Goal: Task Accomplishment & Management: Manage account settings

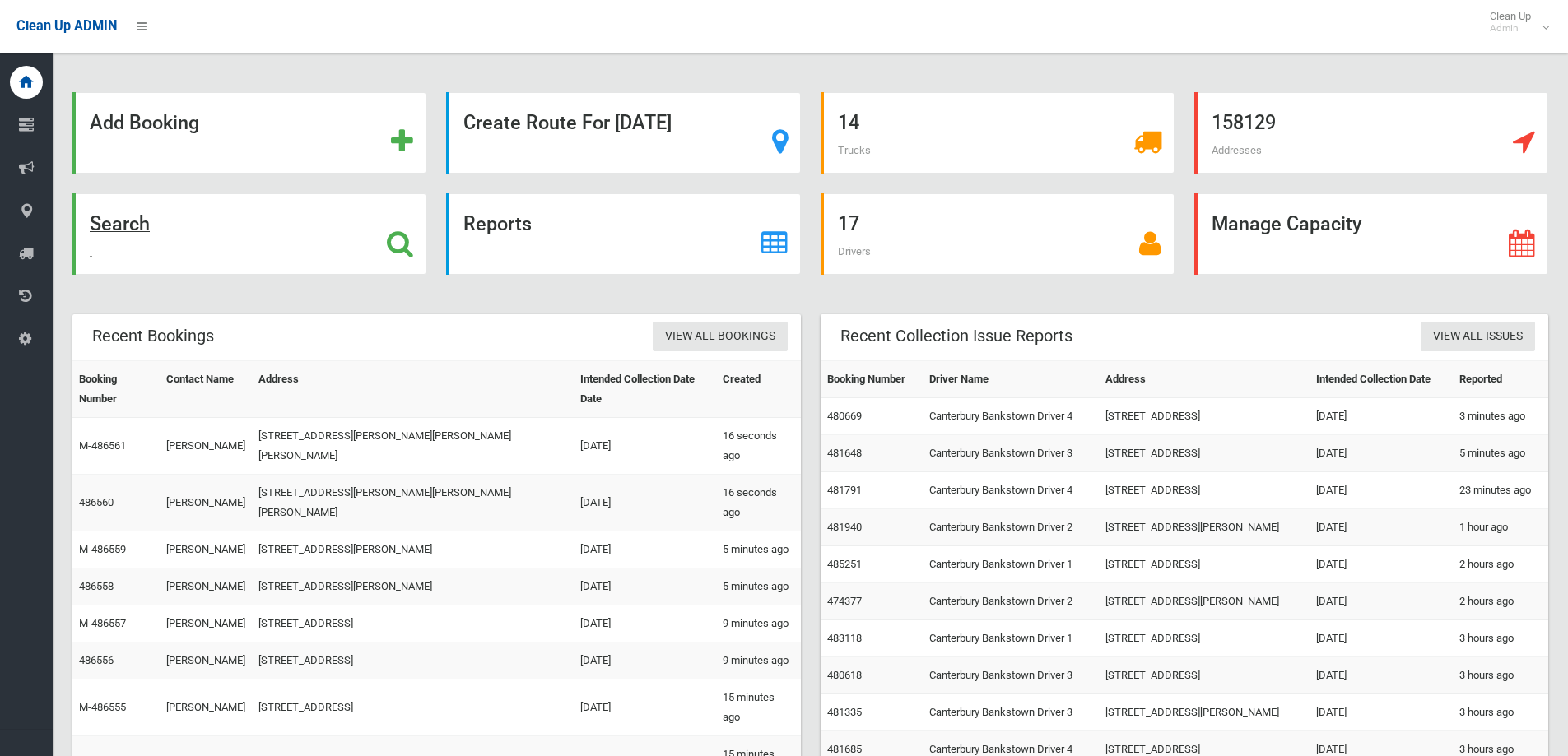
click at [274, 247] on div "Search" at bounding box center [249, 234] width 354 height 81
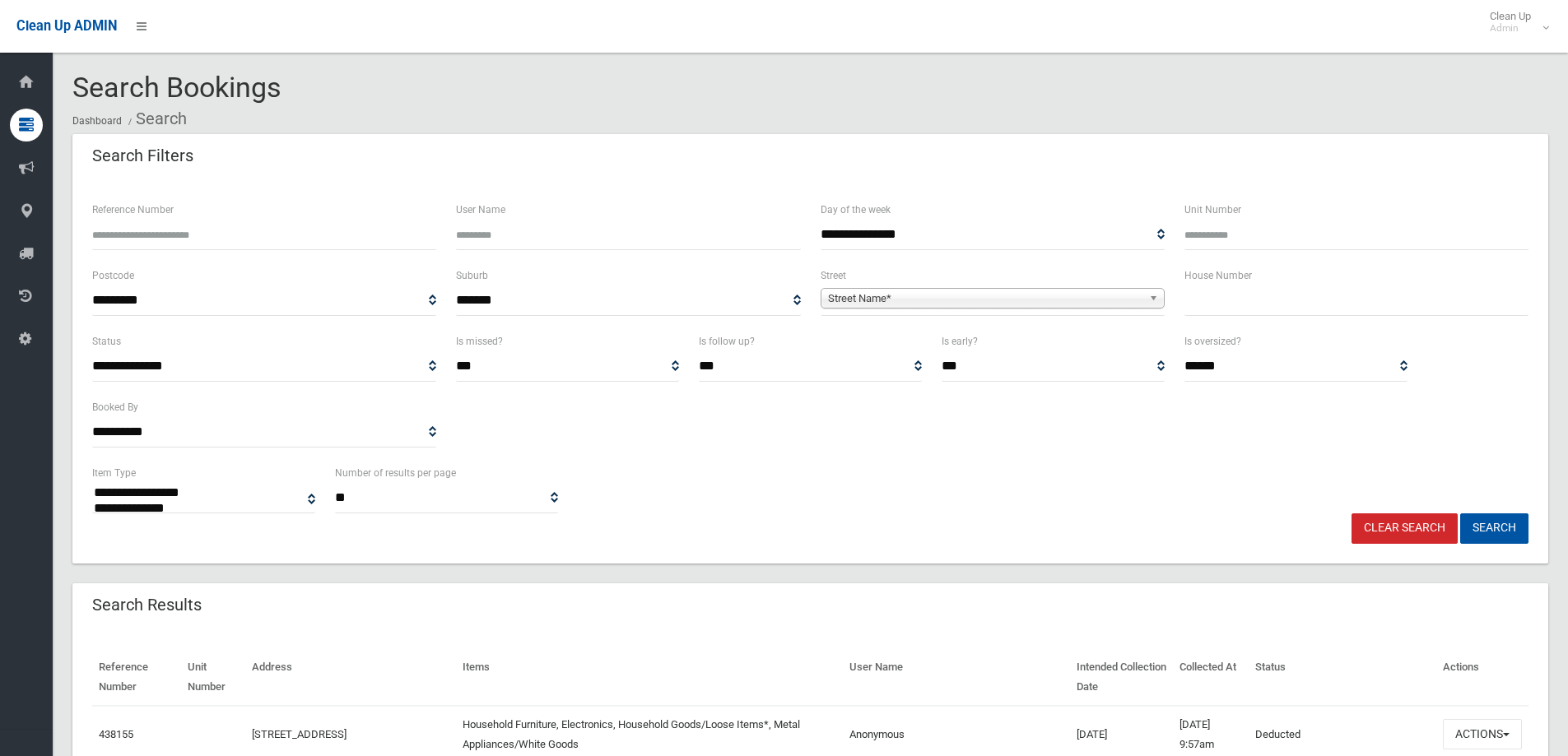
select select
click at [1186, 295] on input "text" at bounding box center [1357, 301] width 344 height 31
type input "**"
click at [937, 307] on div "Street Name*" at bounding box center [993, 297] width 344 height 21
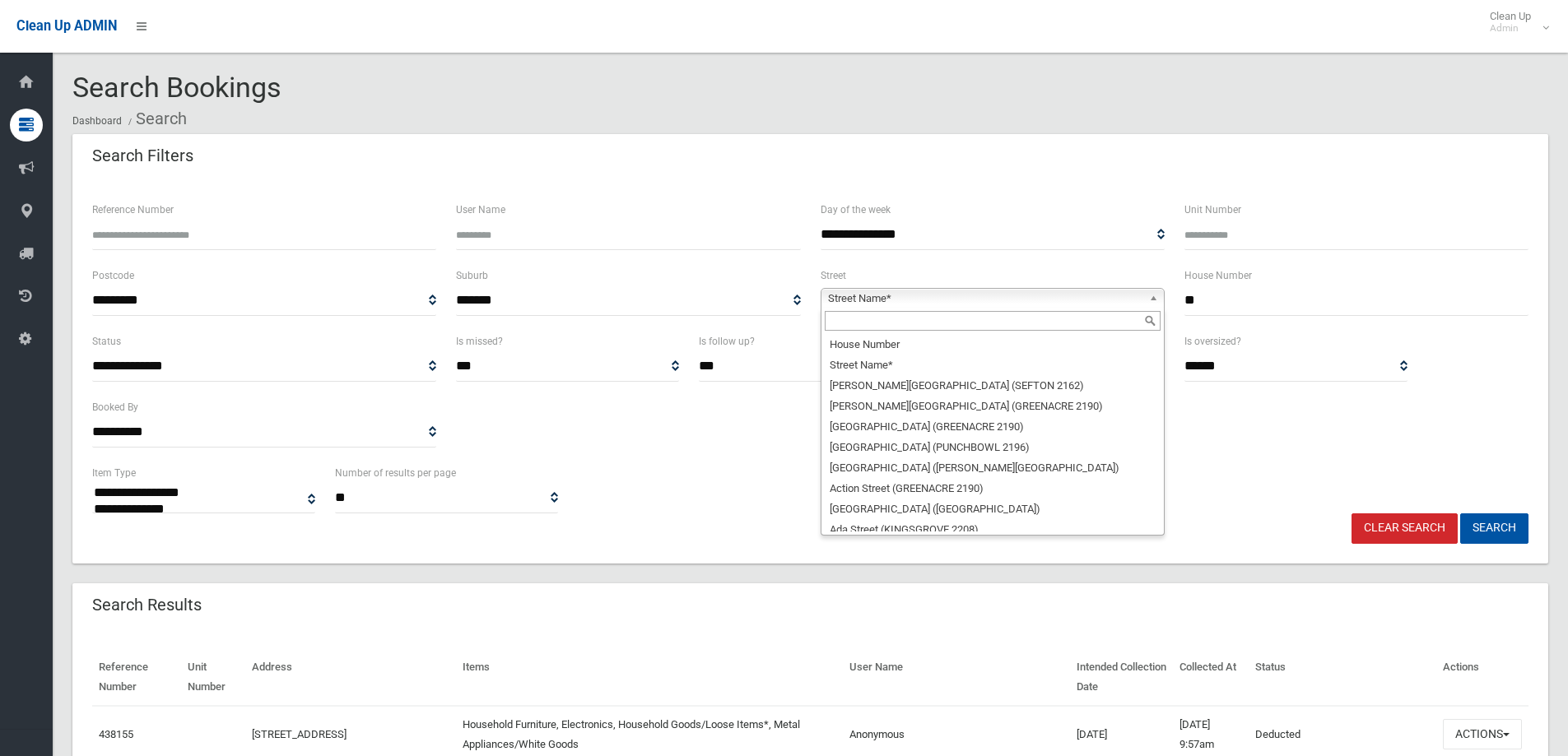
click at [861, 316] on input "text" at bounding box center [993, 321] width 335 height 20
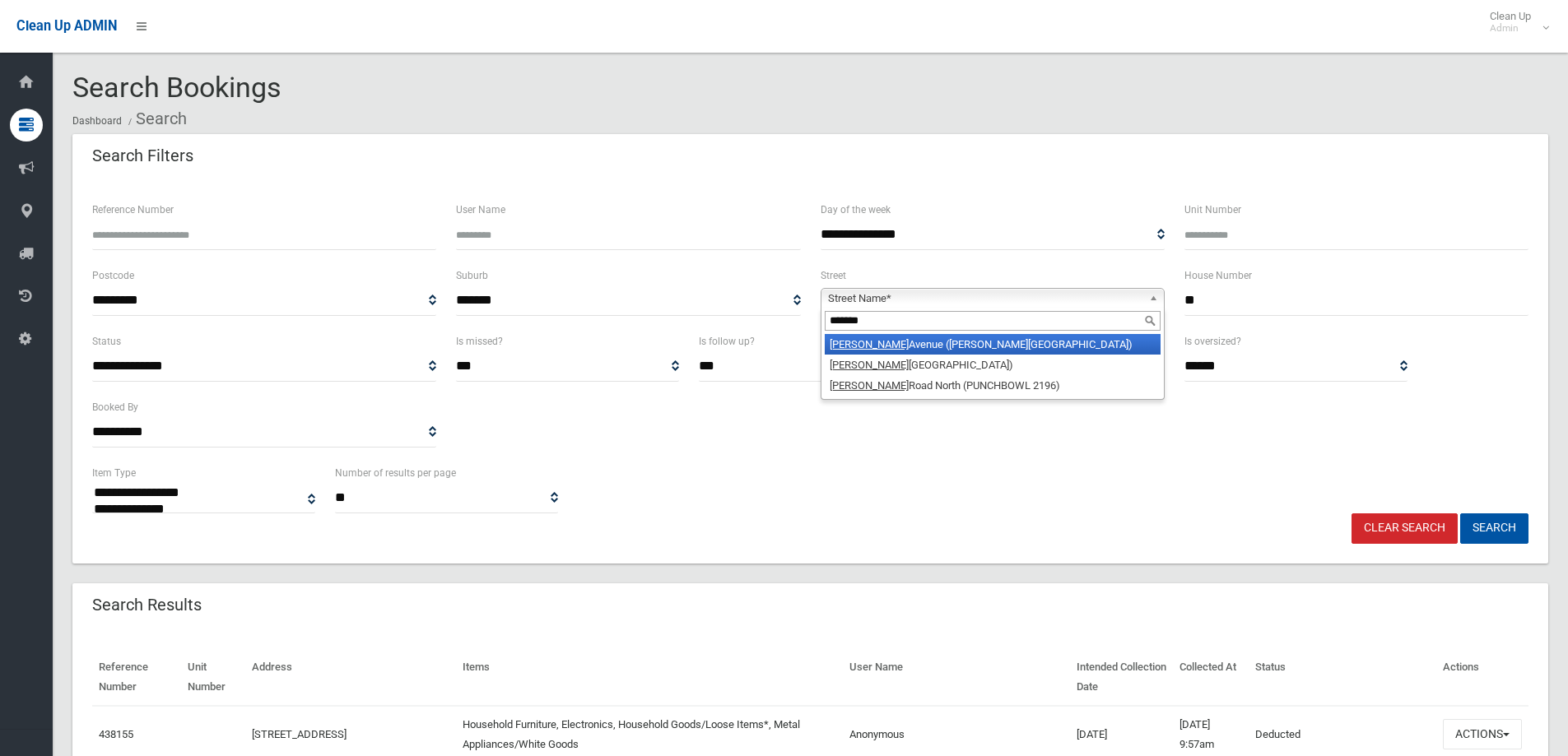
type input "*******"
click at [899, 339] on li "Belmore Avenue (BELMORE 2192)" at bounding box center [993, 344] width 335 height 21
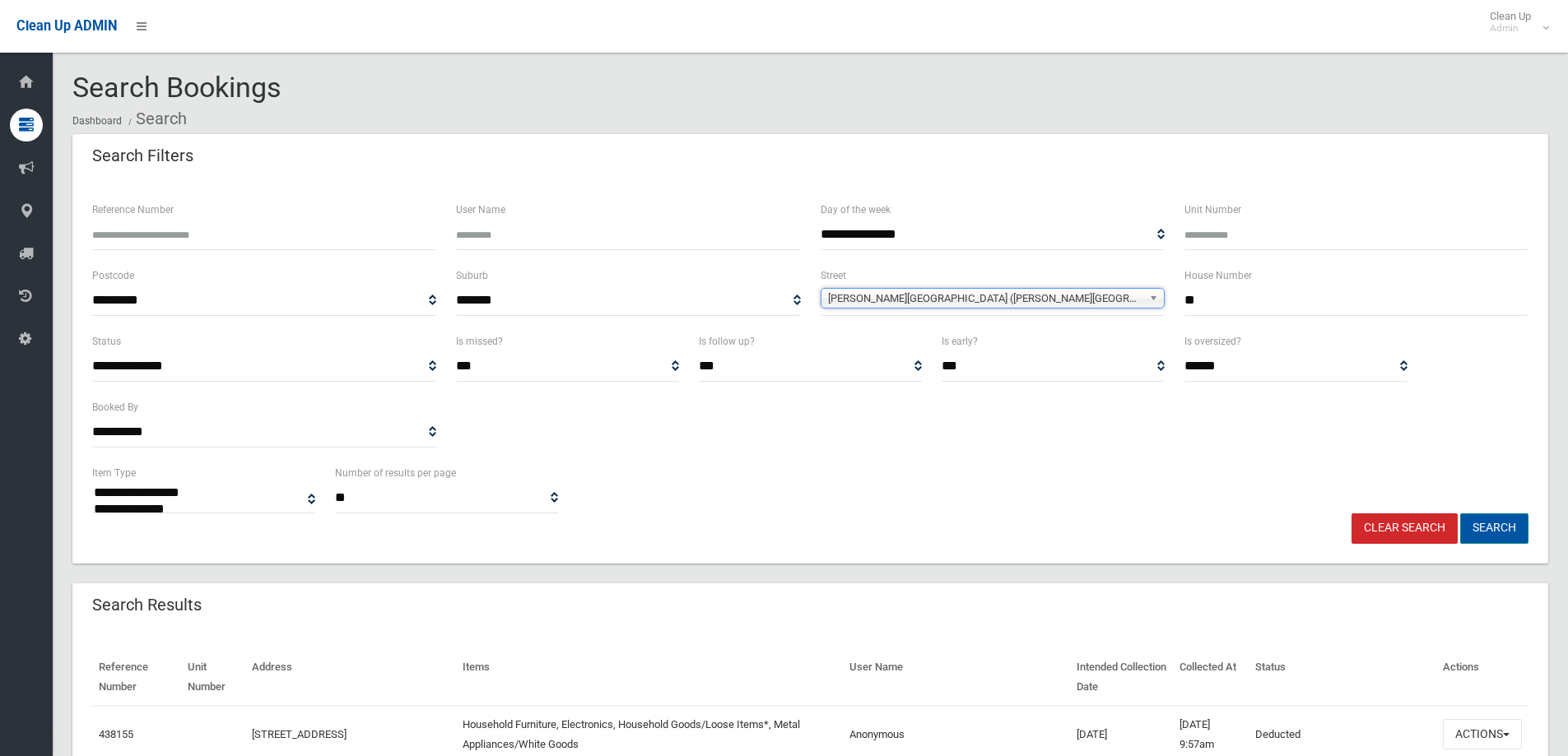
click at [1490, 535] on button "Search" at bounding box center [1494, 529] width 69 height 31
drag, startPoint x: 1208, startPoint y: 289, endPoint x: 1141, endPoint y: 289, distance: 67.0
click at [1141, 289] on div "**********" at bounding box center [810, 298] width 1456 height 66
type input "**"
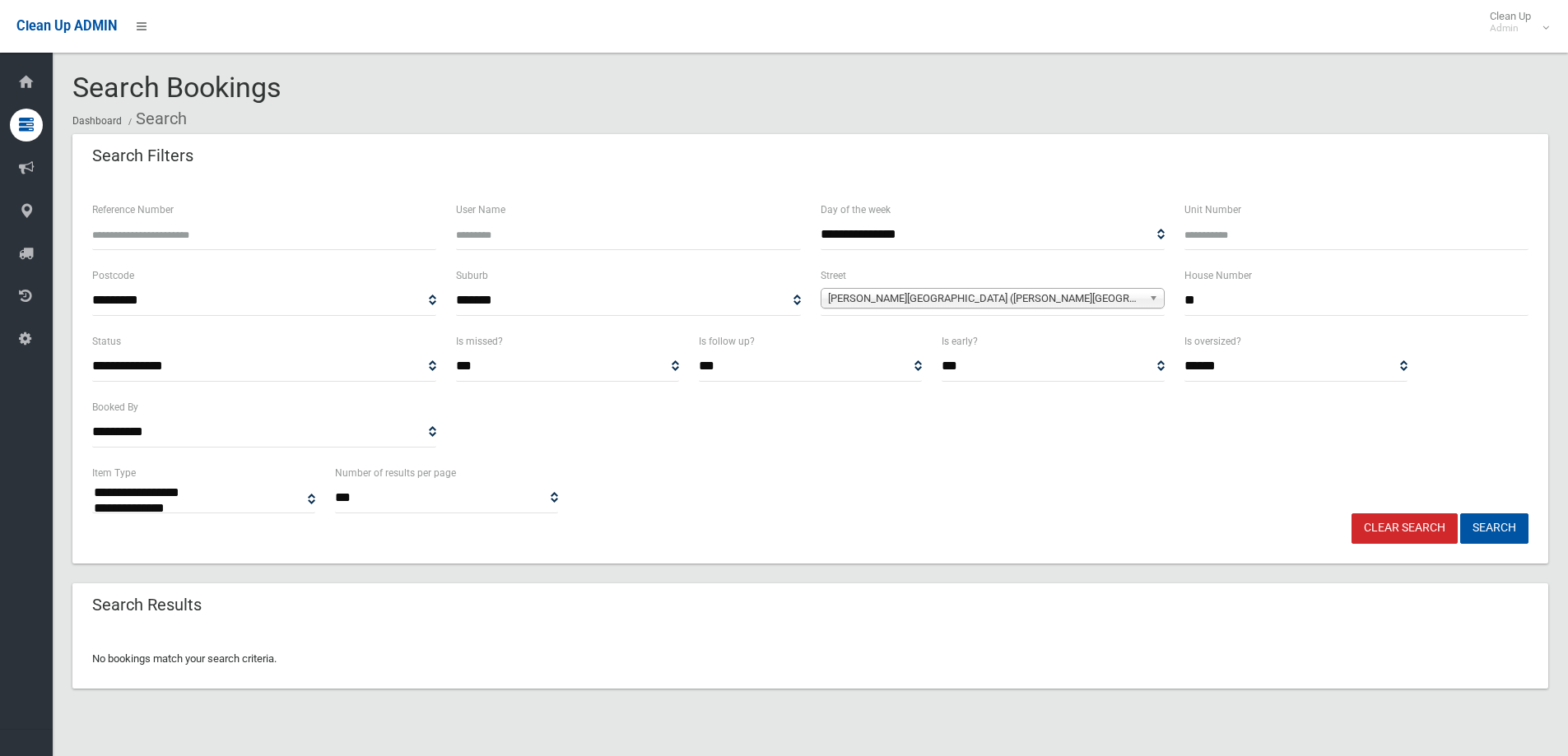
select select
click at [1509, 527] on button "Search" at bounding box center [1494, 529] width 69 height 31
select select
click at [1211, 298] on input "**" at bounding box center [1357, 301] width 344 height 31
drag, startPoint x: 1180, startPoint y: 304, endPoint x: 1110, endPoint y: 300, distance: 70.1
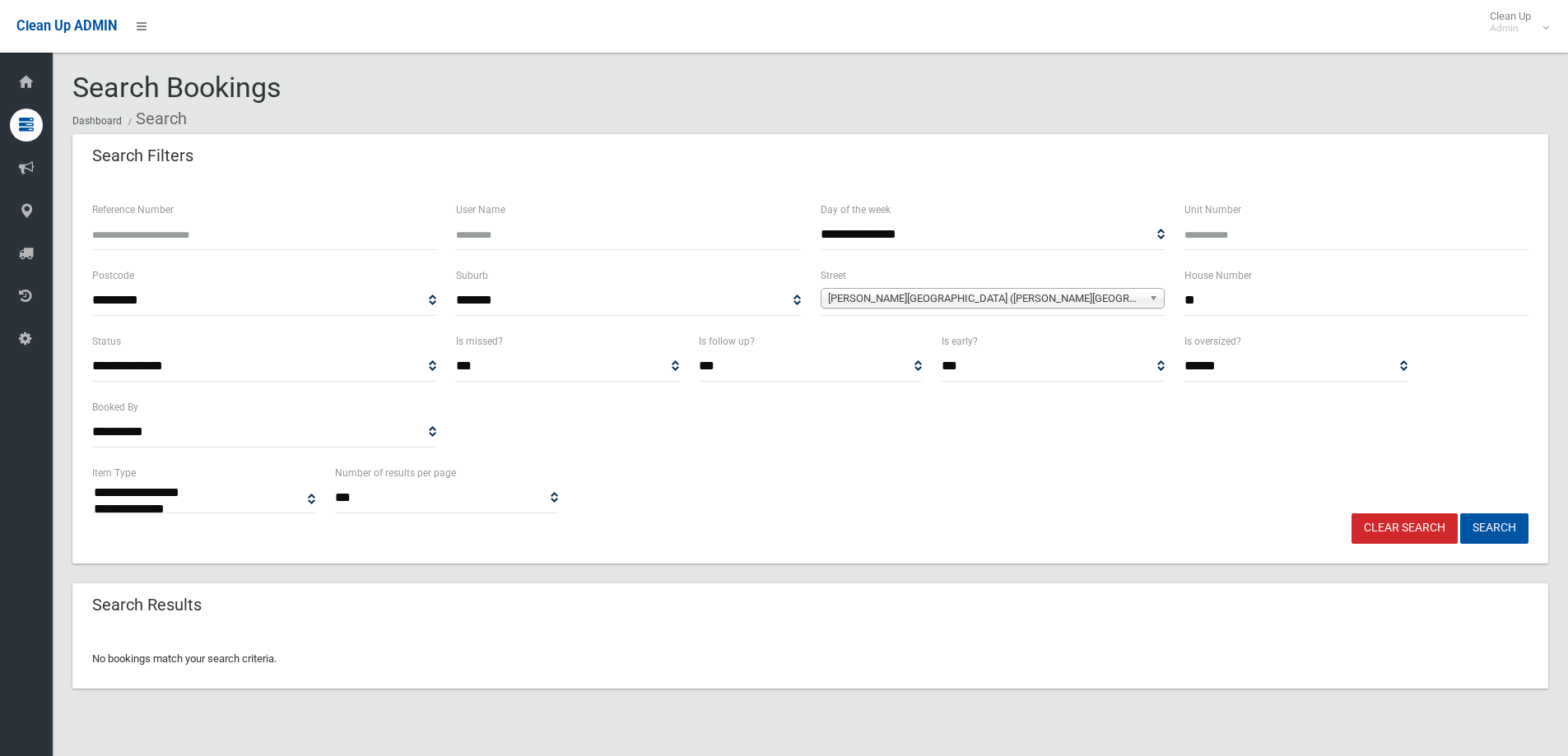
click at [1129, 303] on div "**********" at bounding box center [810, 298] width 1456 height 66
type input "**"
click at [1481, 519] on button "Search" at bounding box center [1494, 529] width 69 height 31
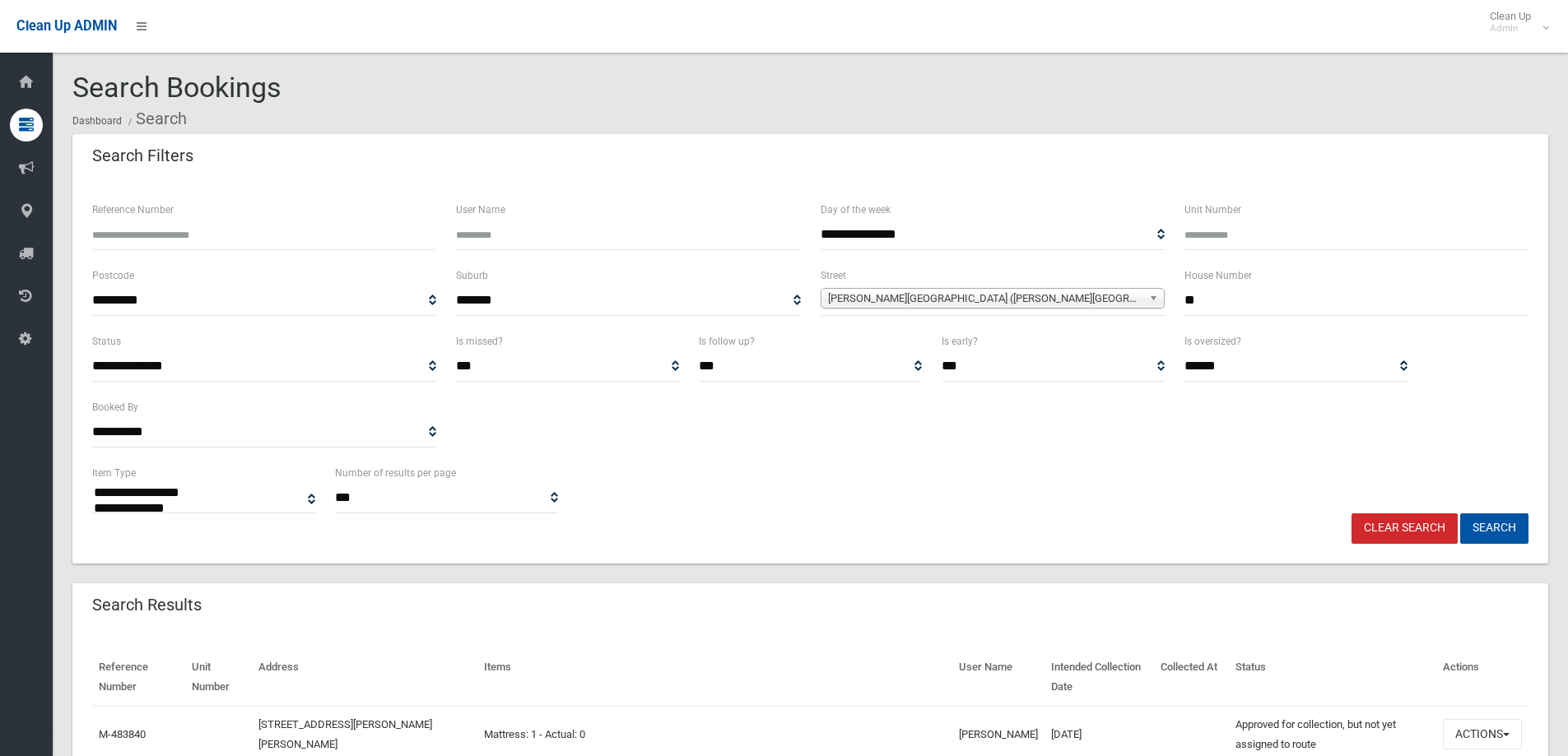
select select
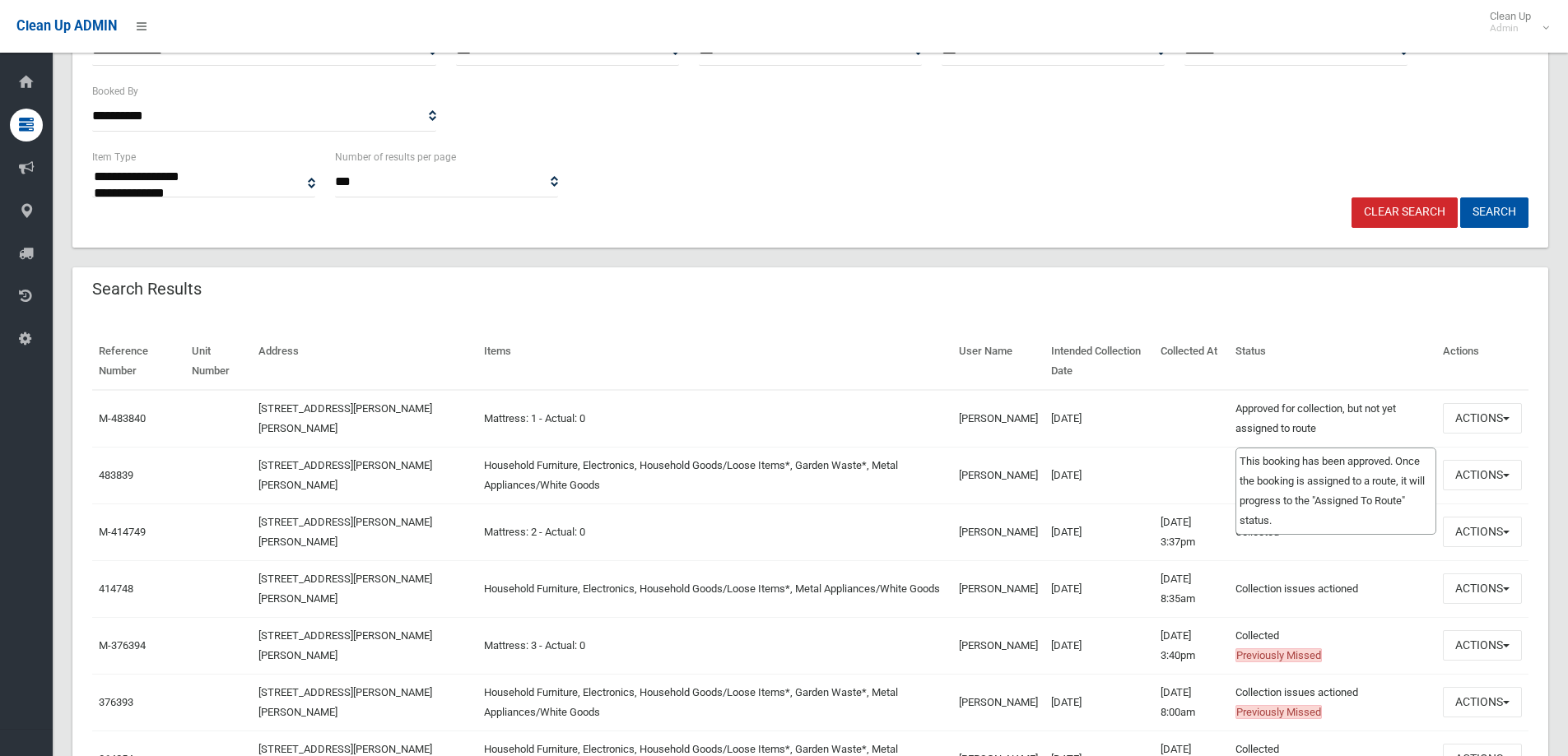
scroll to position [329, 0]
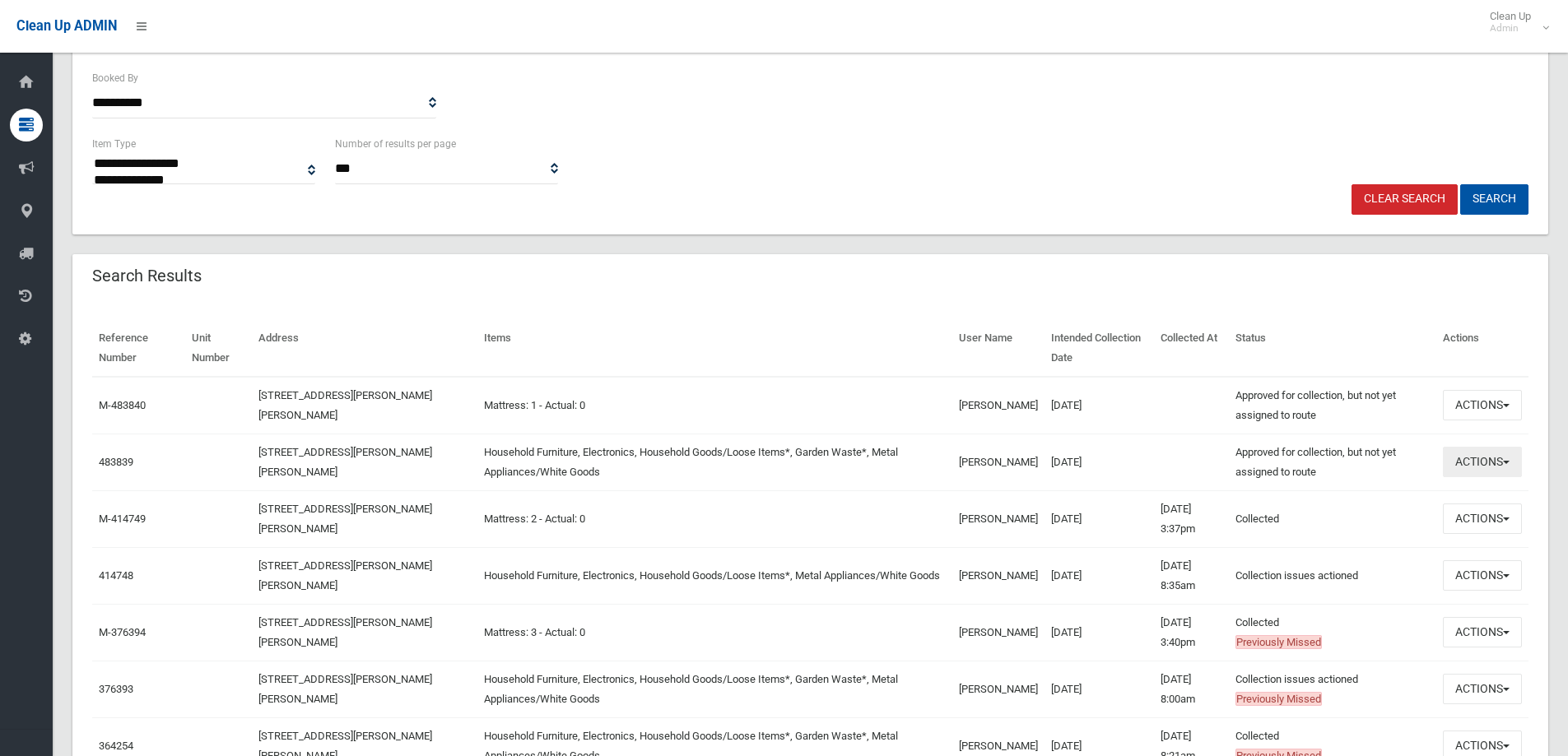
click at [1501, 466] on button "Actions" at bounding box center [1482, 462] width 79 height 31
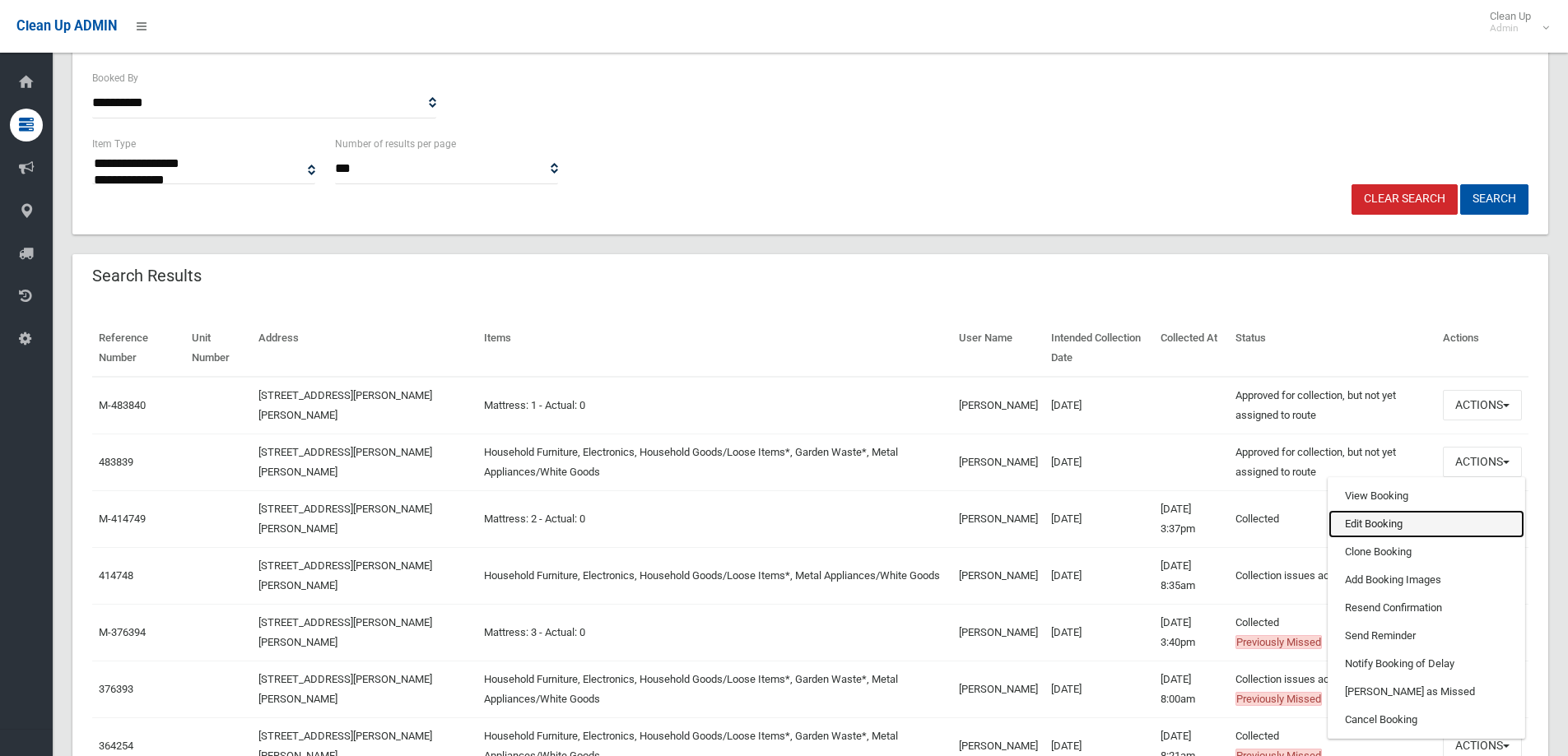
click at [1381, 520] on link "Edit Booking" at bounding box center [1426, 524] width 196 height 28
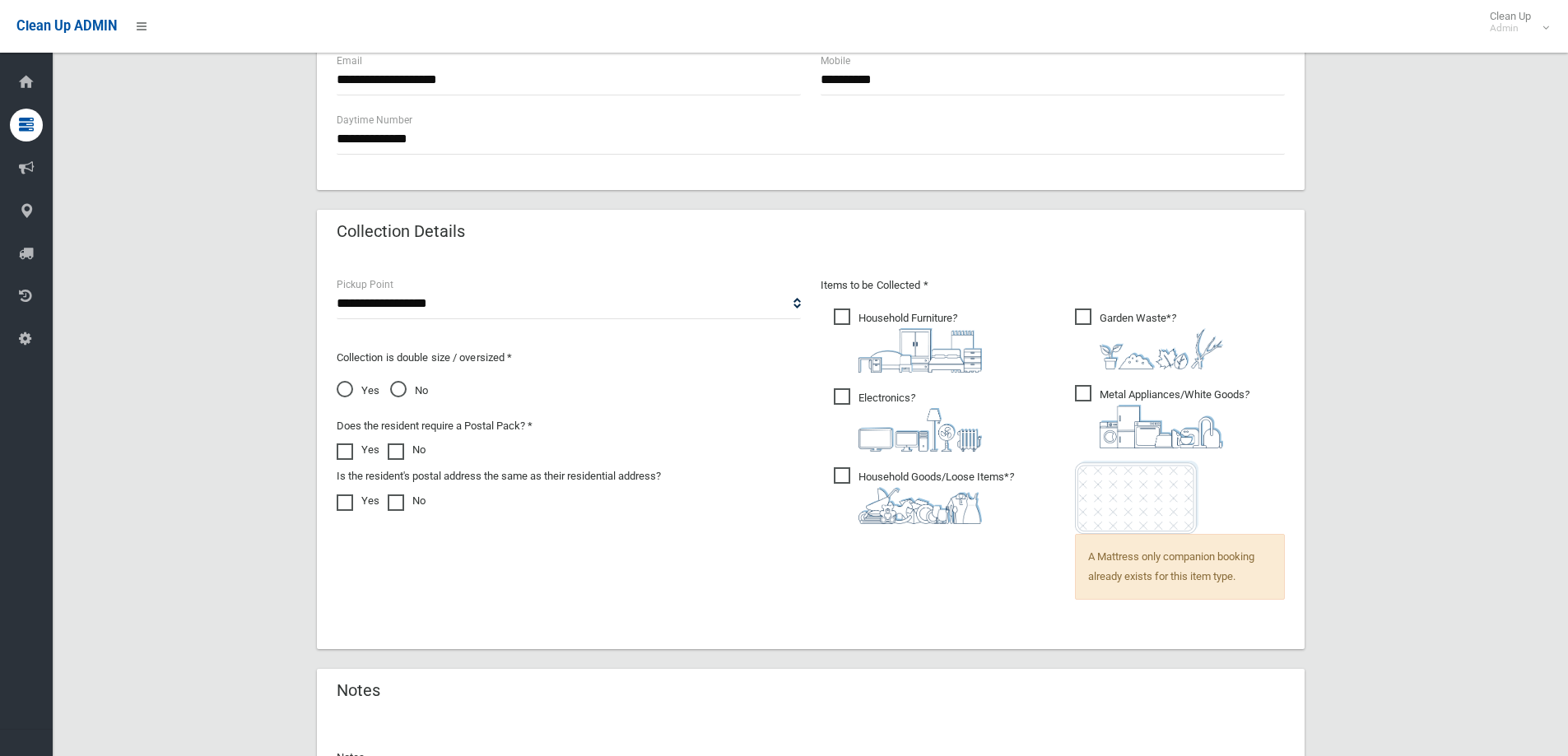
scroll to position [1137, 0]
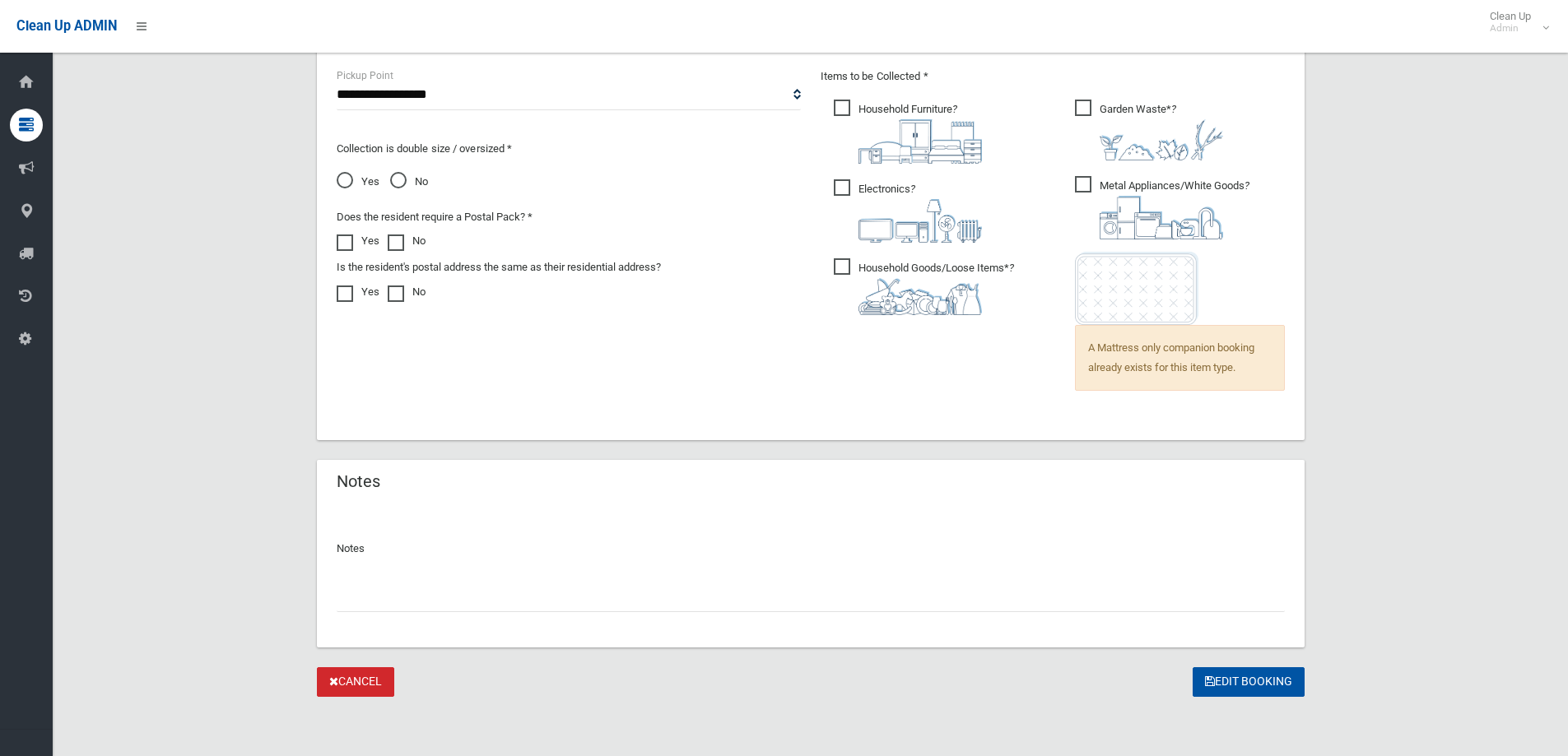
click at [417, 608] on input "text" at bounding box center [811, 597] width 949 height 31
click at [728, 610] on input "**********" at bounding box center [811, 597] width 949 height 31
click at [588, 594] on input "**********" at bounding box center [811, 597] width 949 height 31
click at [622, 598] on input "**********" at bounding box center [811, 597] width 949 height 31
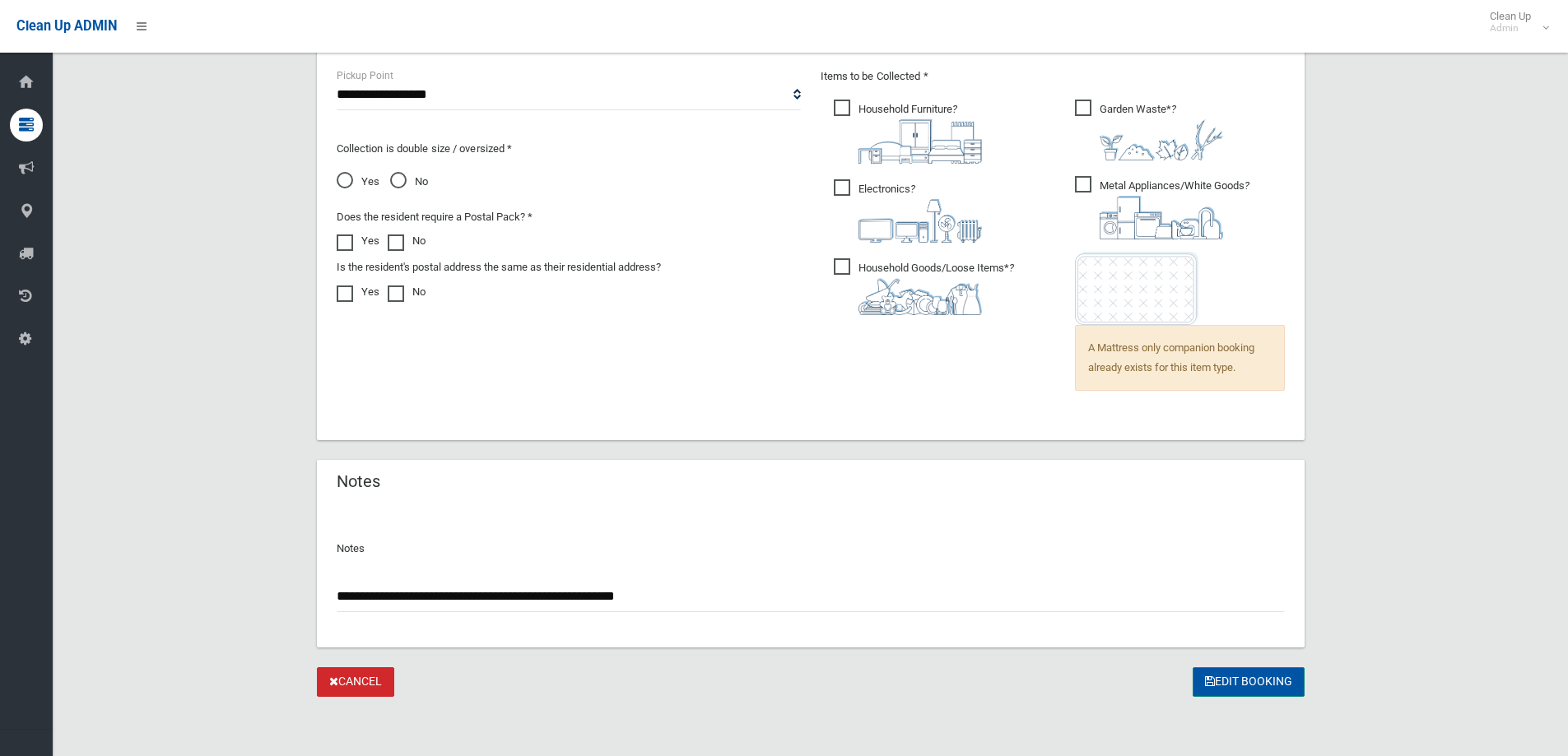
type input "**********"
click at [1263, 684] on button "Edit Booking" at bounding box center [1249, 682] width 112 height 31
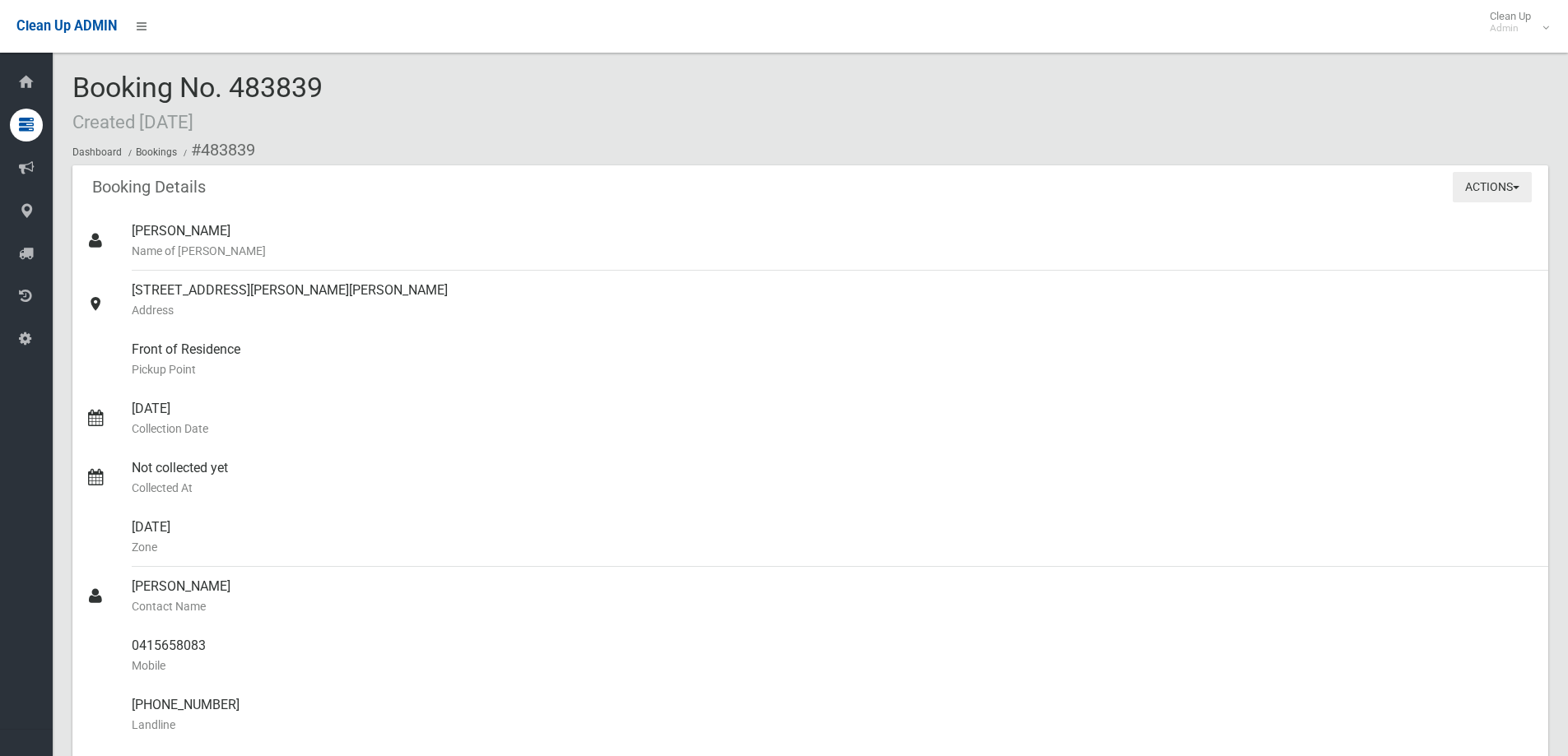
click at [1512, 186] on button "Actions" at bounding box center [1492, 187] width 79 height 31
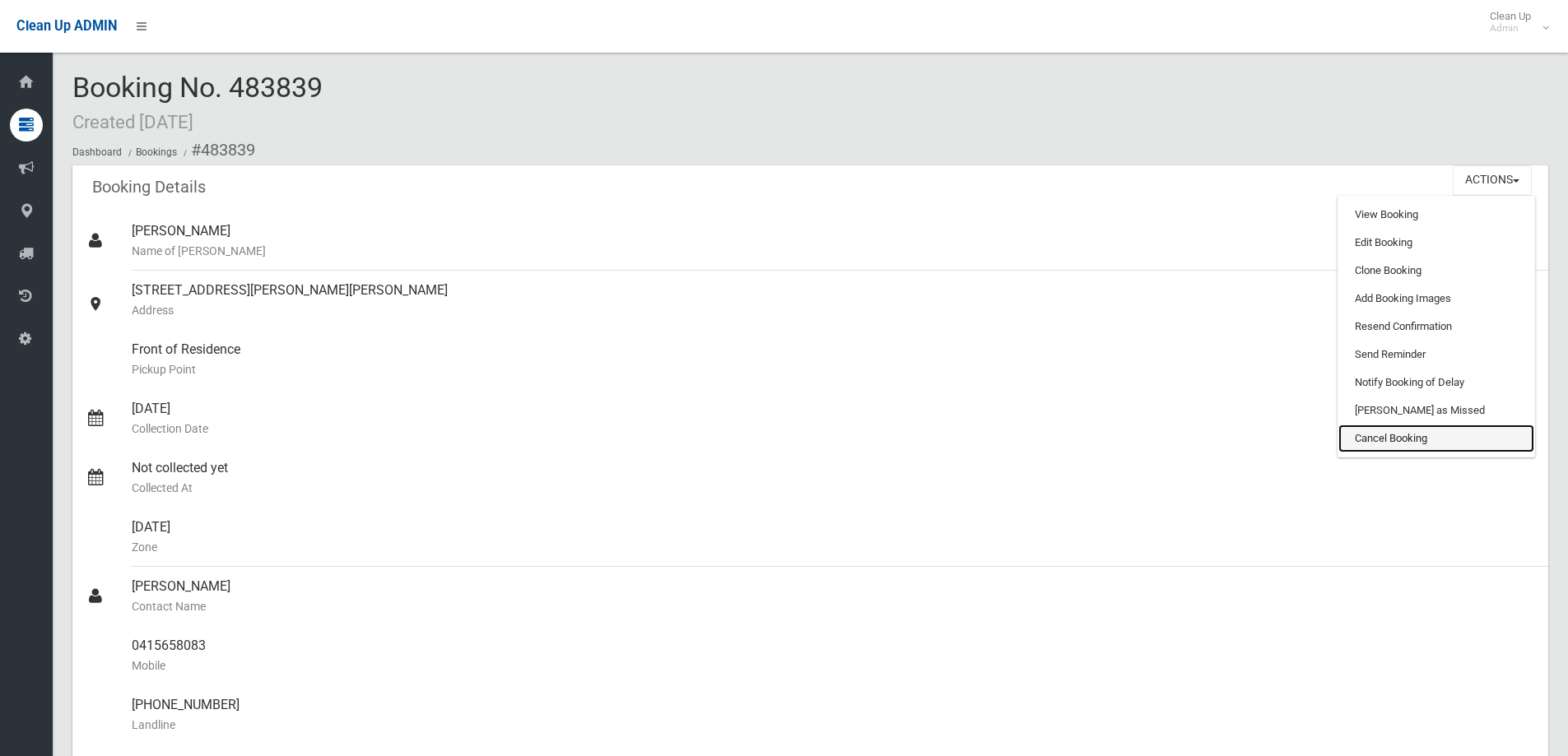
click at [1398, 439] on link "Cancel Booking" at bounding box center [1435, 438] width 196 height 28
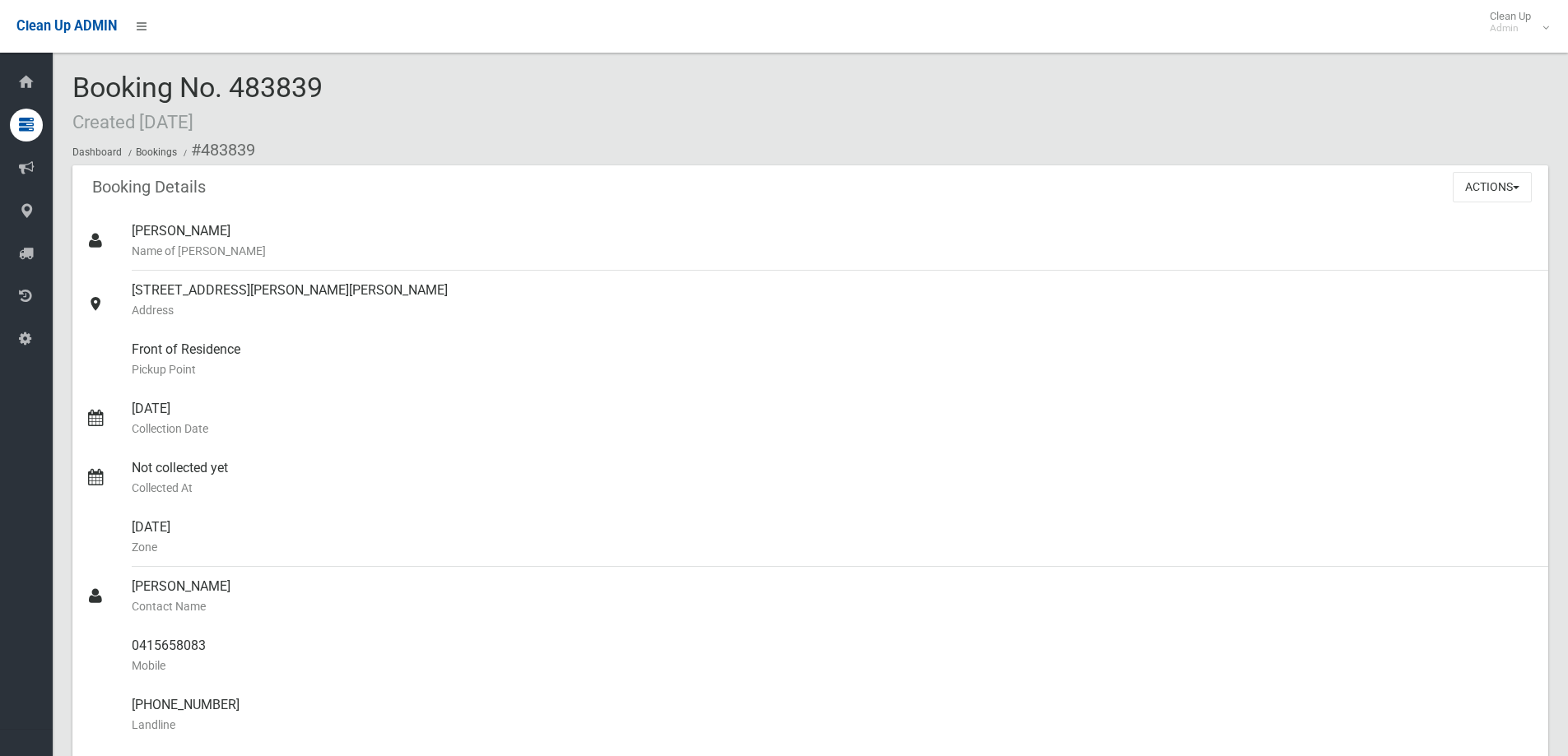
click at [299, 87] on span "Booking No. 483839 Created 07/09/2025" at bounding box center [197, 103] width 251 height 64
copy span "483839"
click at [1475, 181] on button "Actions" at bounding box center [1492, 187] width 79 height 31
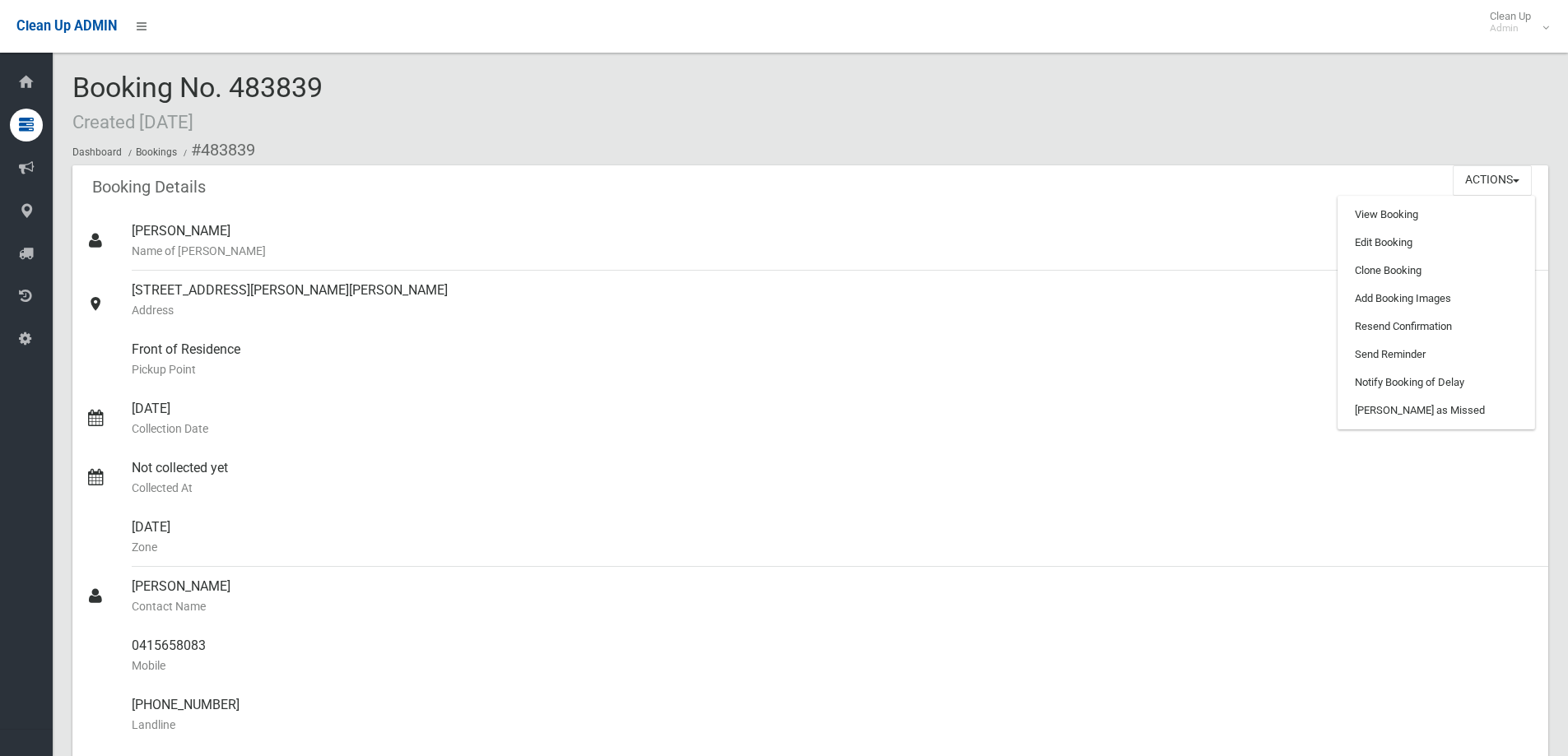
click at [744, 83] on div "Booking No. 483839 Created 07/09/2025 Dashboard Bookings #483839" at bounding box center [810, 118] width 1476 height 93
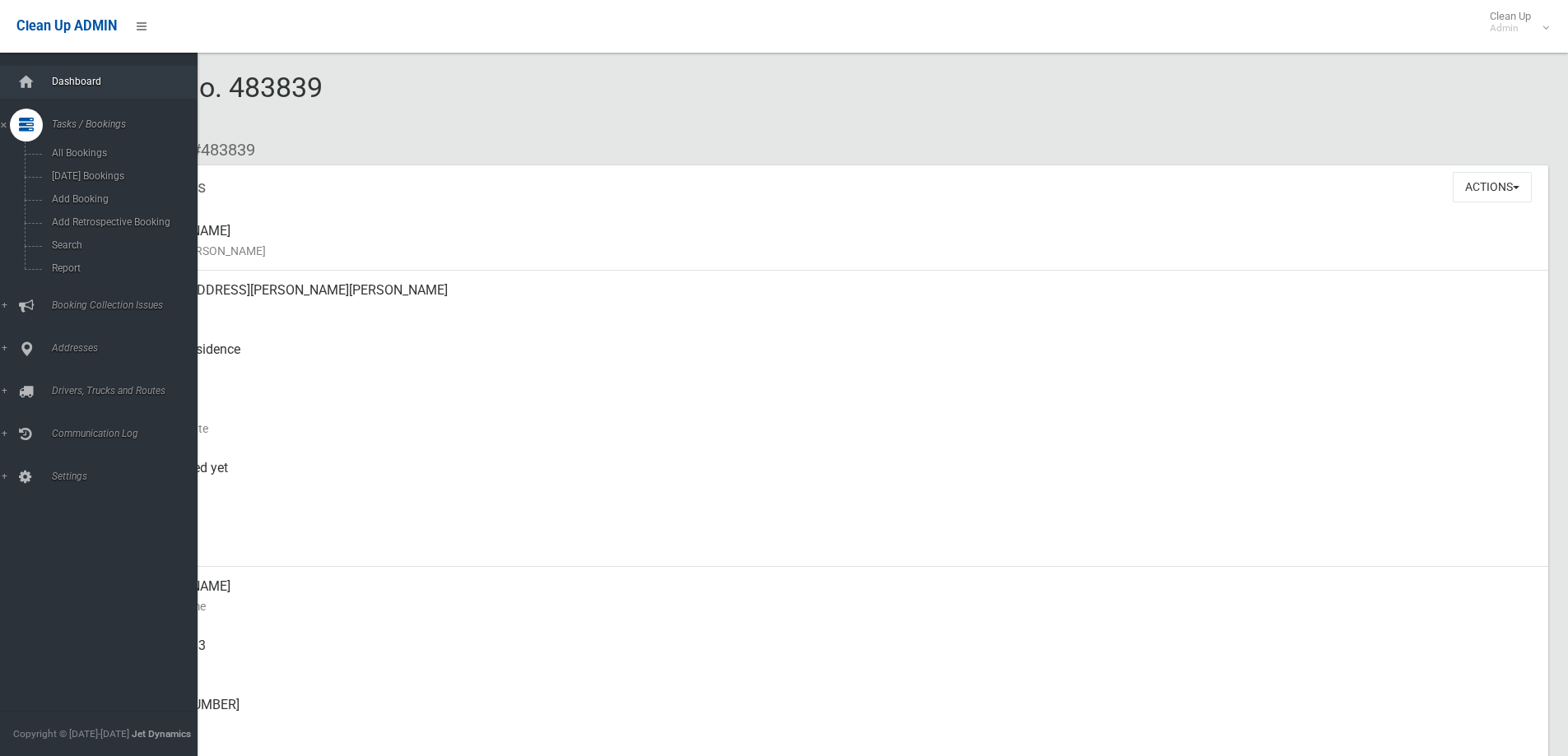
click at [49, 76] on span "Dashboard" at bounding box center [128, 81] width 163 height 12
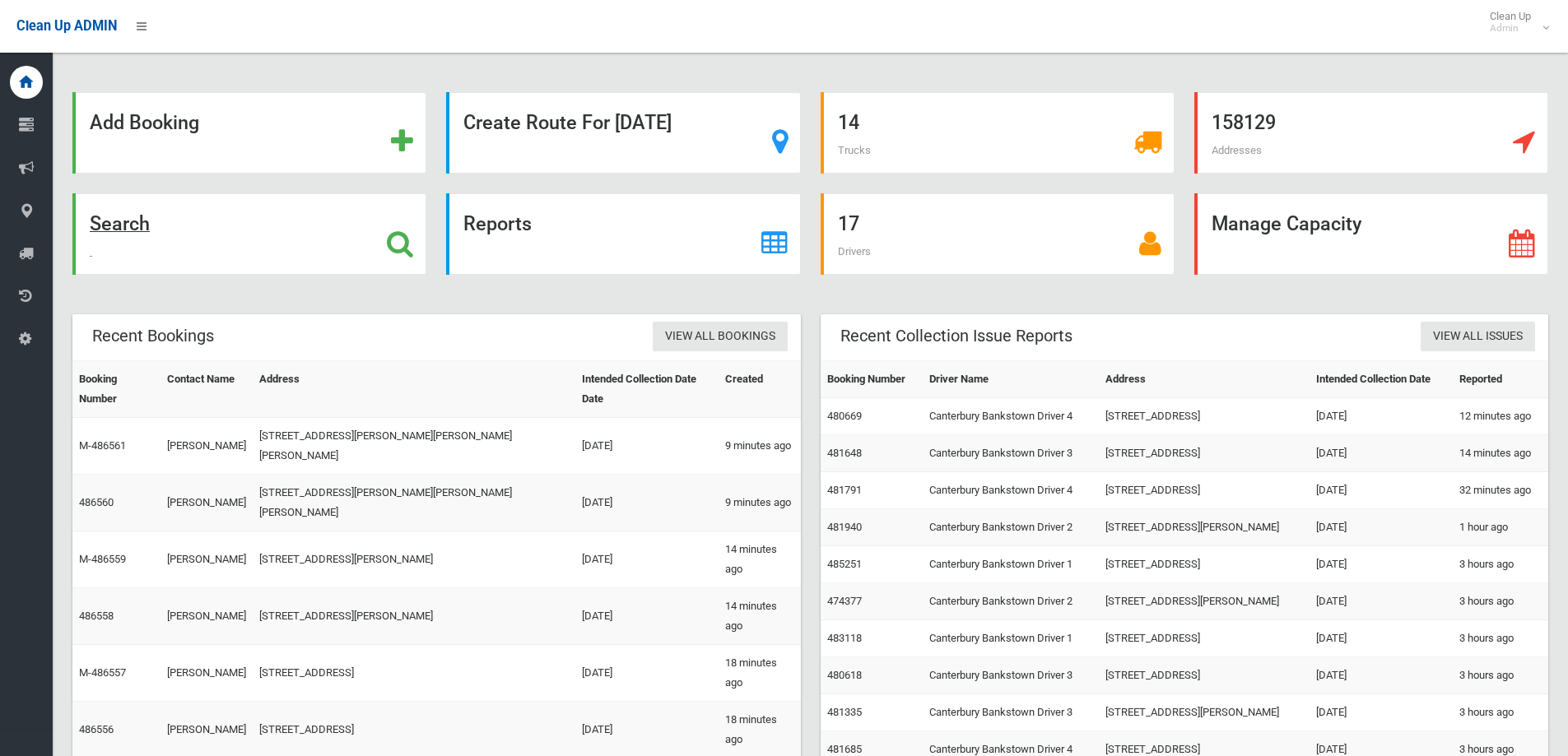
click at [243, 213] on div "Search" at bounding box center [249, 234] width 354 height 81
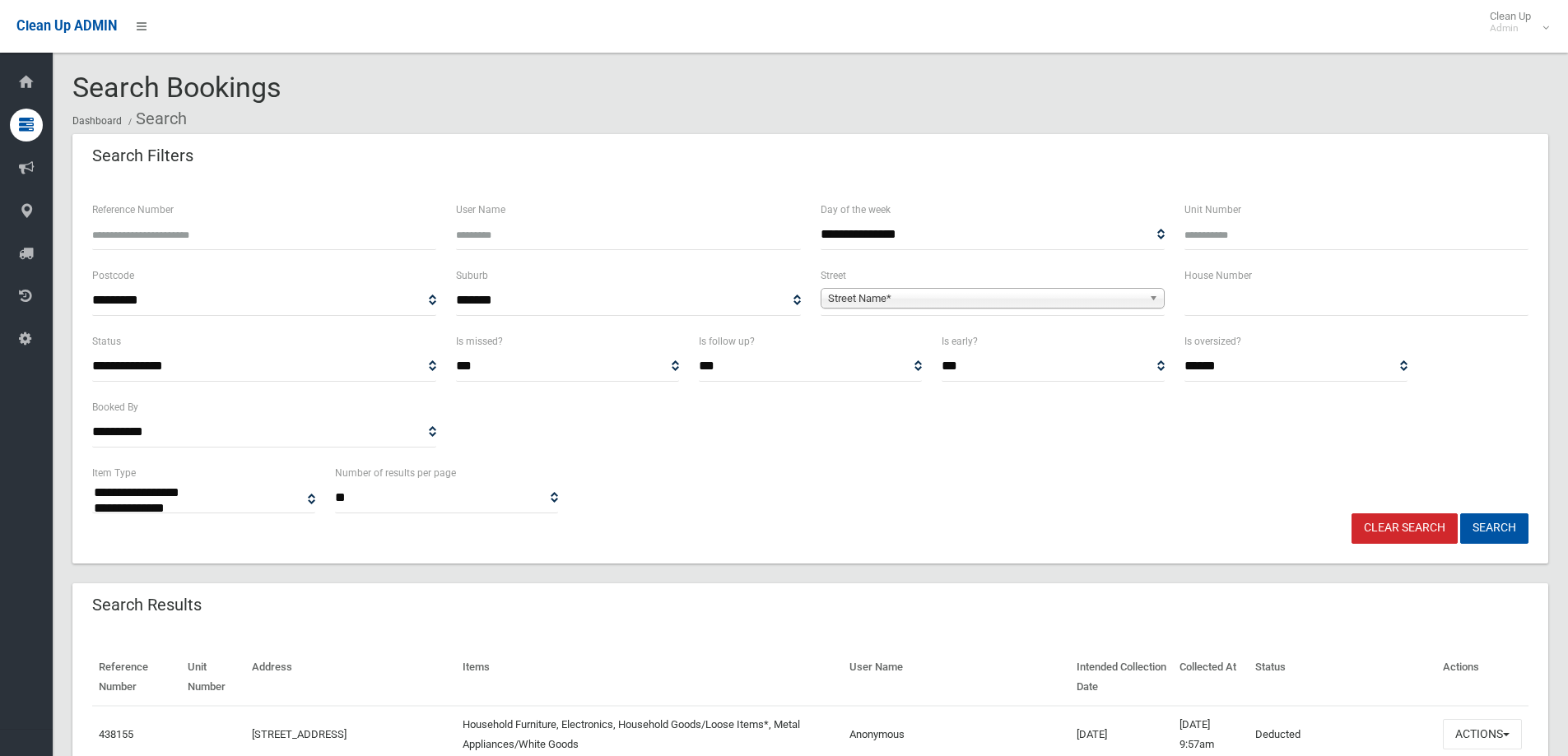
select select
click at [1291, 218] on div "Unit Number" at bounding box center [1357, 225] width 344 height 50
click at [1287, 234] on input "Unit Number" at bounding box center [1357, 235] width 344 height 31
click at [124, 232] on input "Reference Number" at bounding box center [264, 235] width 344 height 31
paste input "******"
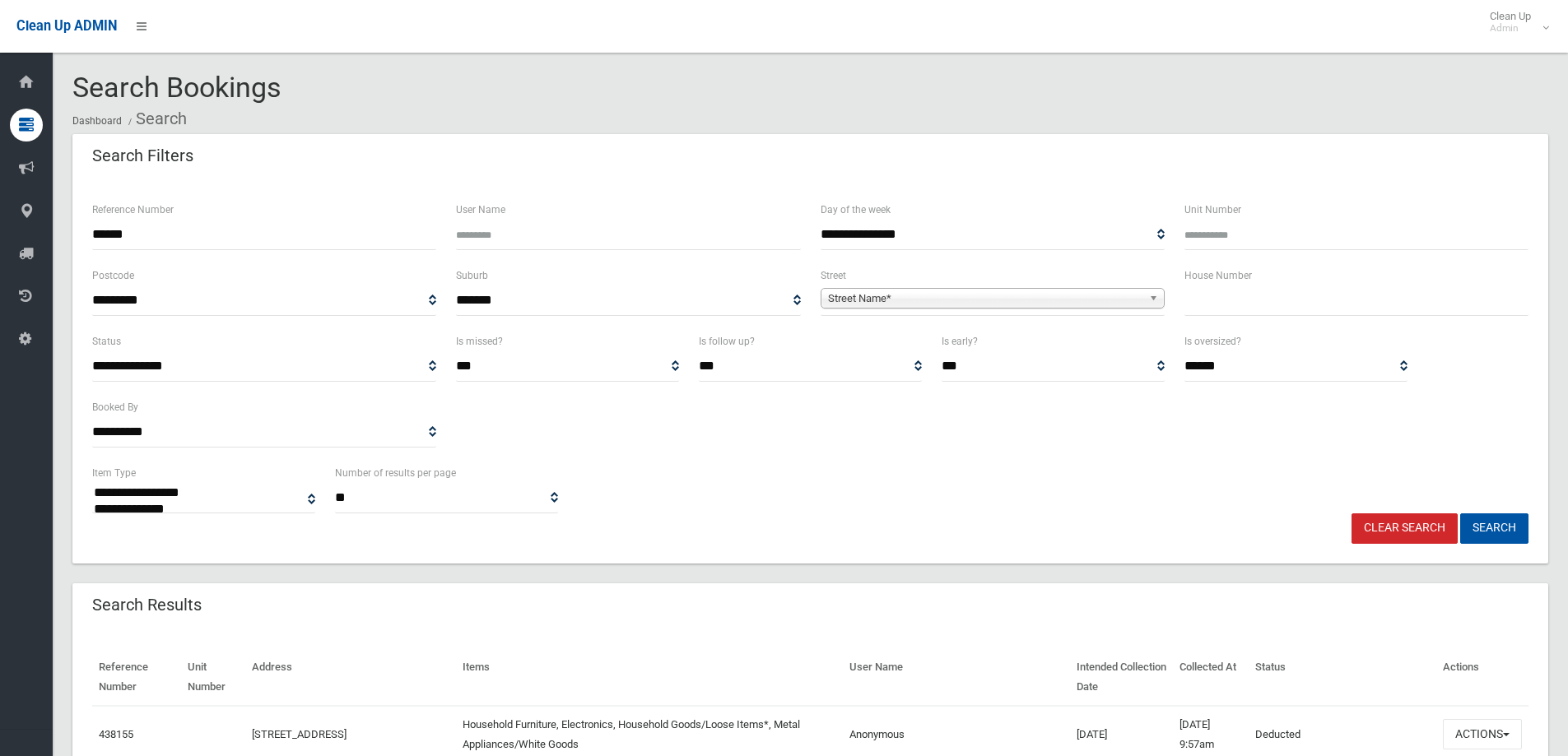
type input "******"
click at [1460, 514] on button "Search" at bounding box center [1494, 529] width 69 height 31
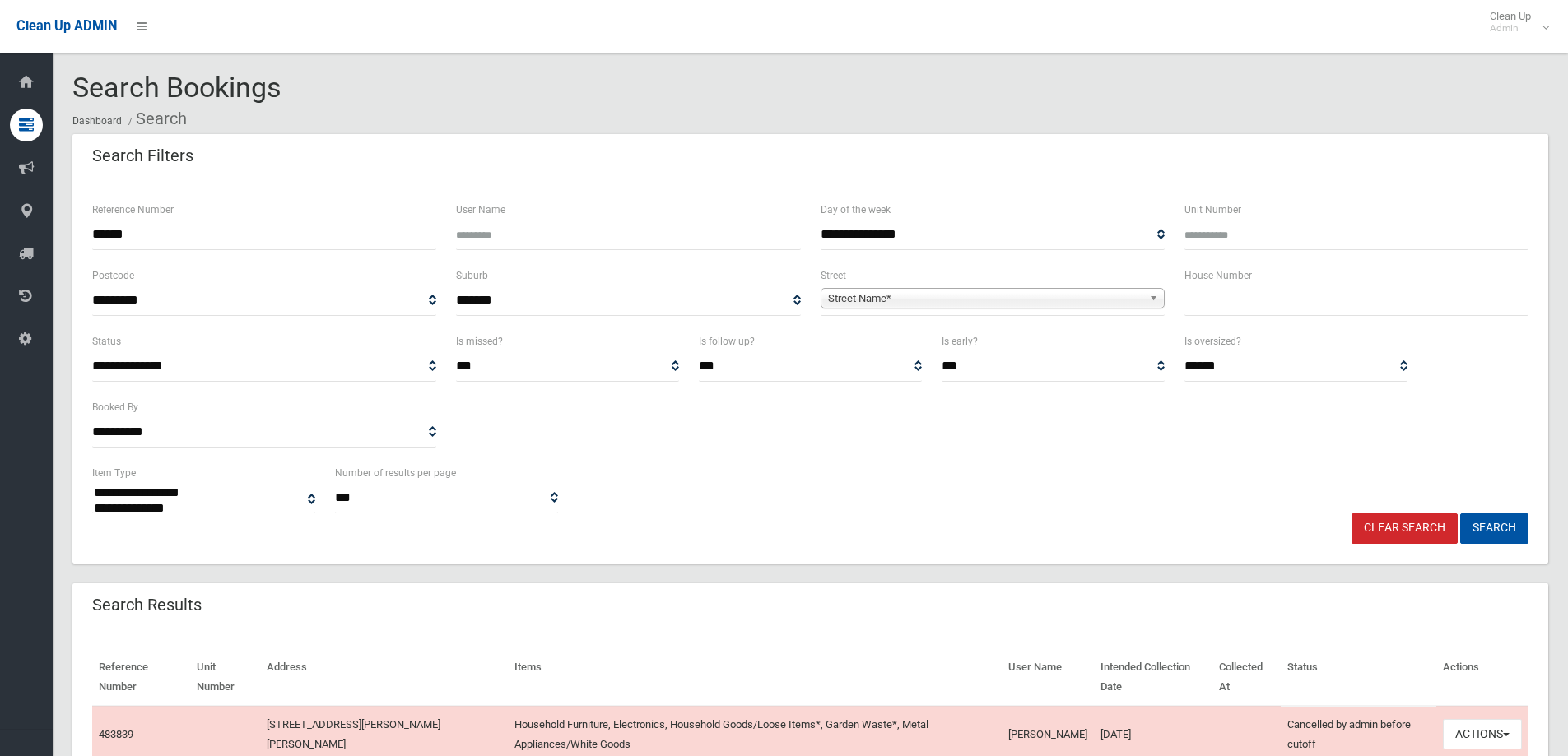
select select
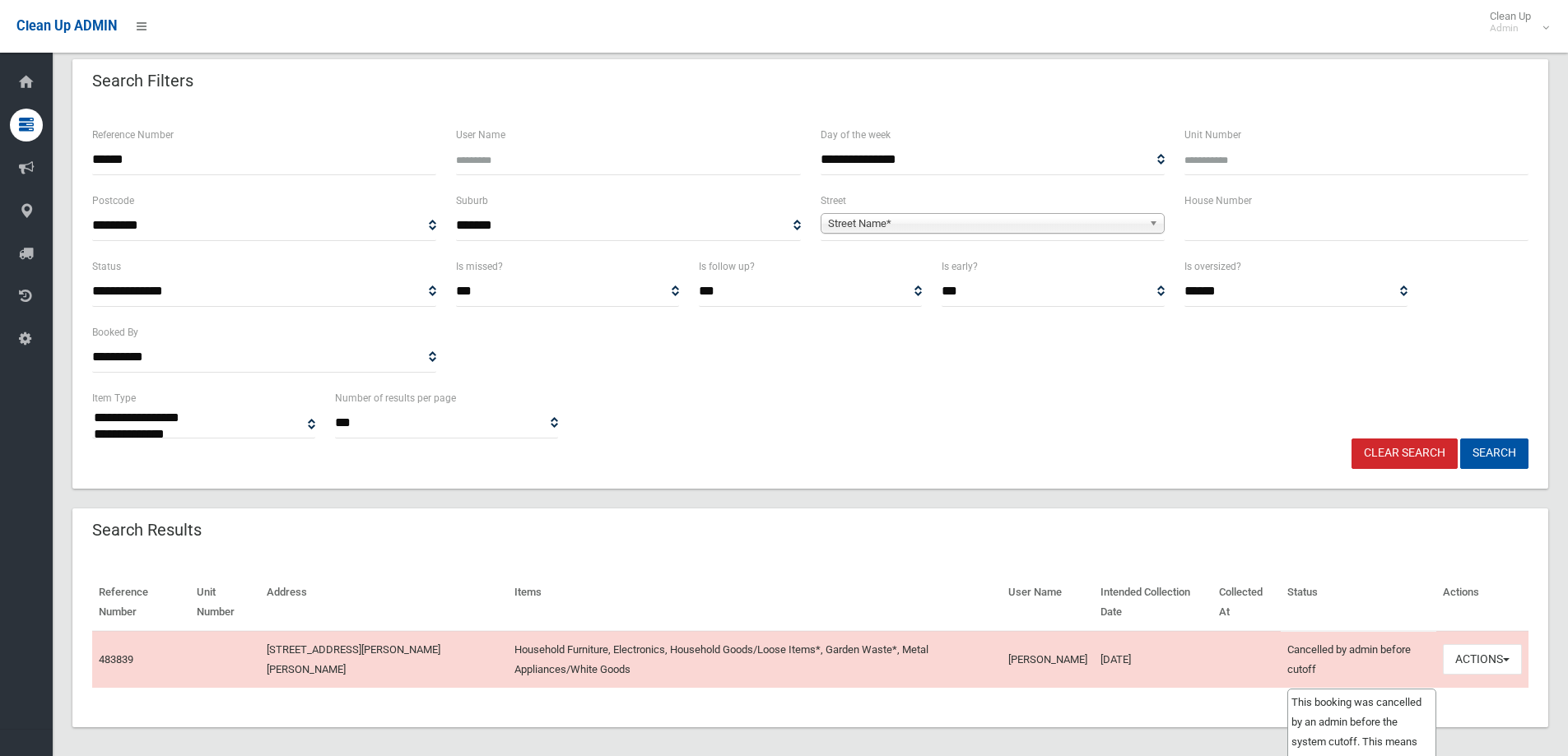
scroll to position [86, 0]
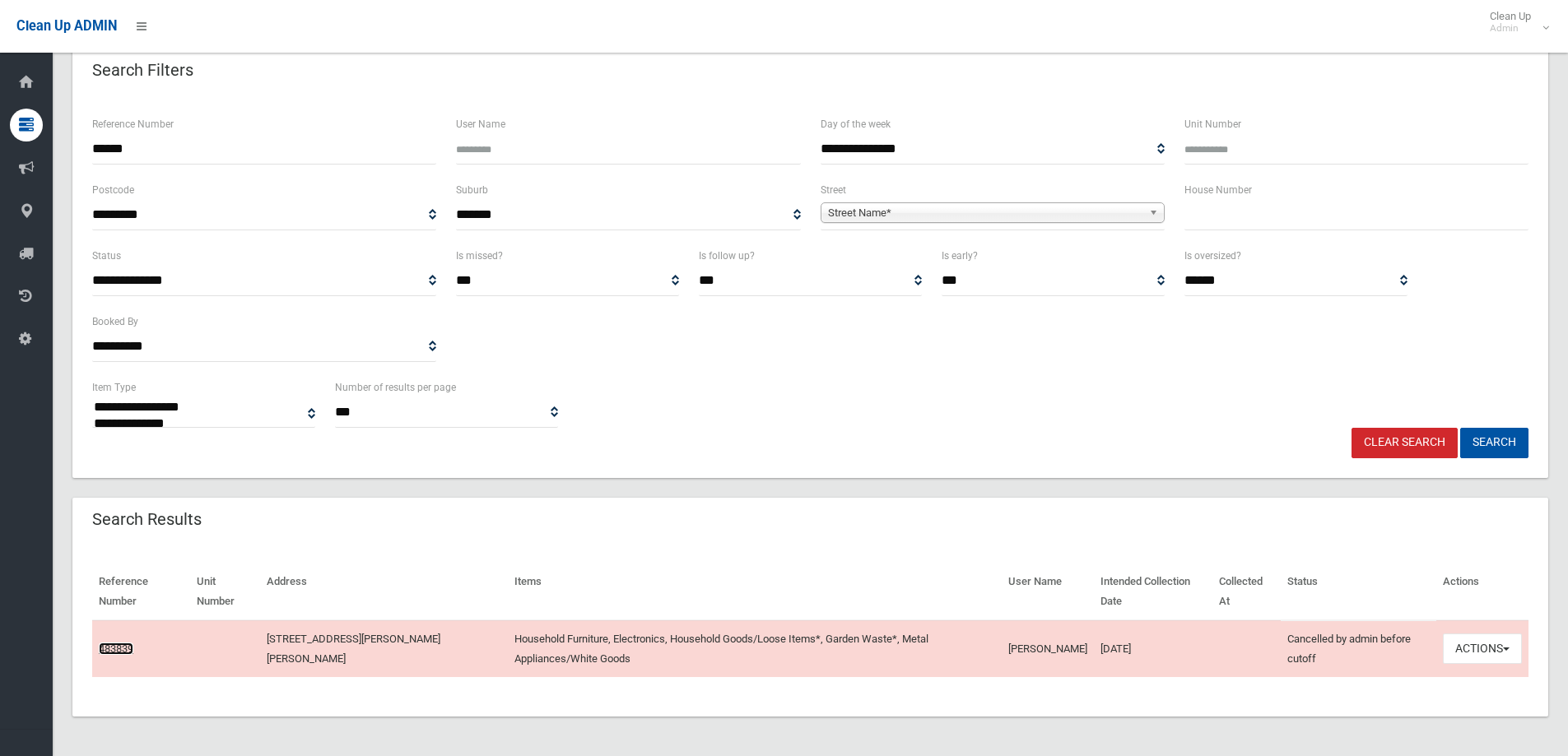
click at [118, 643] on link "483839" at bounding box center [116, 649] width 34 height 13
click at [1279, 221] on input "text" at bounding box center [1357, 215] width 344 height 31
type input "**"
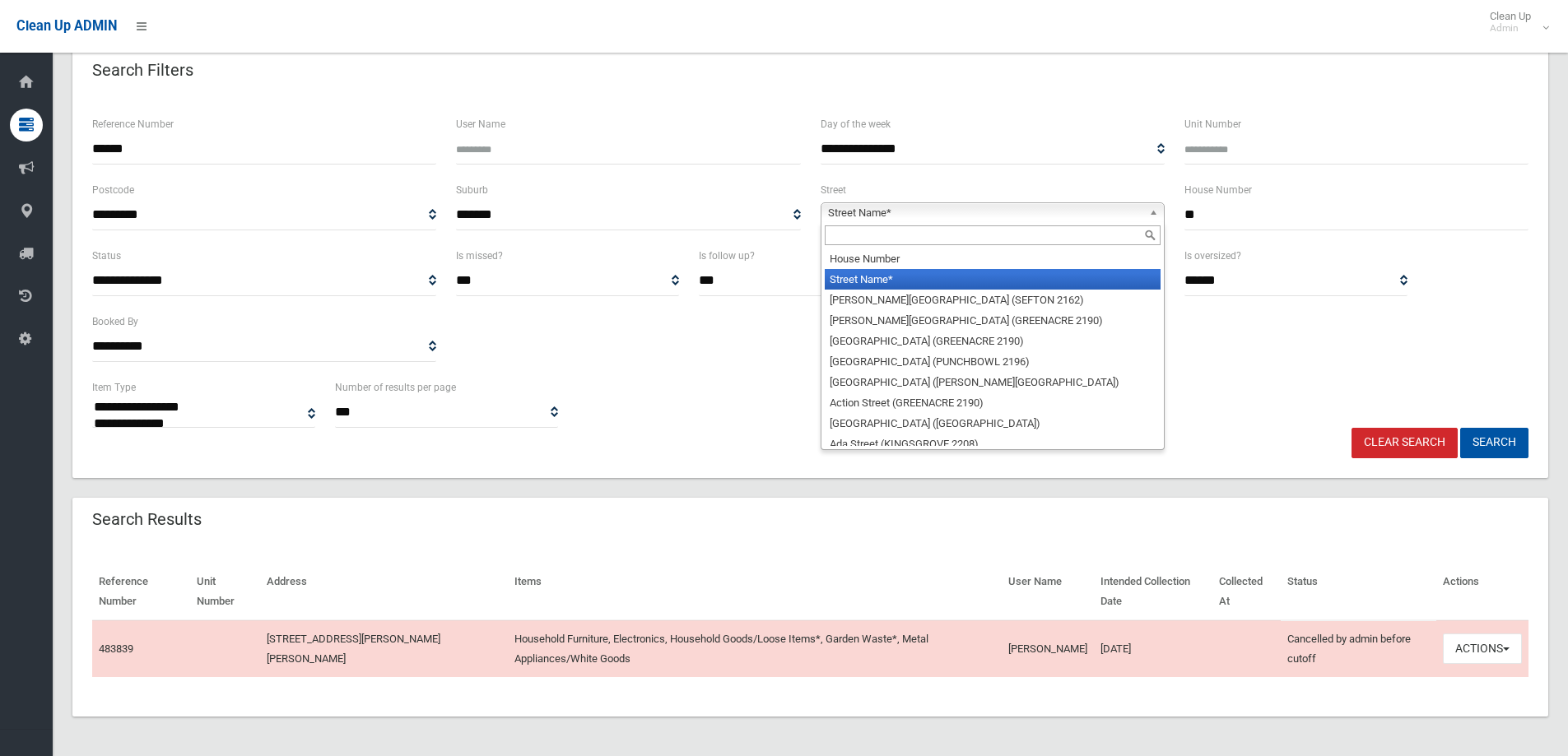
click at [1052, 214] on span "Street Name*" at bounding box center [985, 213] width 315 height 20
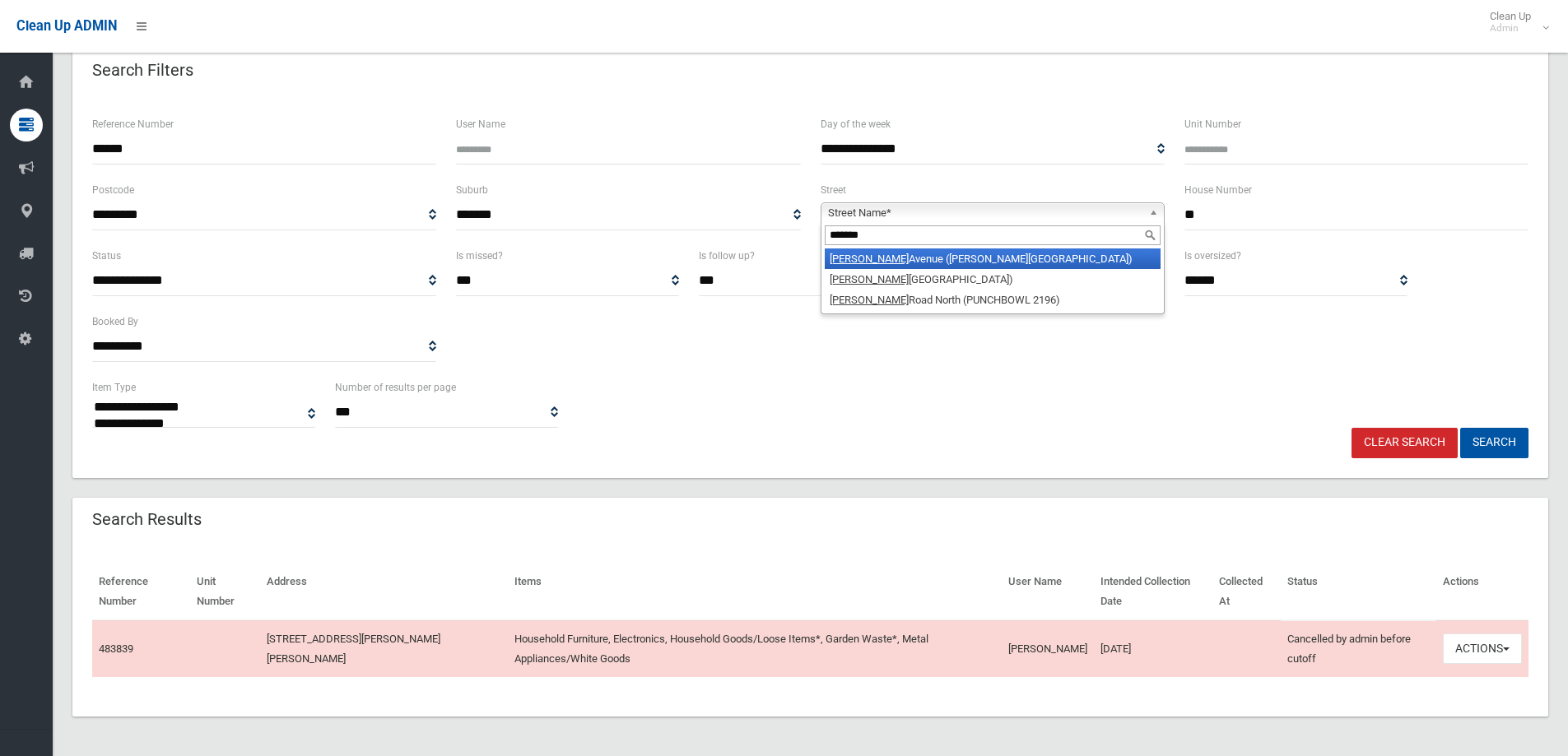
type input "*******"
click at [1004, 260] on li "Belmore Avenue (BELMORE 2192)" at bounding box center [993, 259] width 335 height 21
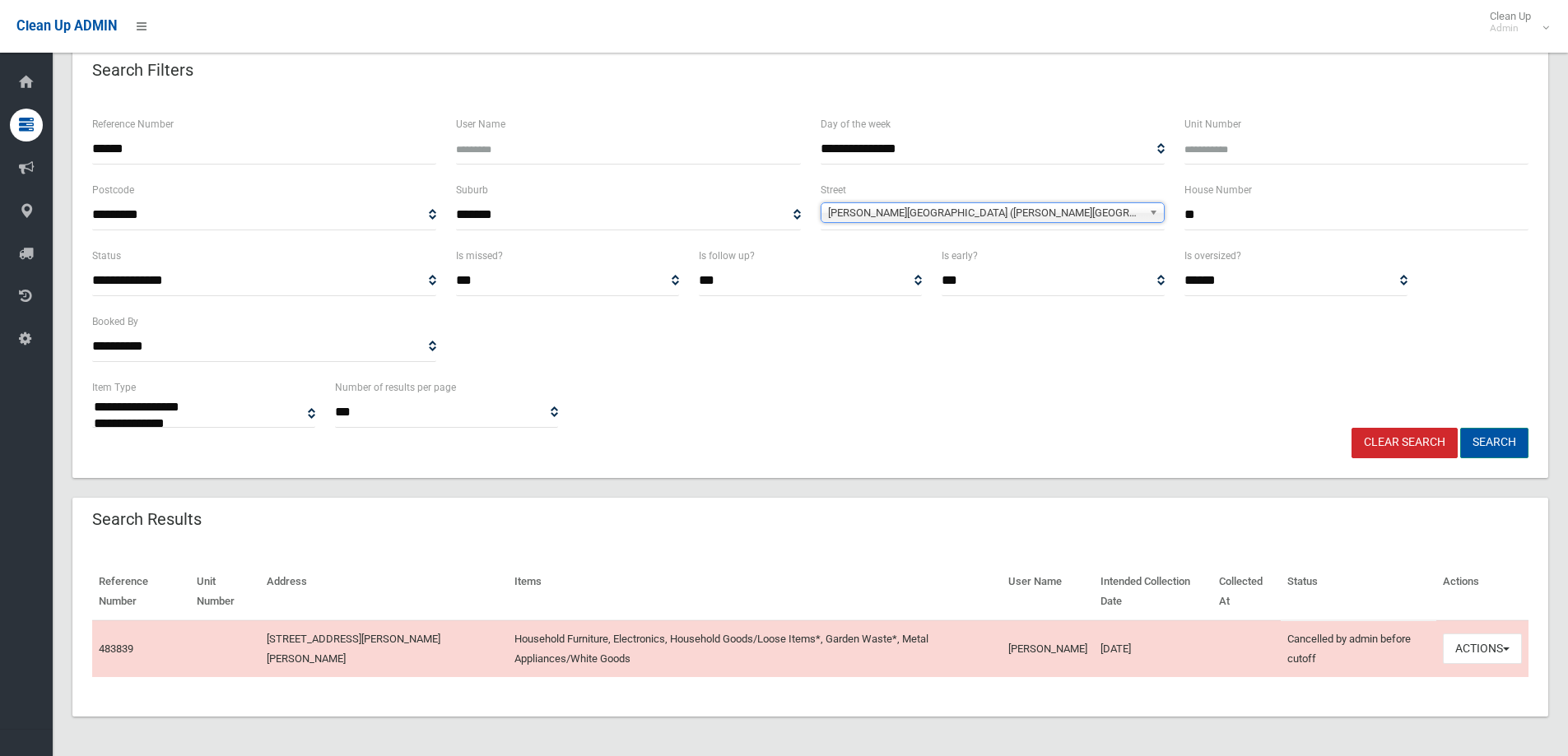
click at [1507, 435] on button "Search" at bounding box center [1494, 443] width 69 height 31
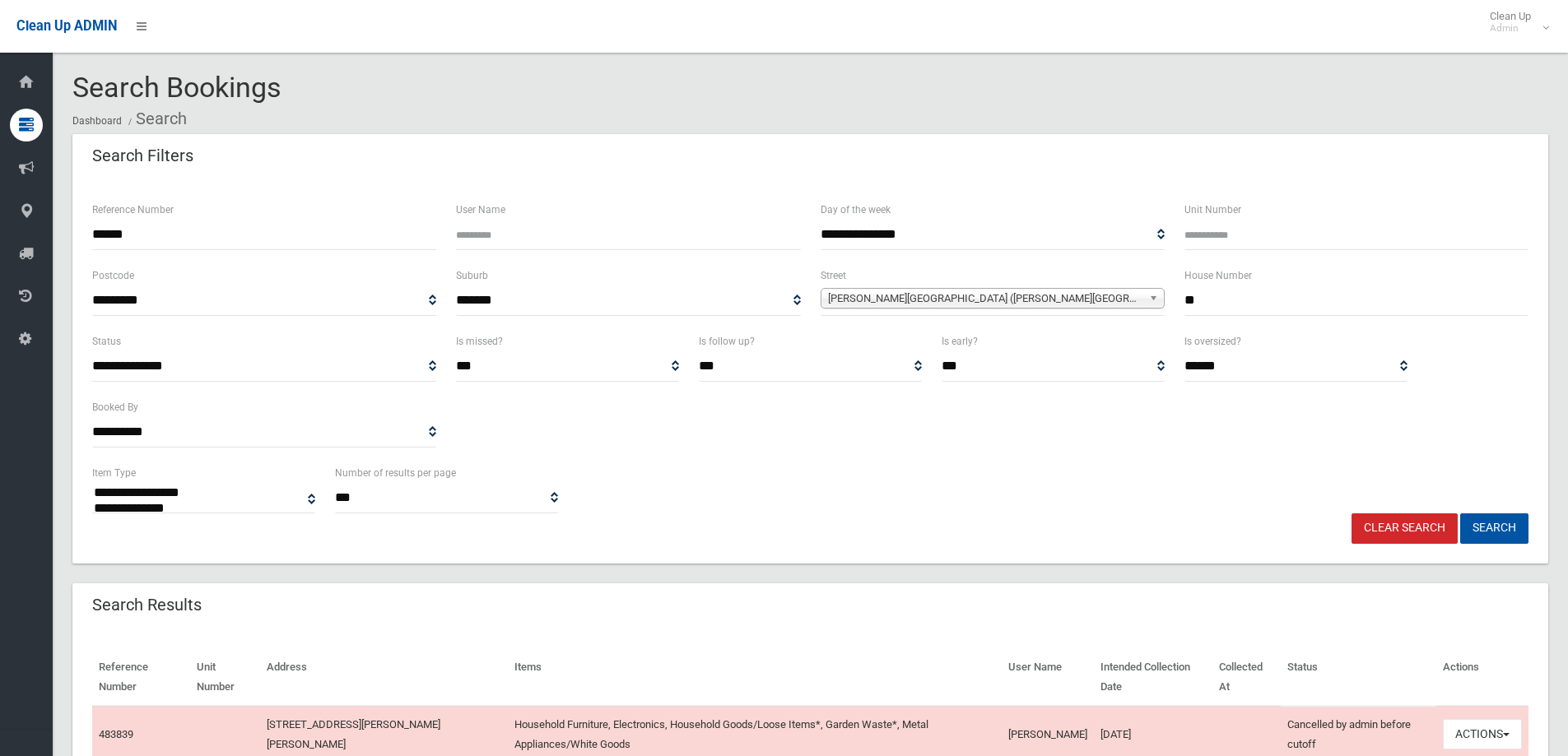
select select
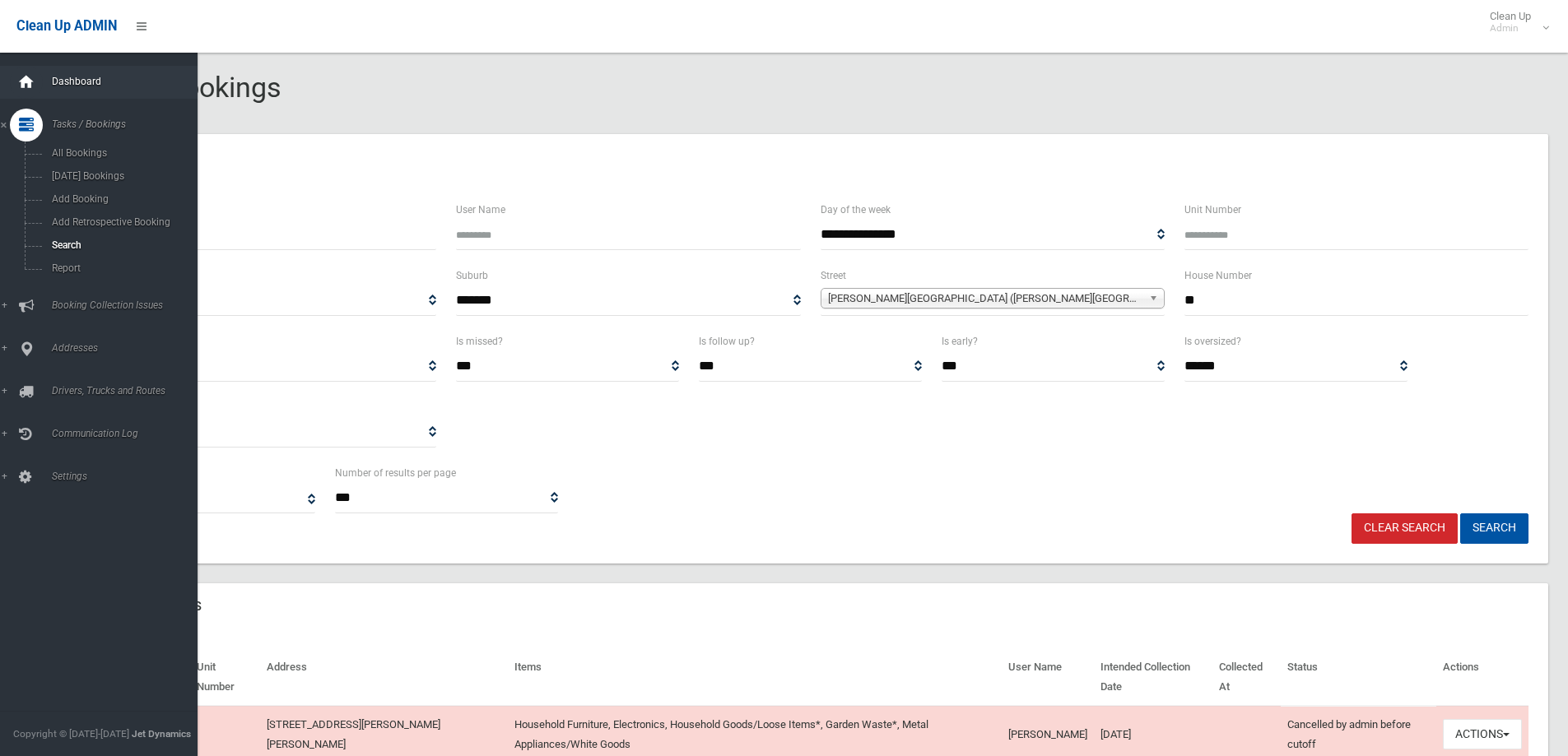
click at [33, 87] on icon at bounding box center [26, 82] width 18 height 33
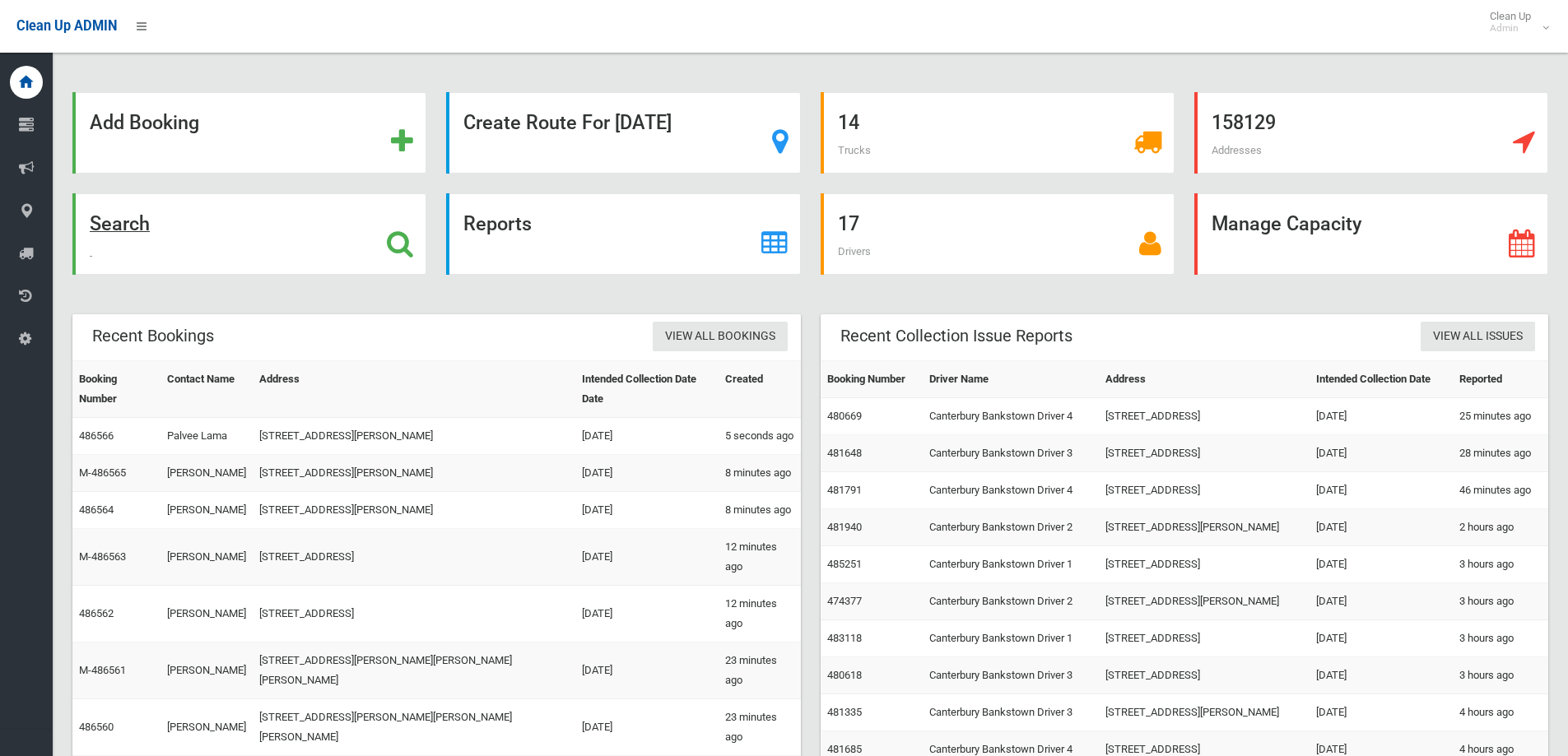
click at [293, 222] on div "Search" at bounding box center [249, 234] width 354 height 81
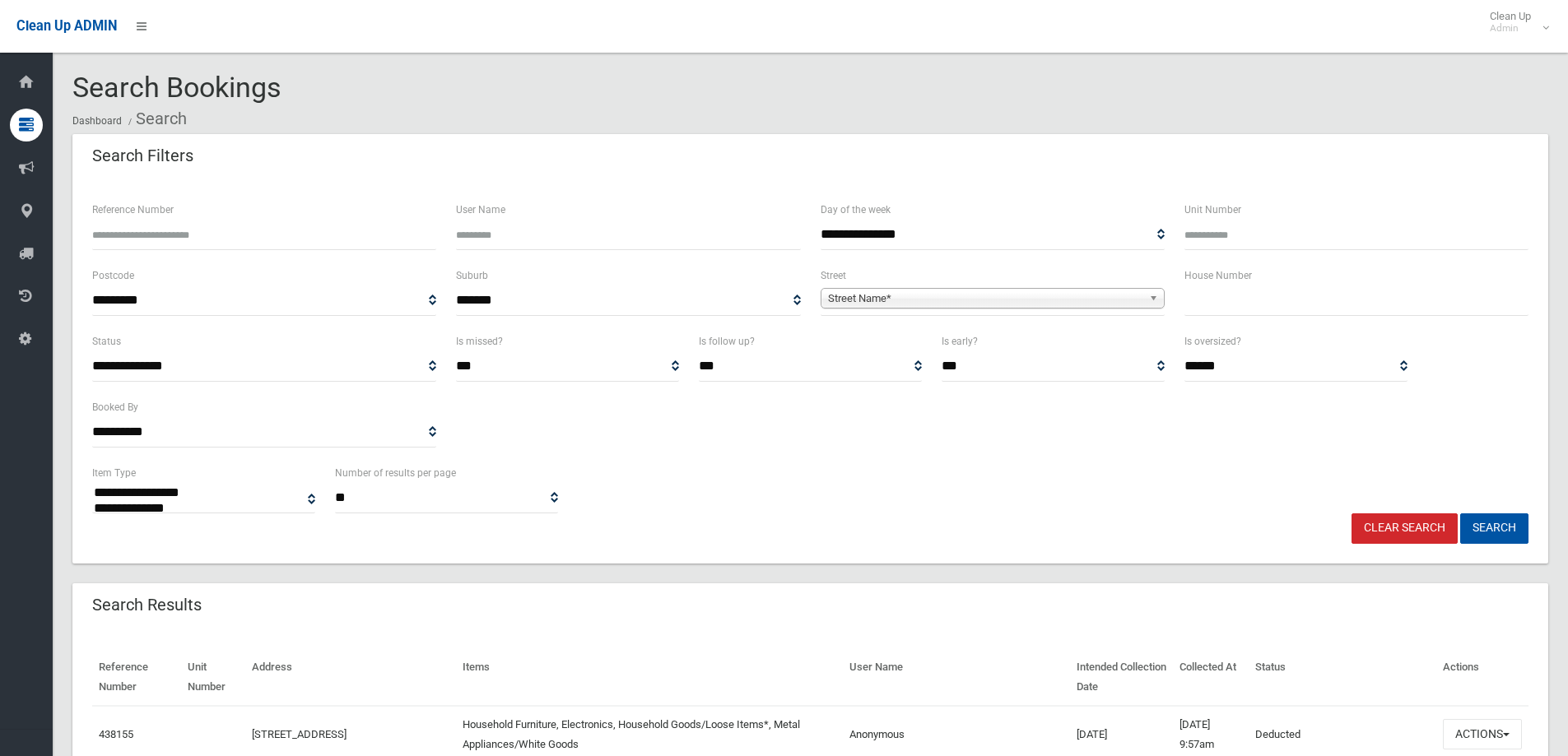
select select
click at [1298, 316] on div "House Number" at bounding box center [1356, 298] width 363 height 66
click at [1297, 311] on input "text" at bounding box center [1357, 301] width 344 height 31
type input "*****"
click at [1116, 296] on span "Street Name*" at bounding box center [985, 298] width 315 height 20
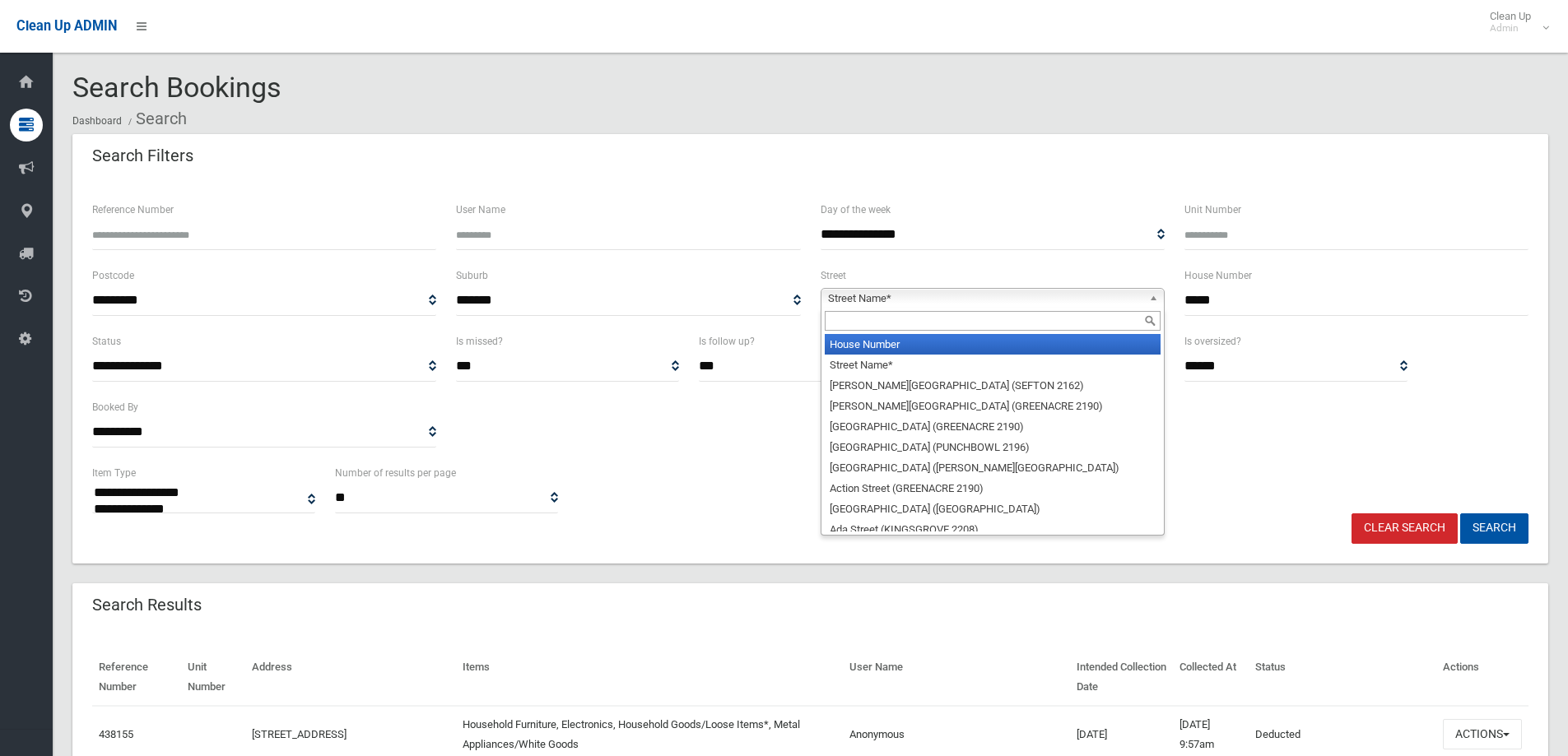
click at [887, 341] on li "House Number" at bounding box center [993, 344] width 335 height 21
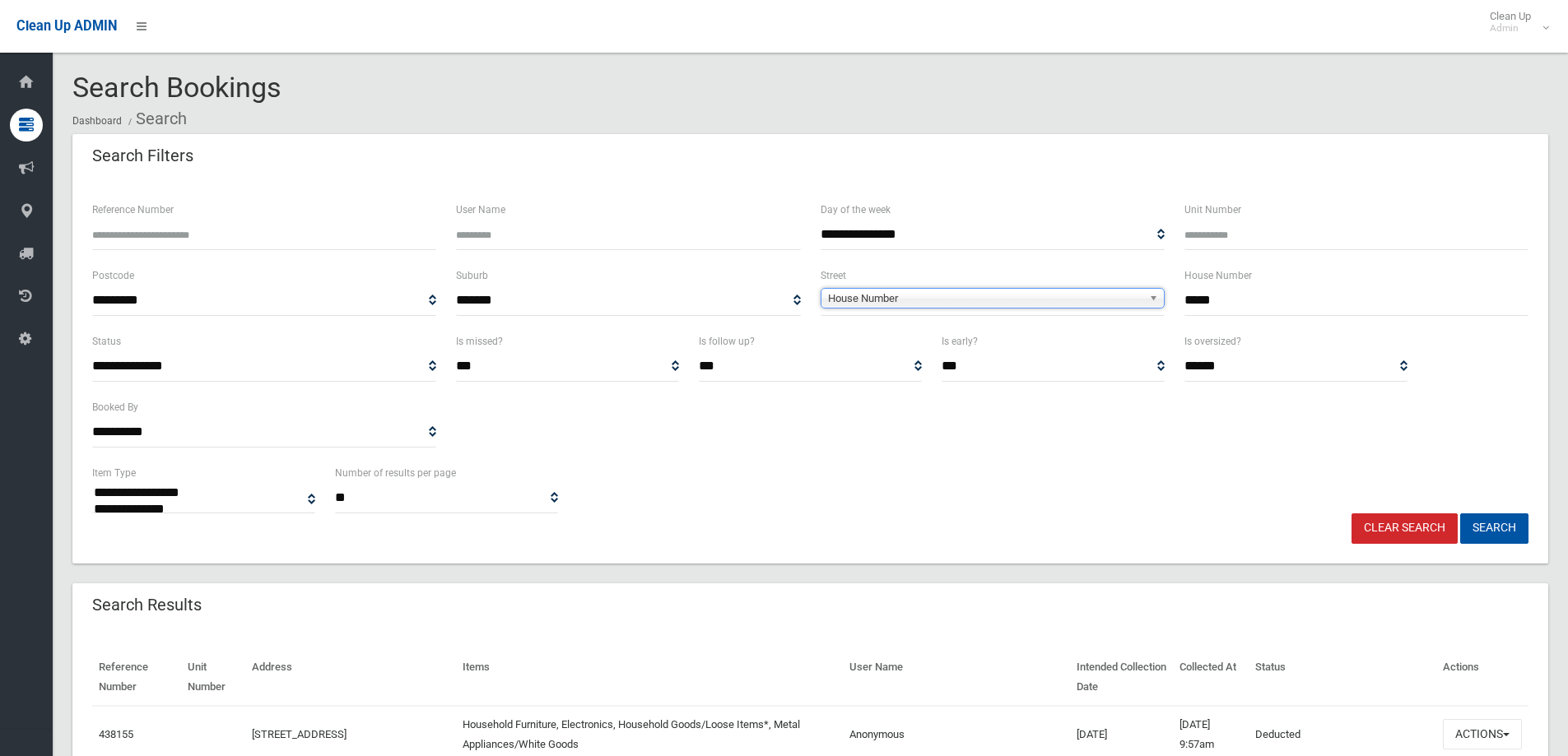
click at [885, 306] on span "House Number" at bounding box center [985, 298] width 315 height 20
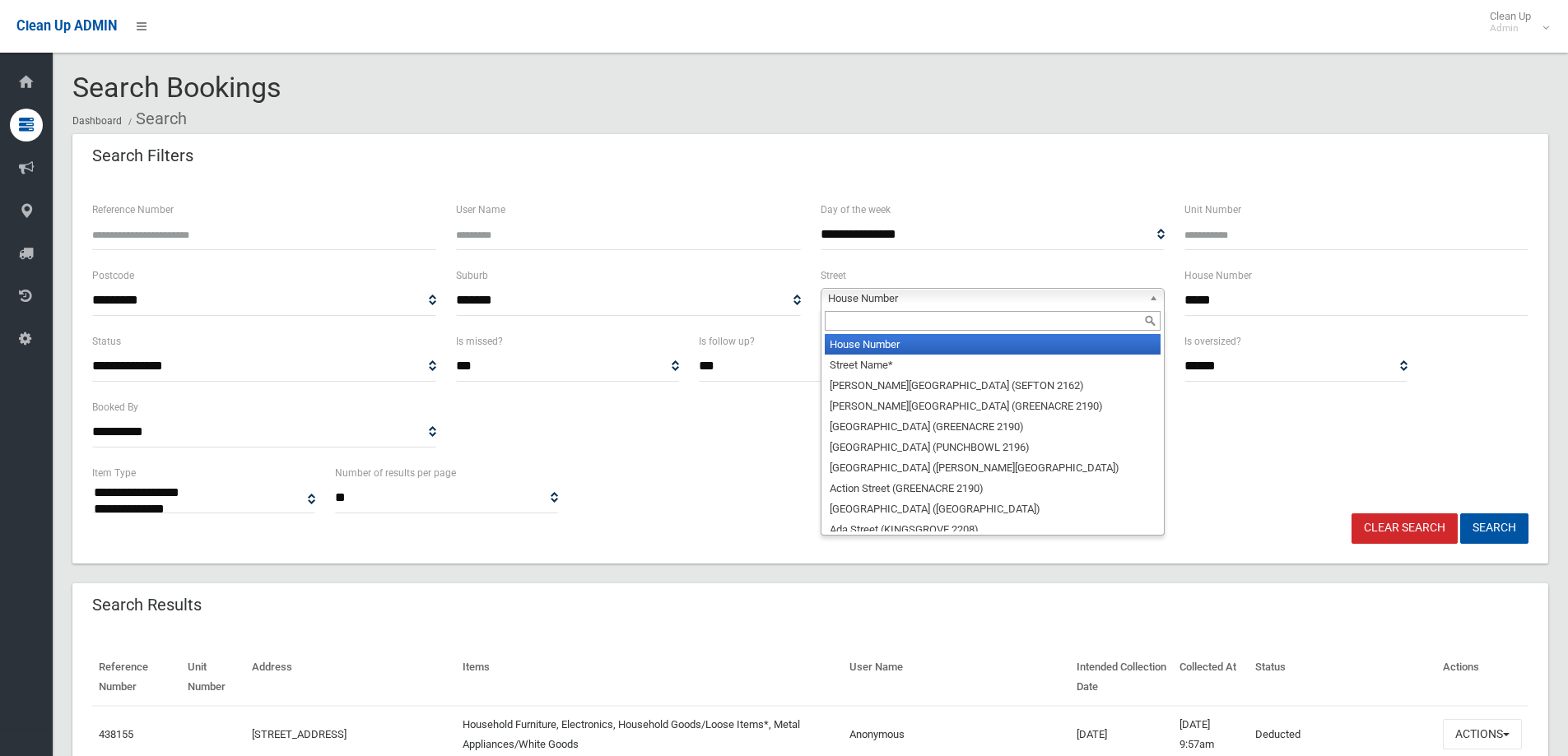
click at [869, 323] on input "text" at bounding box center [993, 321] width 335 height 20
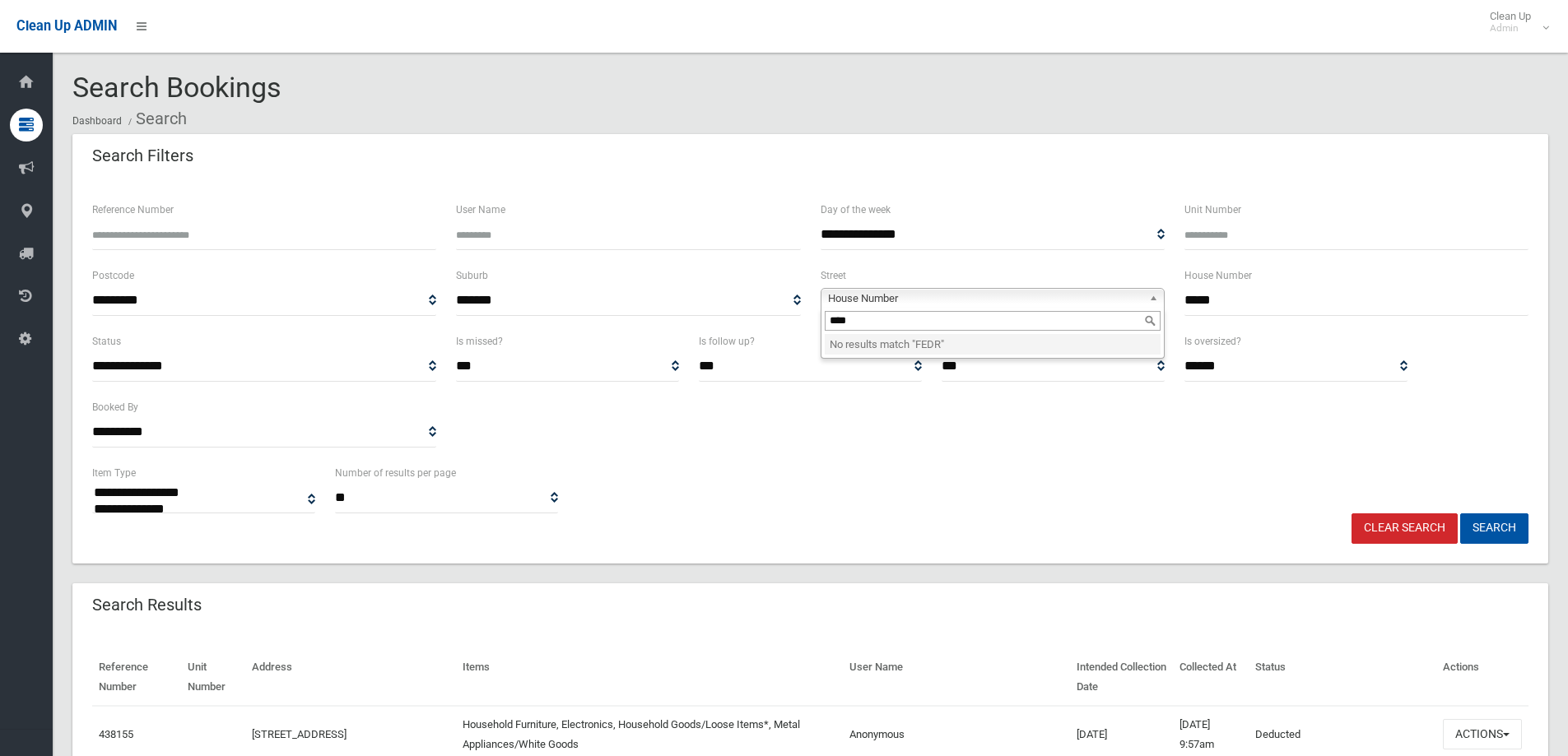
type input "*****"
drag, startPoint x: 897, startPoint y: 325, endPoint x: 729, endPoint y: 332, distance: 168.1
click at [729, 332] on form "**********" at bounding box center [810, 372] width 1436 height 344
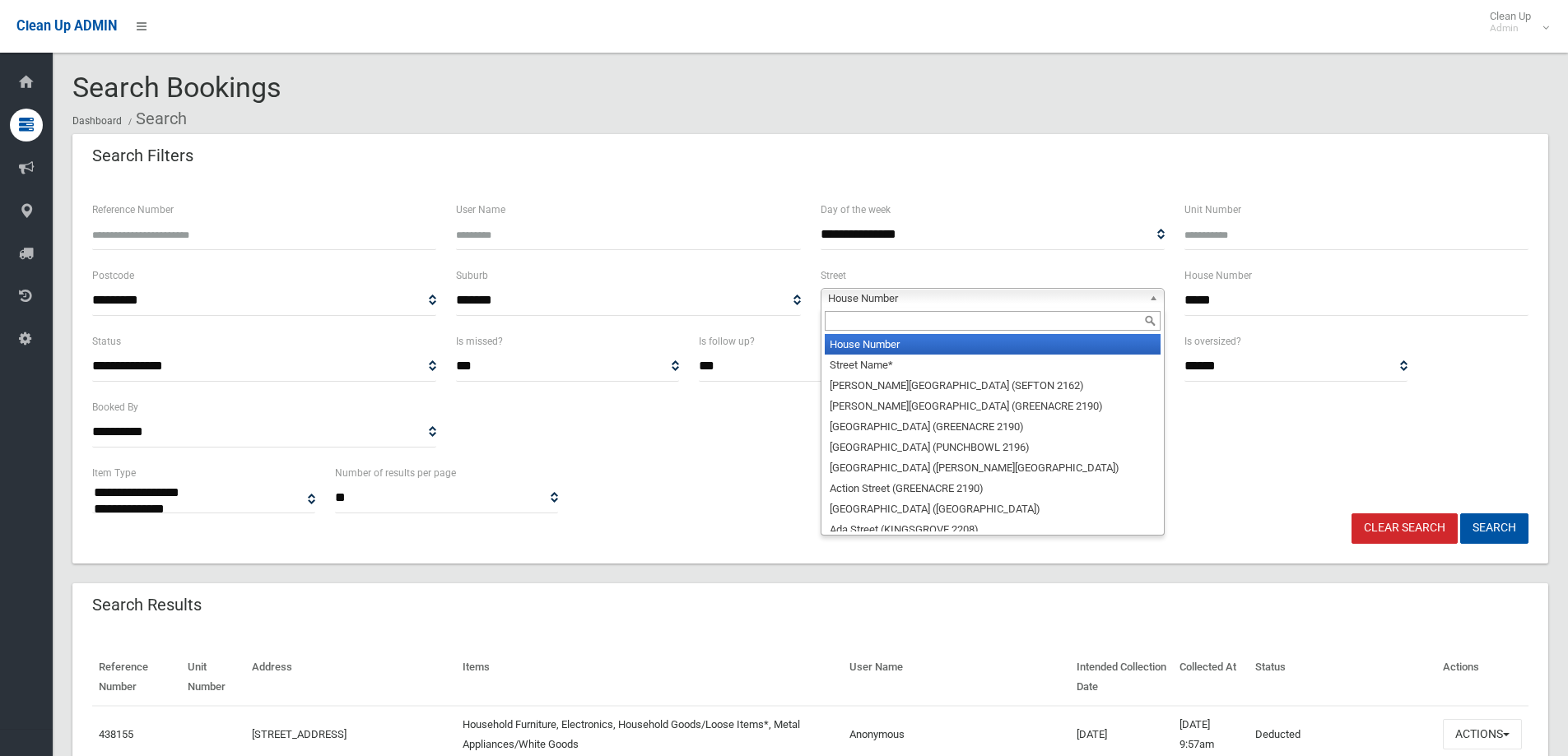
click at [863, 295] on span "House Number" at bounding box center [985, 298] width 315 height 20
type input "*"
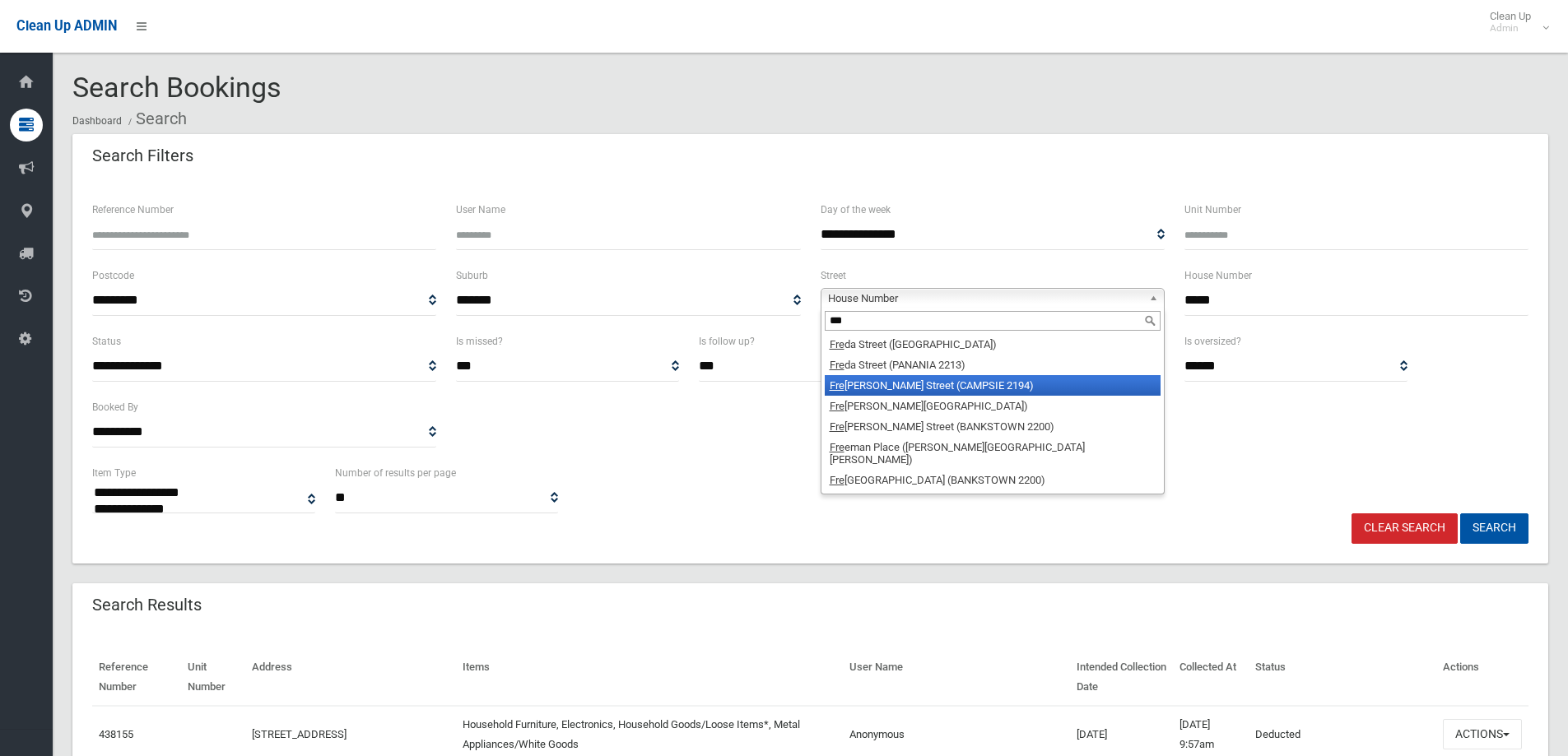
type input "***"
click at [965, 383] on li "Fre derick Street (CAMPSIE 2194)" at bounding box center [993, 385] width 335 height 21
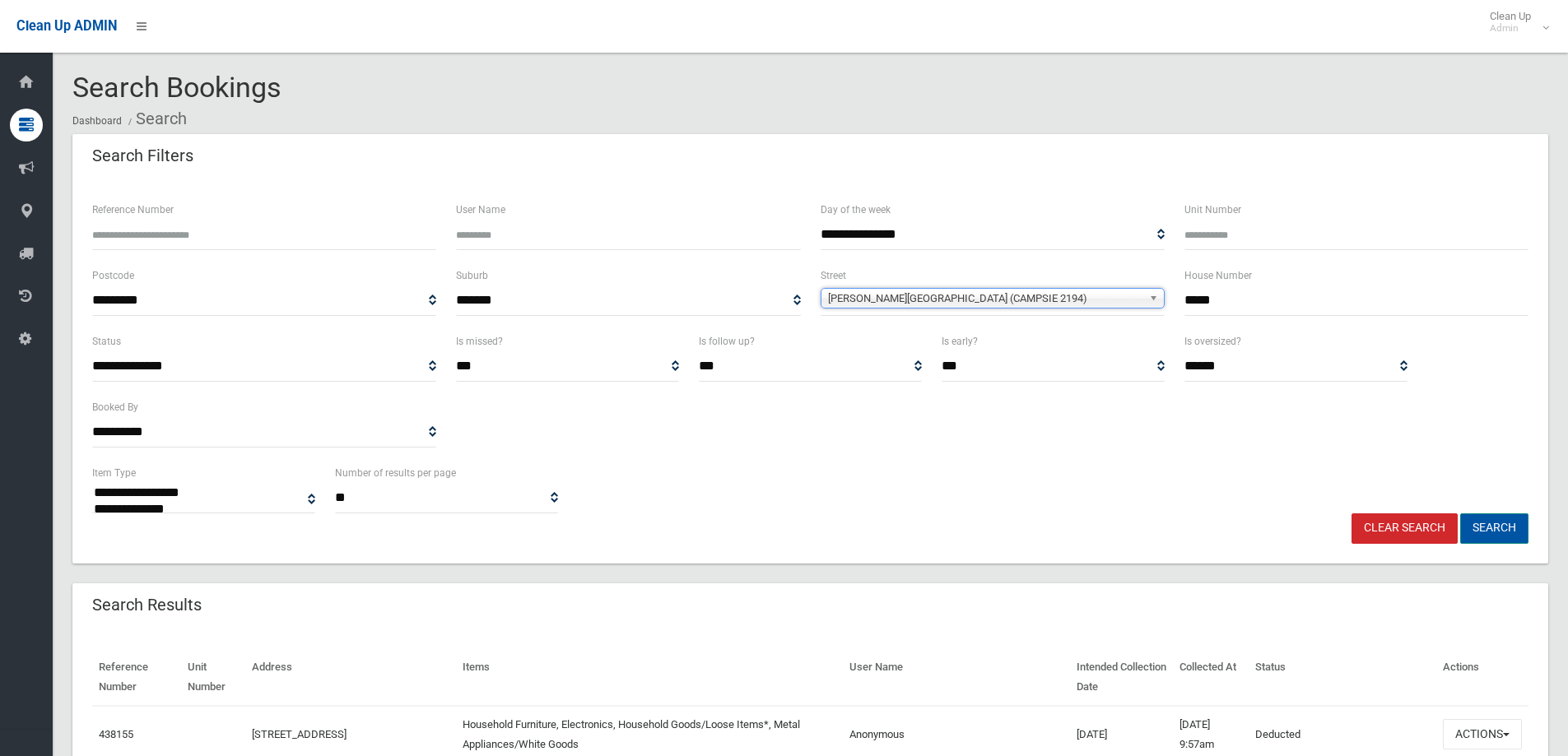
click at [1480, 523] on button "Search" at bounding box center [1494, 529] width 69 height 31
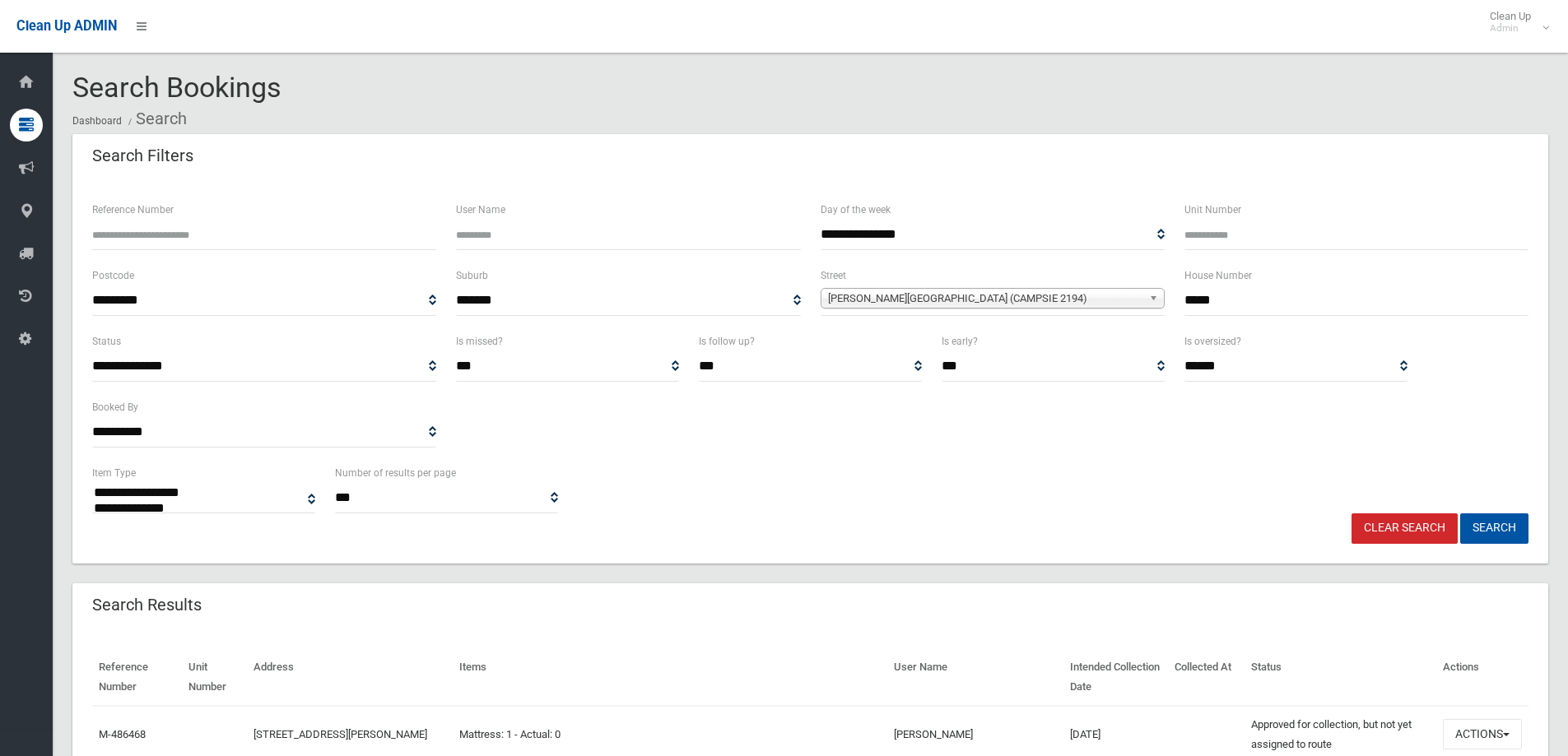
select select
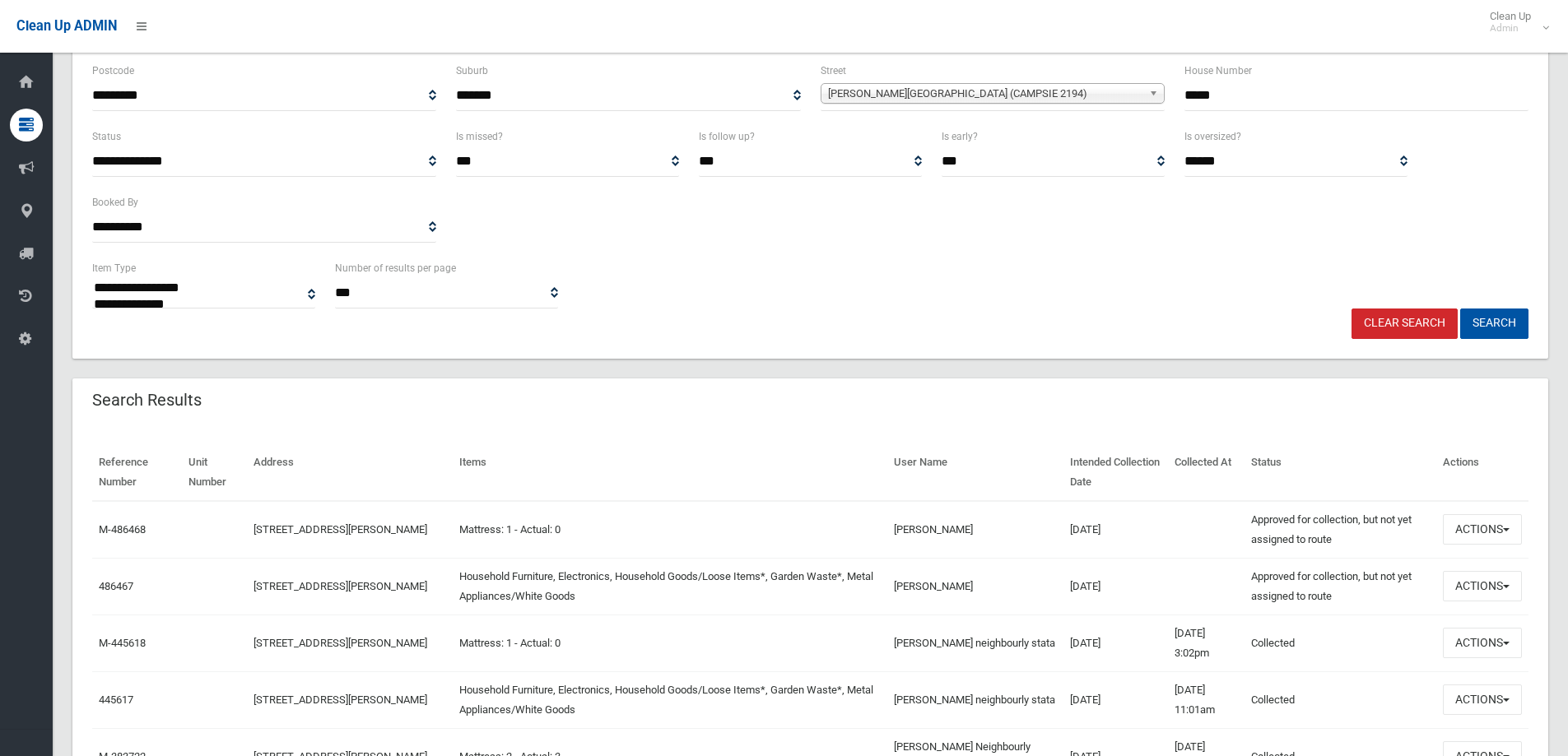
scroll to position [329, 0]
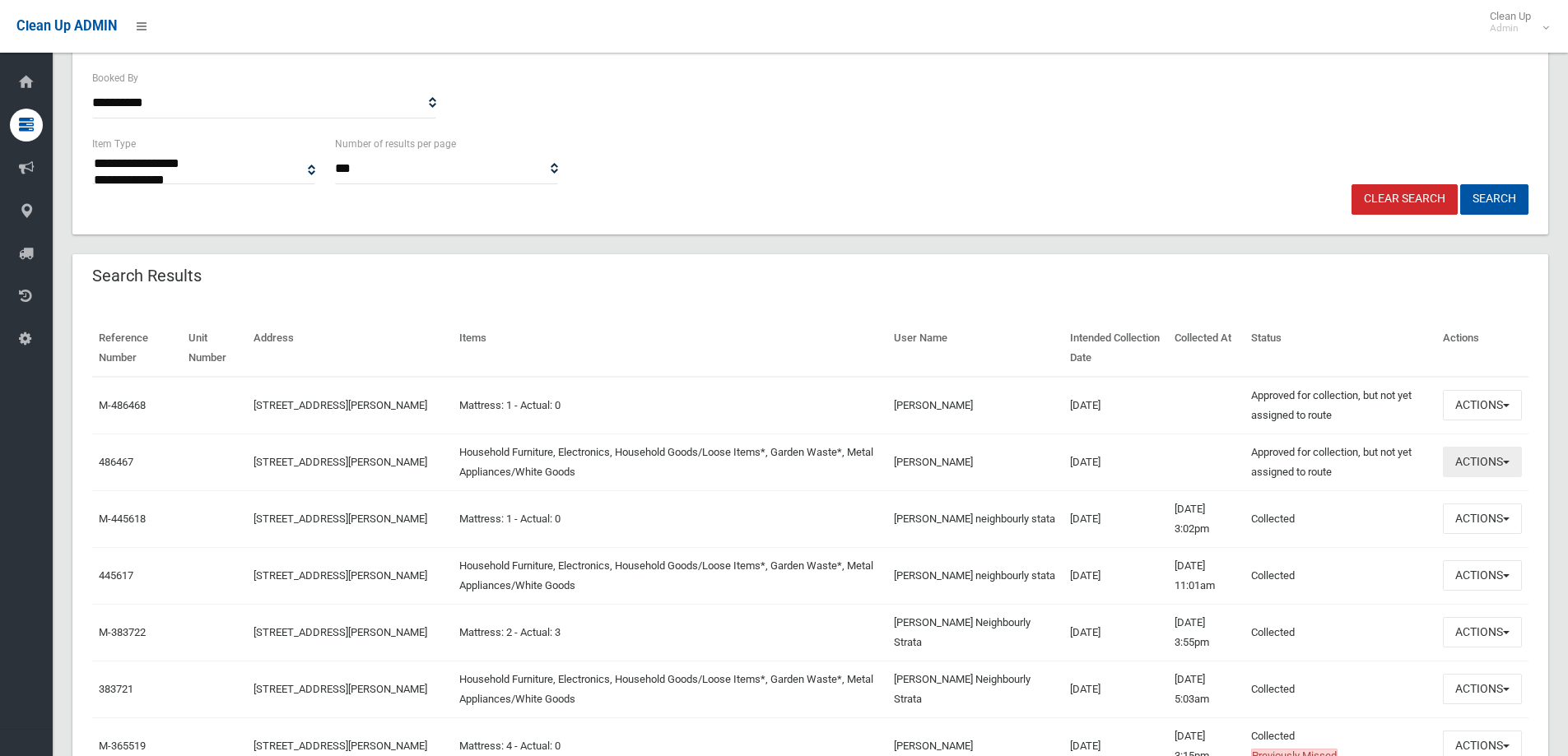
click at [1454, 458] on button "Actions" at bounding box center [1482, 462] width 79 height 31
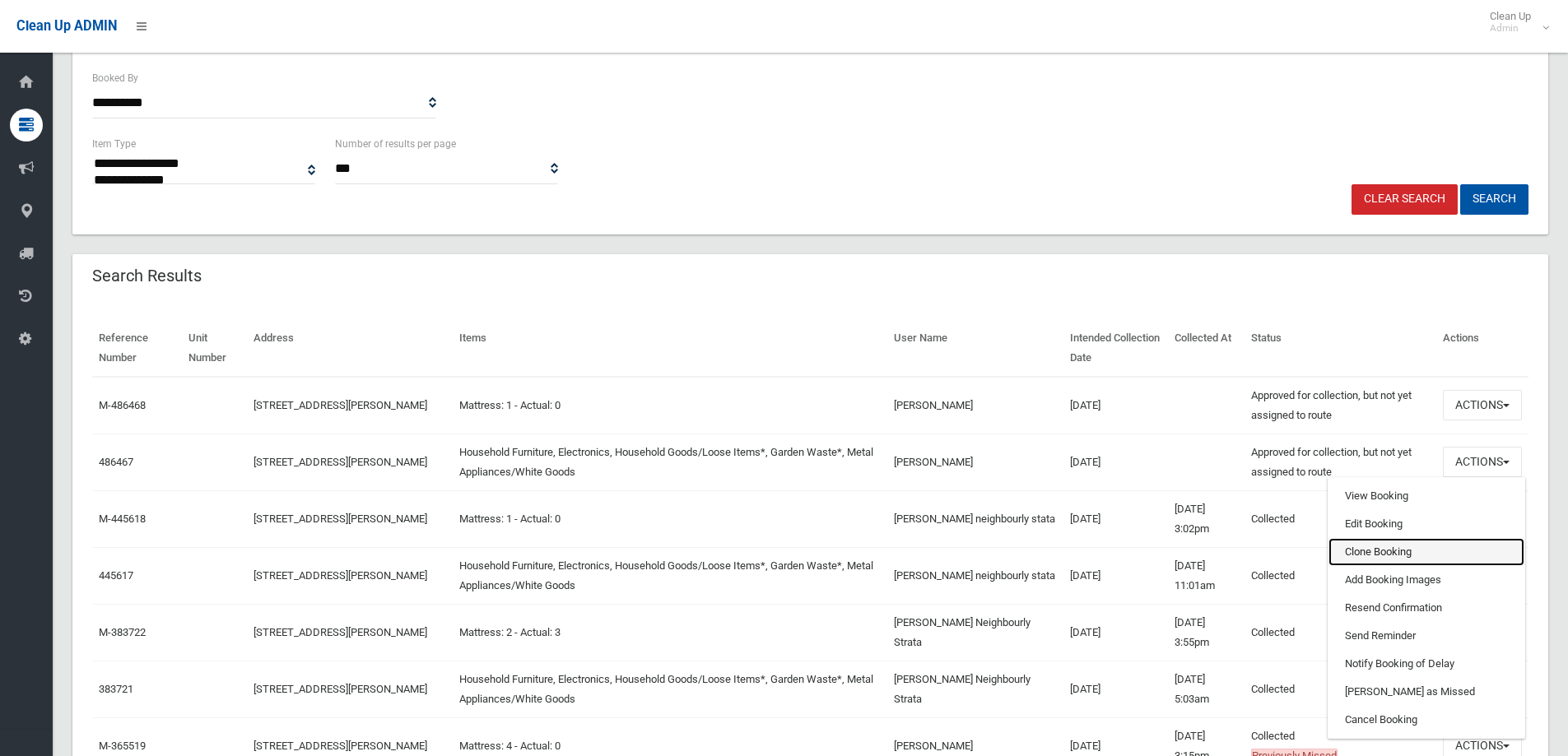
click at [1383, 555] on link "Clone Booking" at bounding box center [1426, 551] width 196 height 28
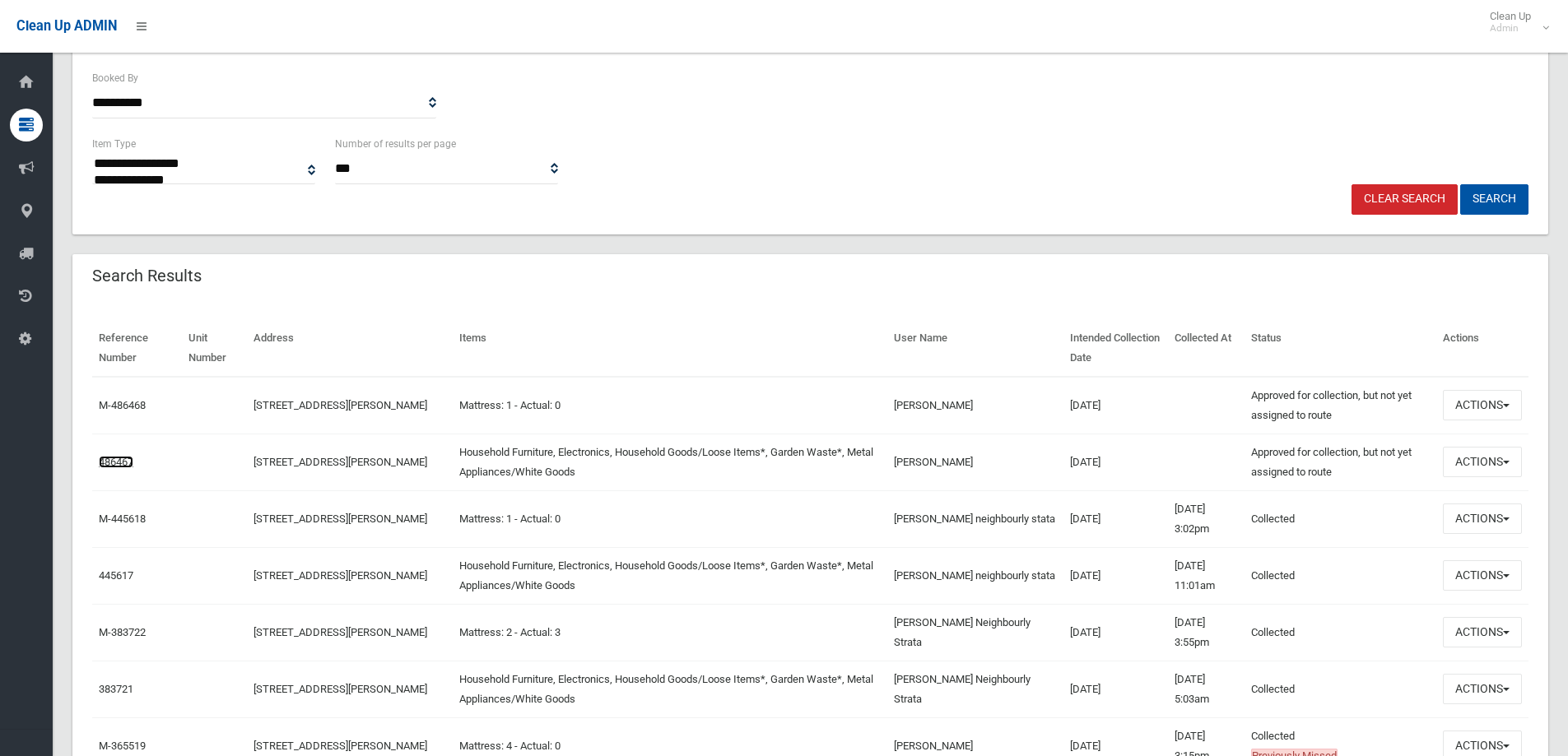
click at [105, 461] on link "486467" at bounding box center [116, 462] width 34 height 13
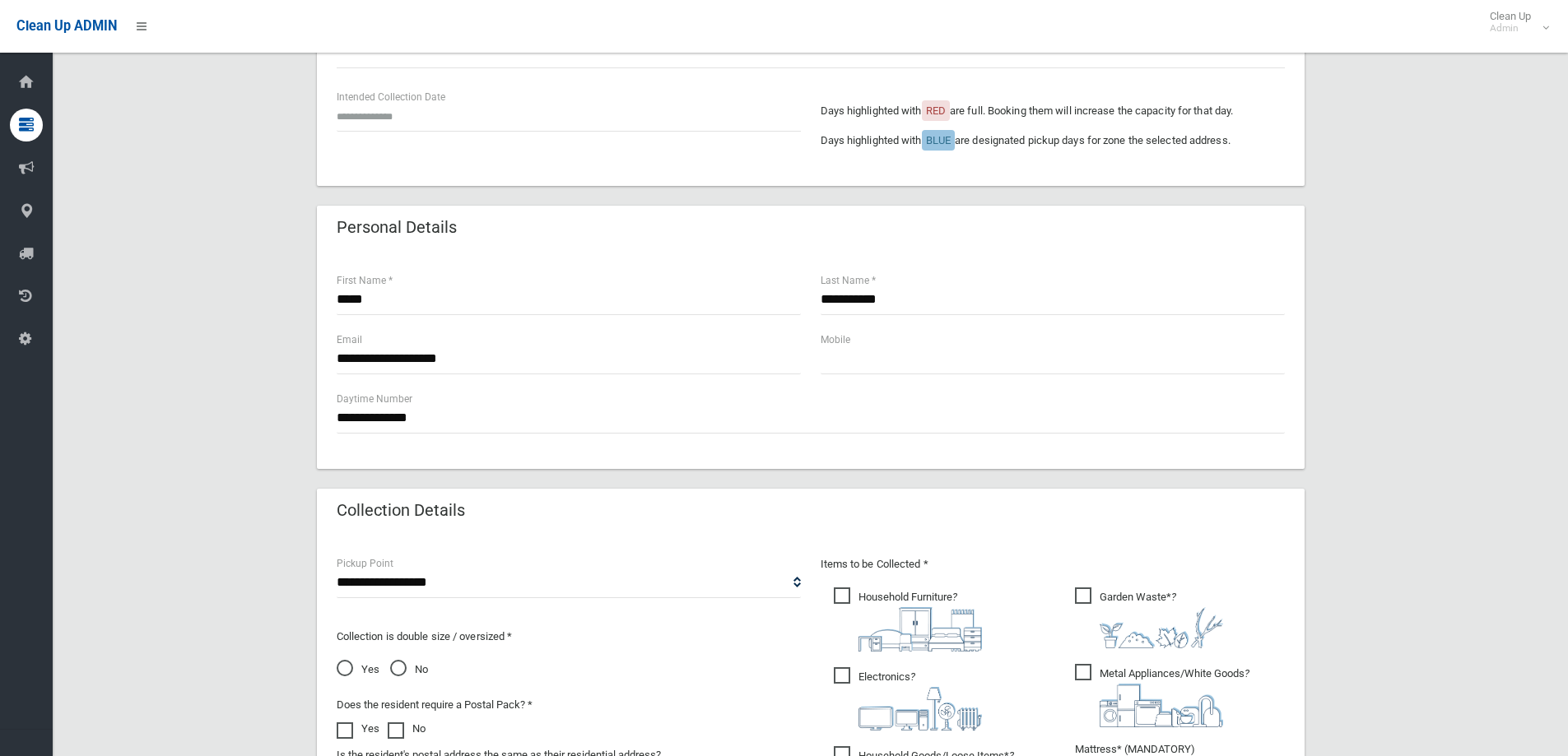
scroll to position [411, 0]
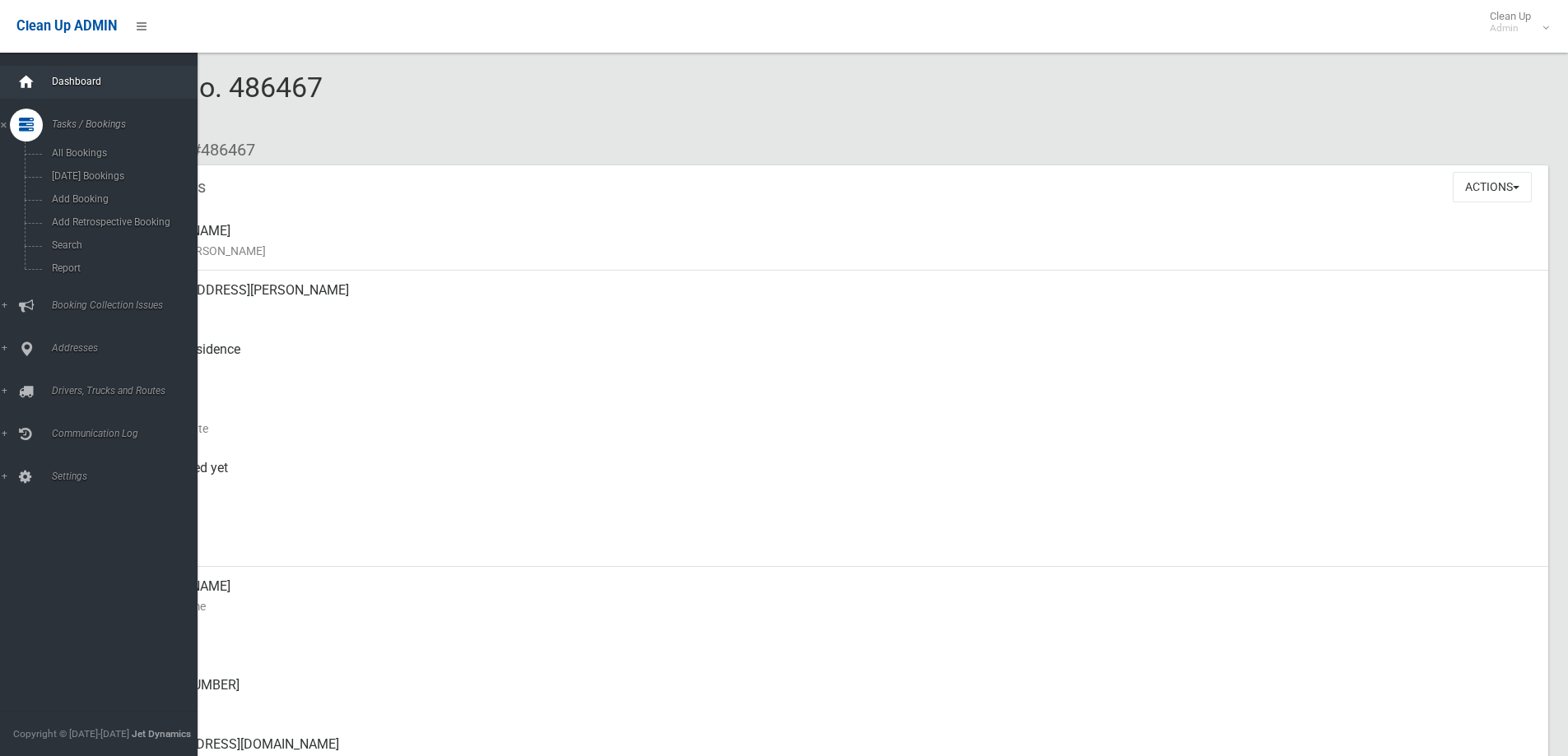
click at [40, 77] on div at bounding box center [26, 82] width 33 height 33
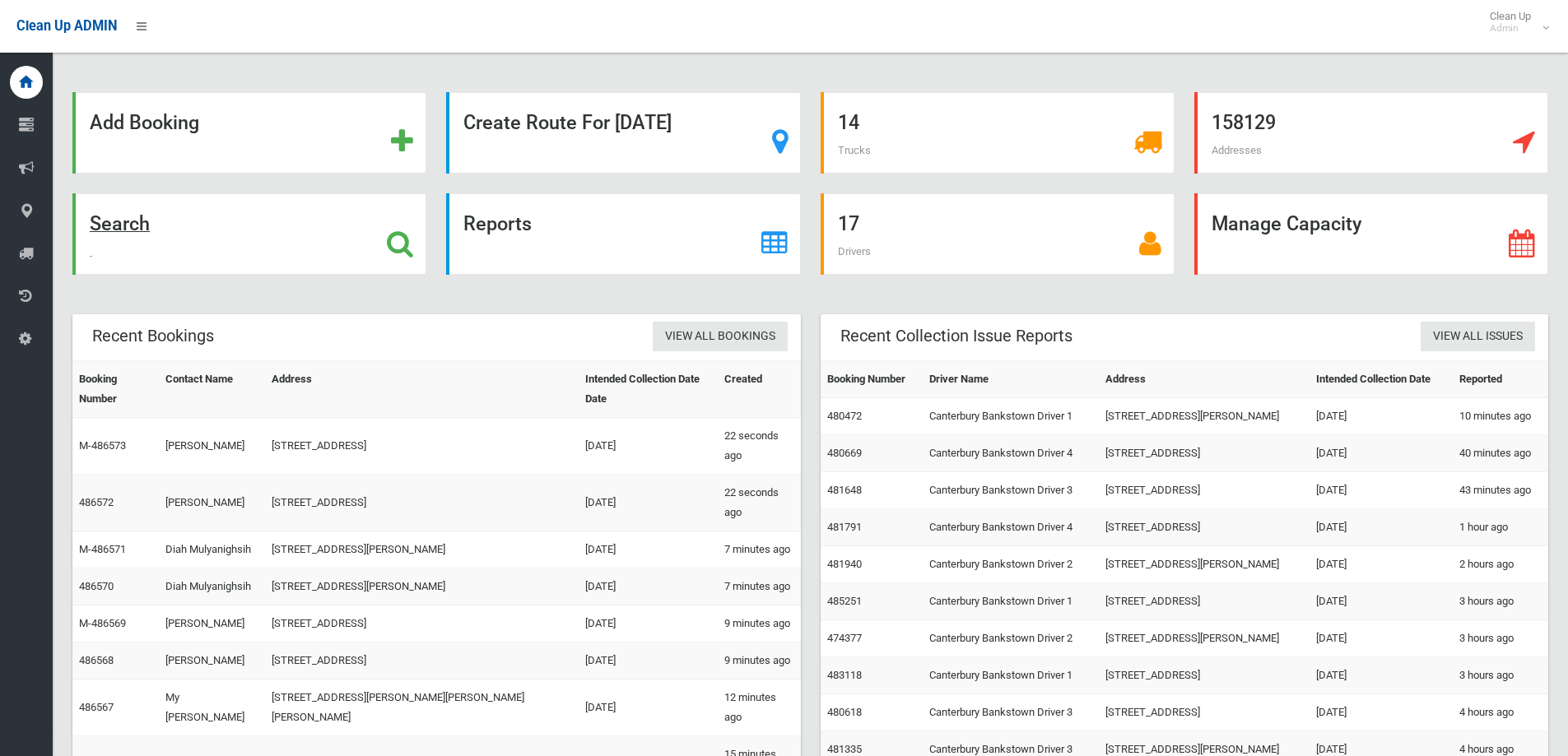
click at [151, 218] on div "Search" at bounding box center [249, 234] width 354 height 81
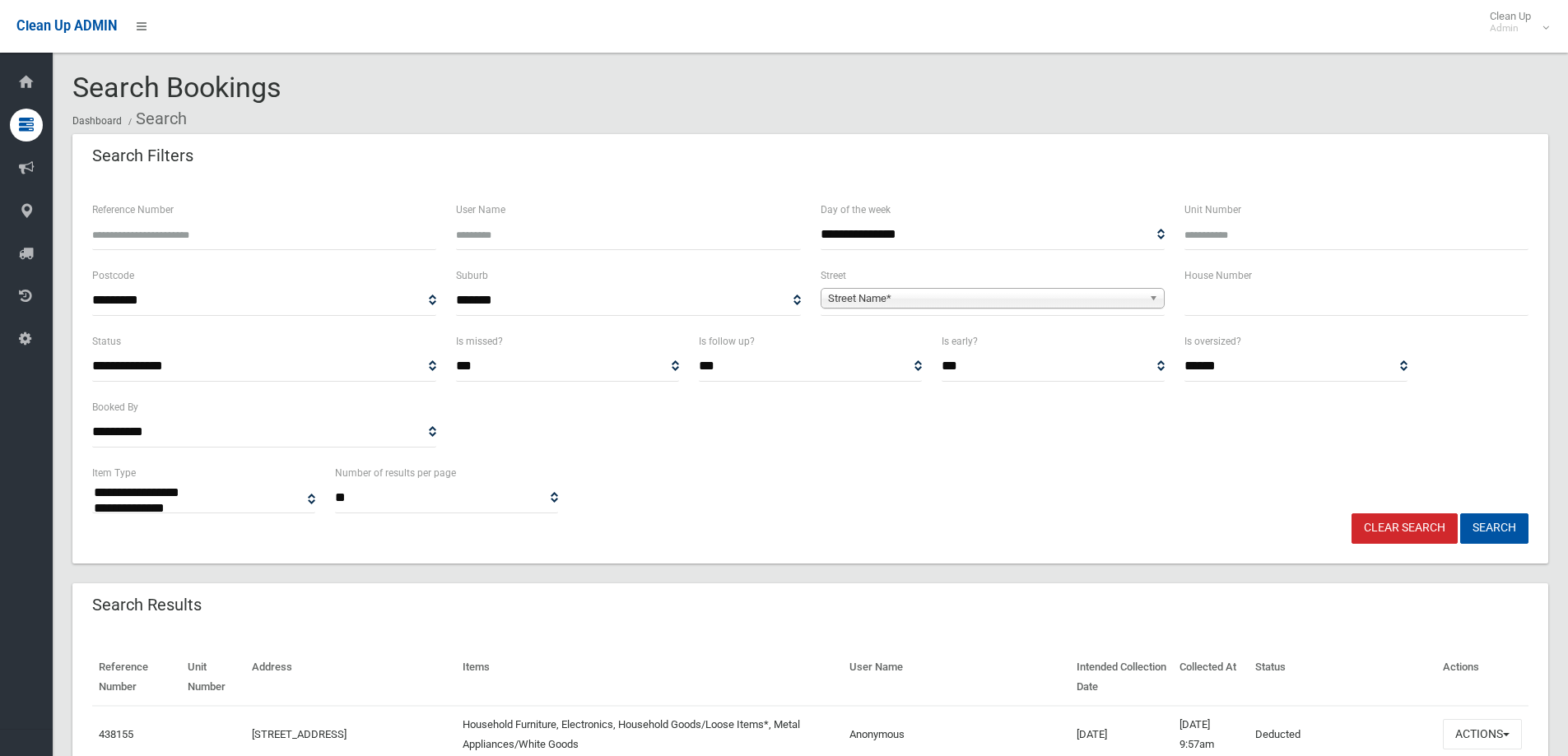
select select
click at [1274, 317] on div "House Number" at bounding box center [1356, 298] width 363 height 66
click at [1273, 306] on input "text" at bounding box center [1357, 301] width 344 height 31
click at [1232, 289] on input "text" at bounding box center [1357, 301] width 344 height 31
click at [1231, 293] on input "text" at bounding box center [1357, 301] width 344 height 31
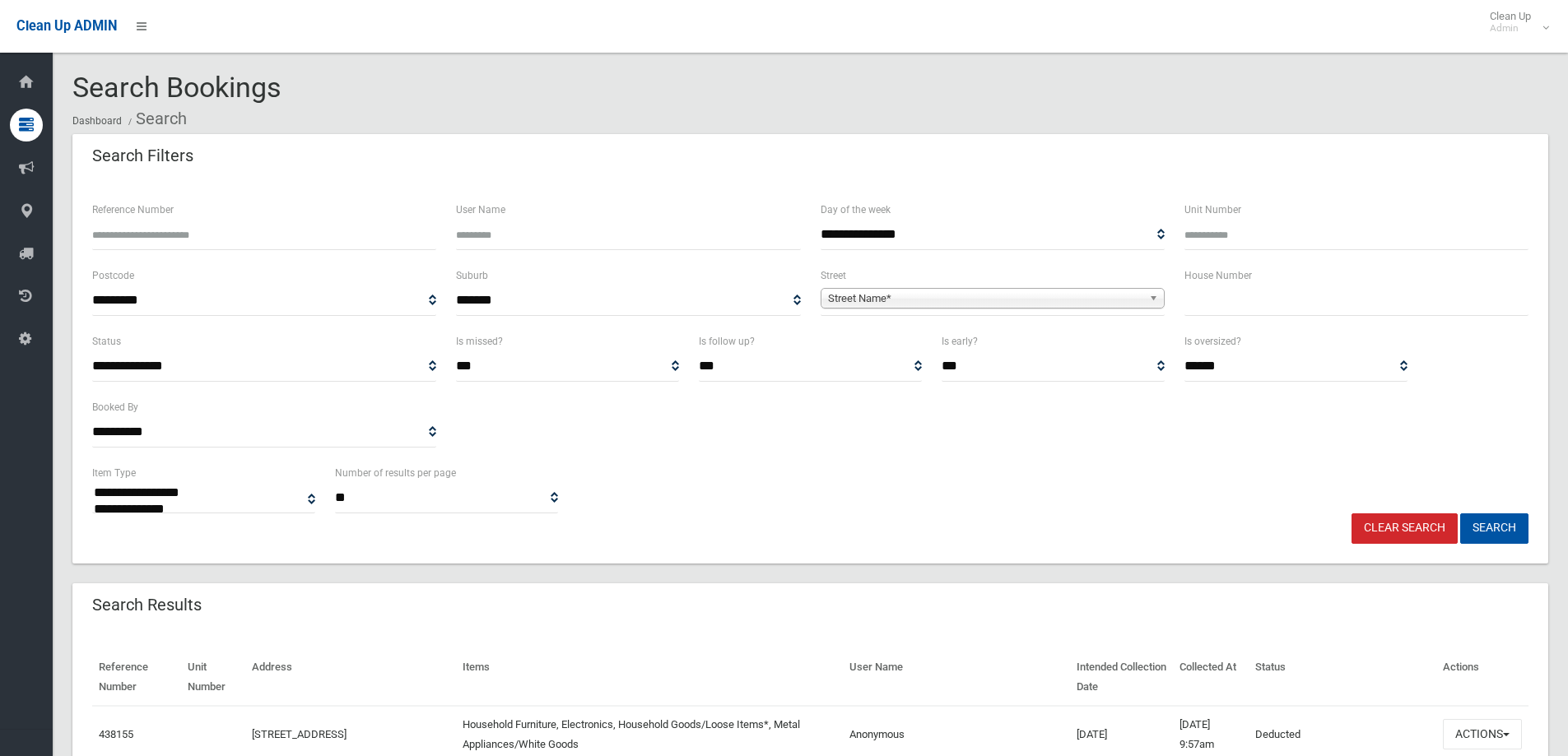
click at [1222, 298] on input "text" at bounding box center [1357, 301] width 344 height 31
click at [996, 297] on span "Street Name*" at bounding box center [985, 298] width 315 height 20
type input "****"
click at [924, 351] on li "Stod dart Street (ROSELANDS 2196)" at bounding box center [993, 344] width 335 height 21
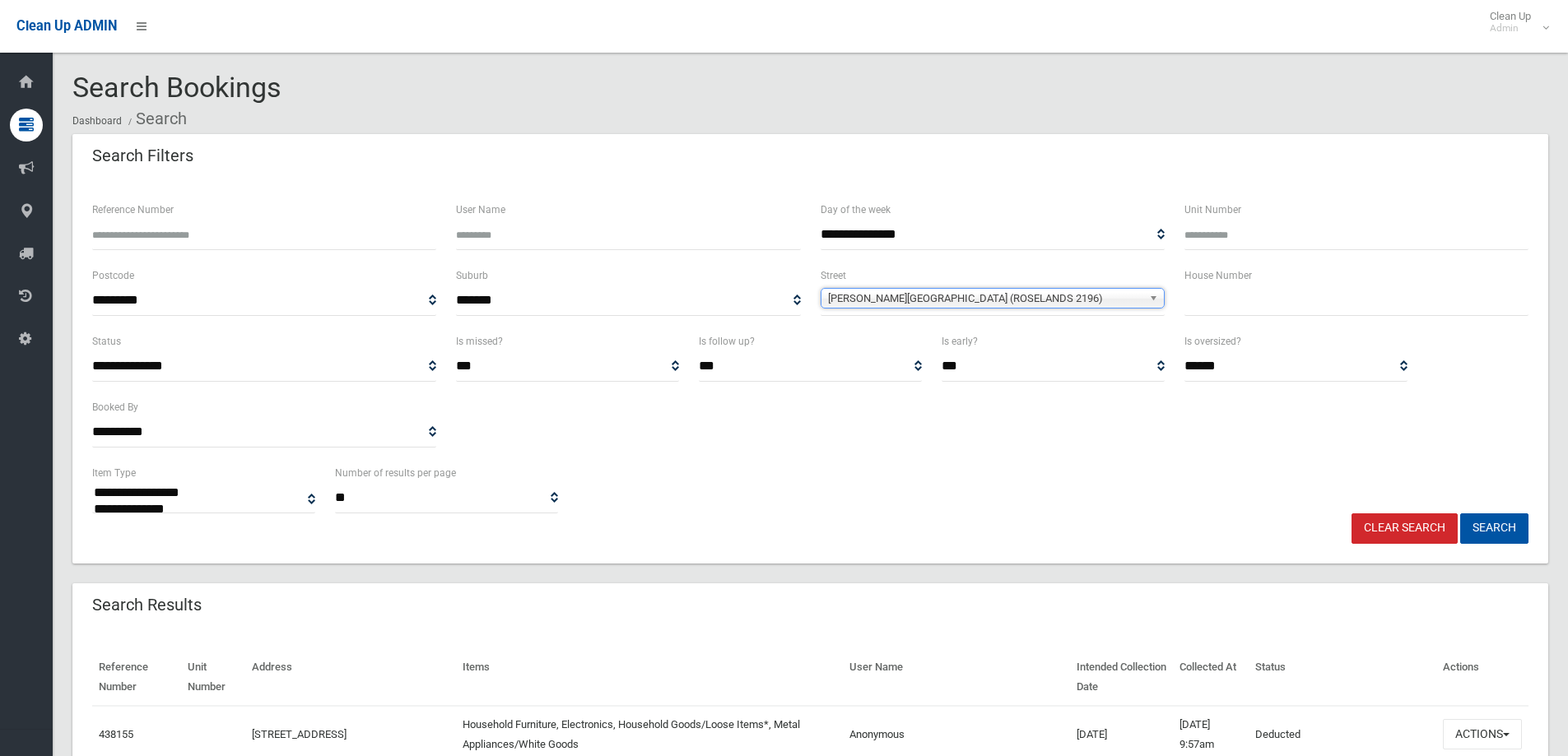
click at [1297, 325] on div "House Number" at bounding box center [1356, 298] width 363 height 66
click at [1290, 304] on input "text" at bounding box center [1357, 301] width 344 height 31
type input "**"
click at [1460, 514] on button "Search" at bounding box center [1494, 529] width 69 height 31
click at [1486, 543] on div "**********" at bounding box center [810, 371] width 1476 height 383
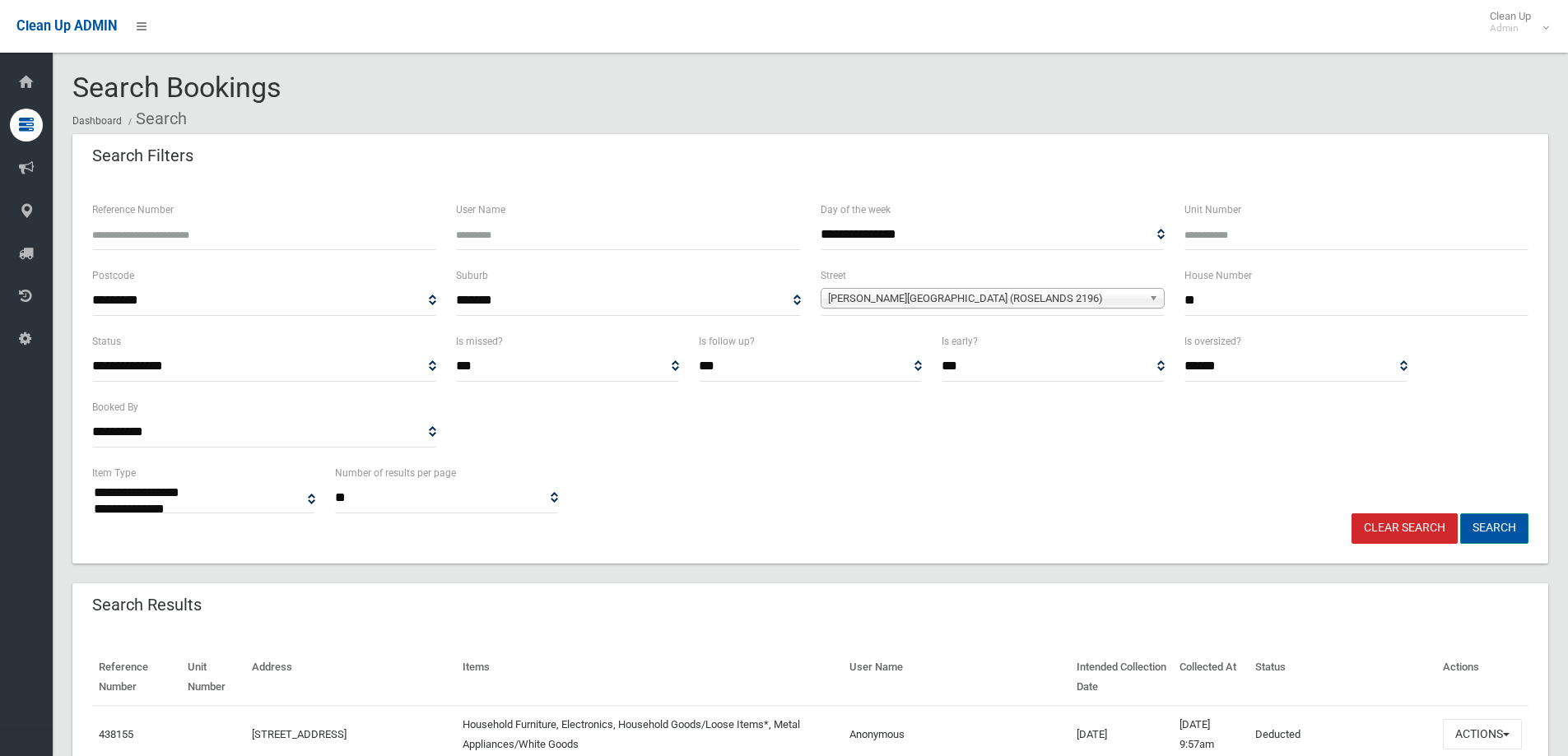
click at [1487, 535] on button "Search" at bounding box center [1494, 529] width 69 height 31
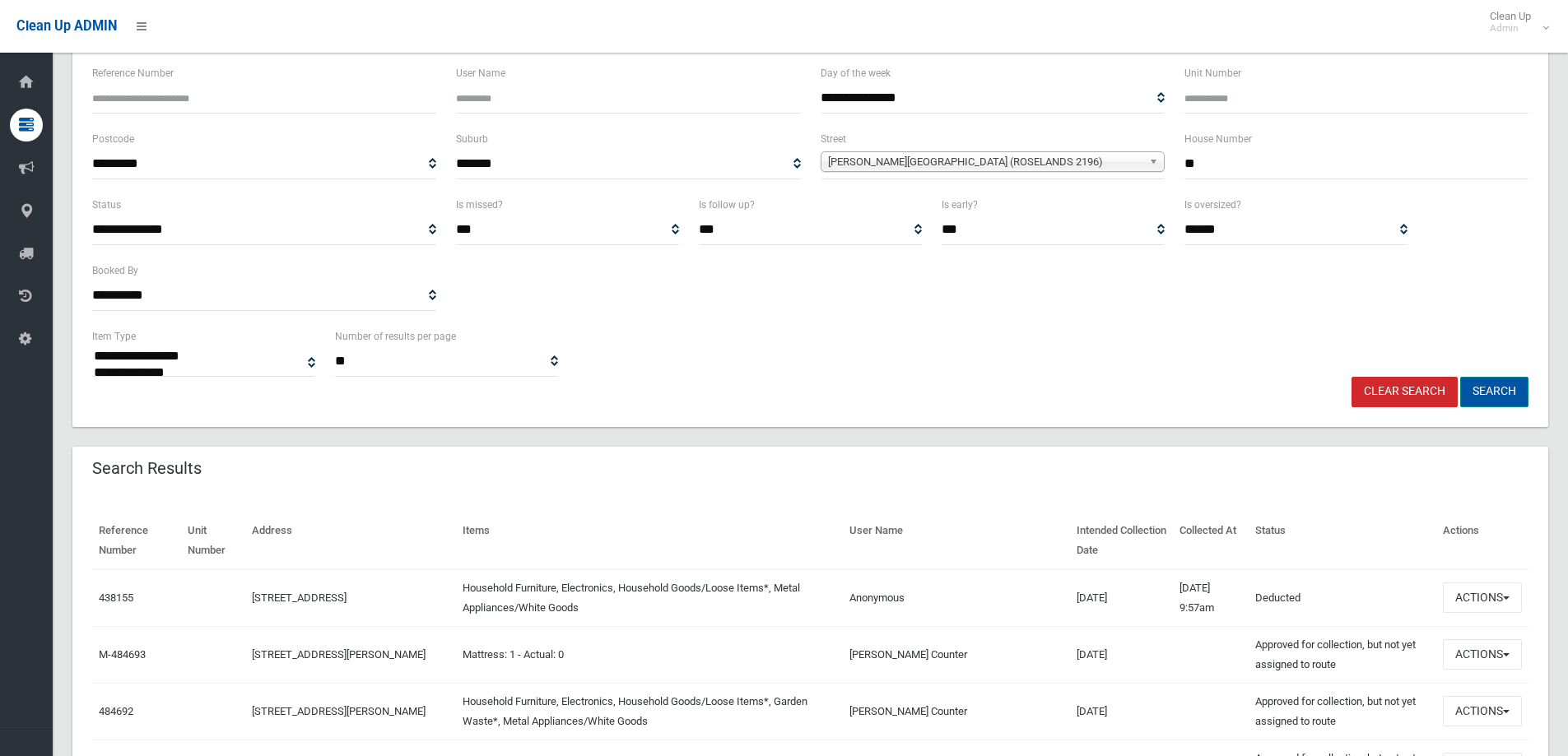
scroll to position [165, 0]
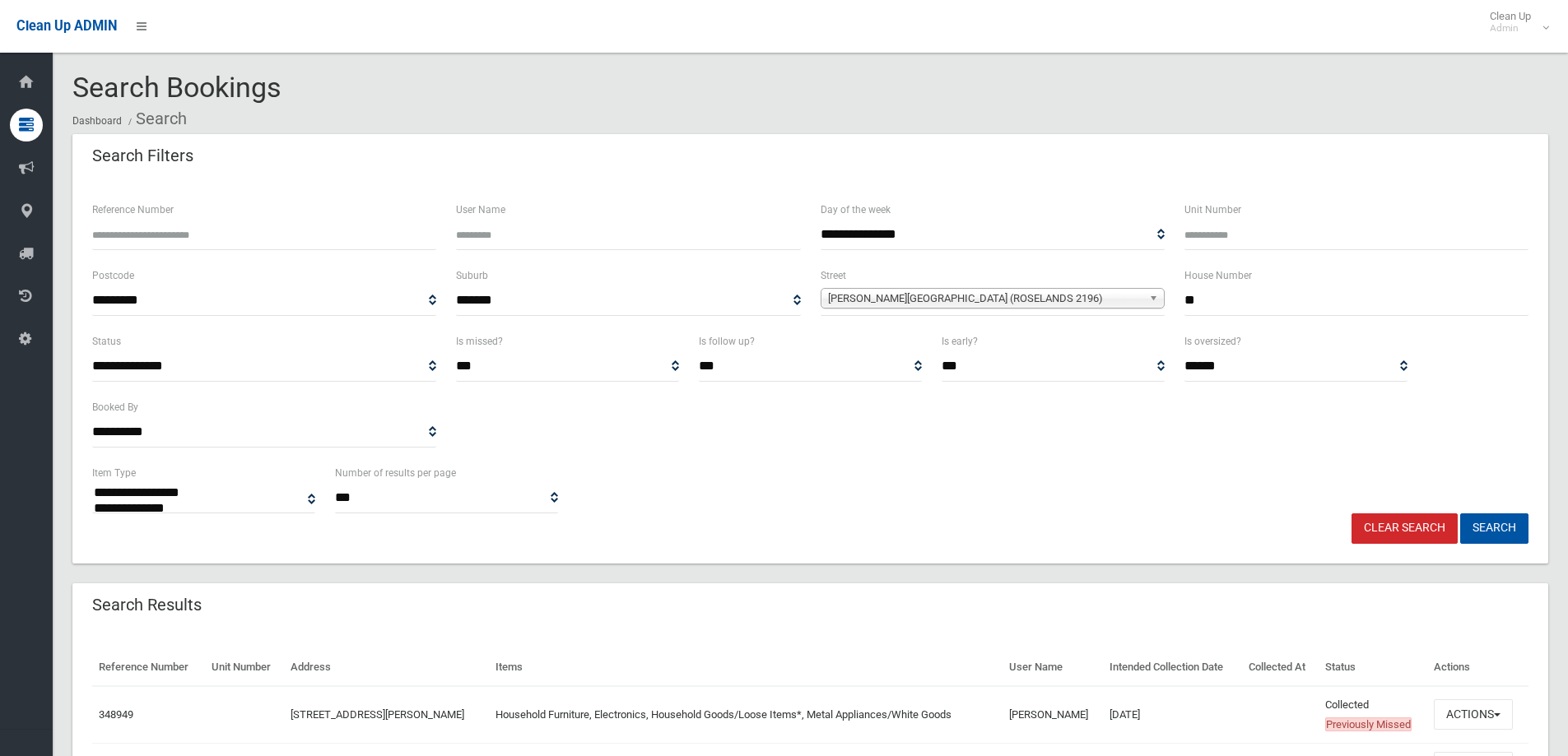
select select
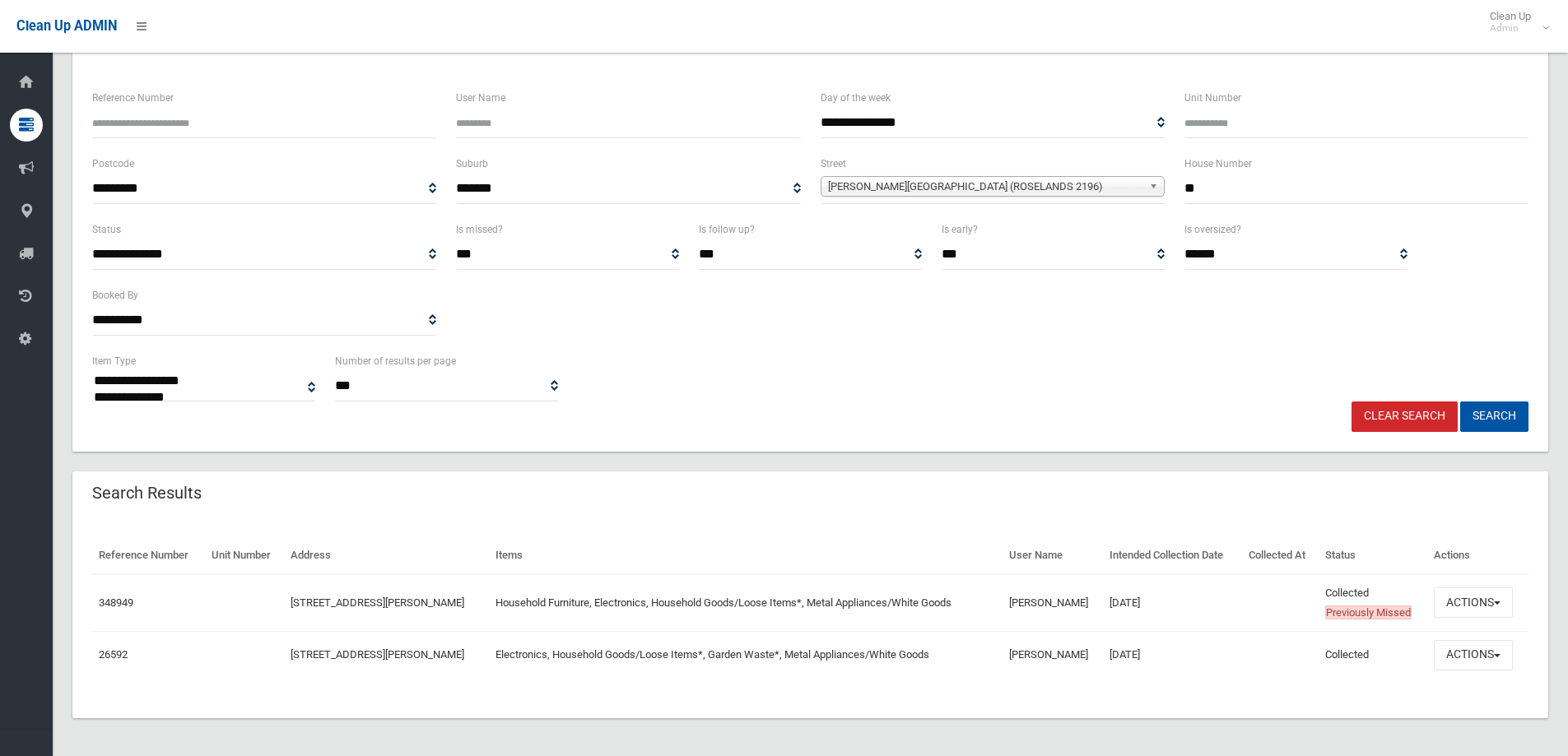
scroll to position [114, 0]
click at [1472, 599] on button "Actions" at bounding box center [1473, 601] width 79 height 31
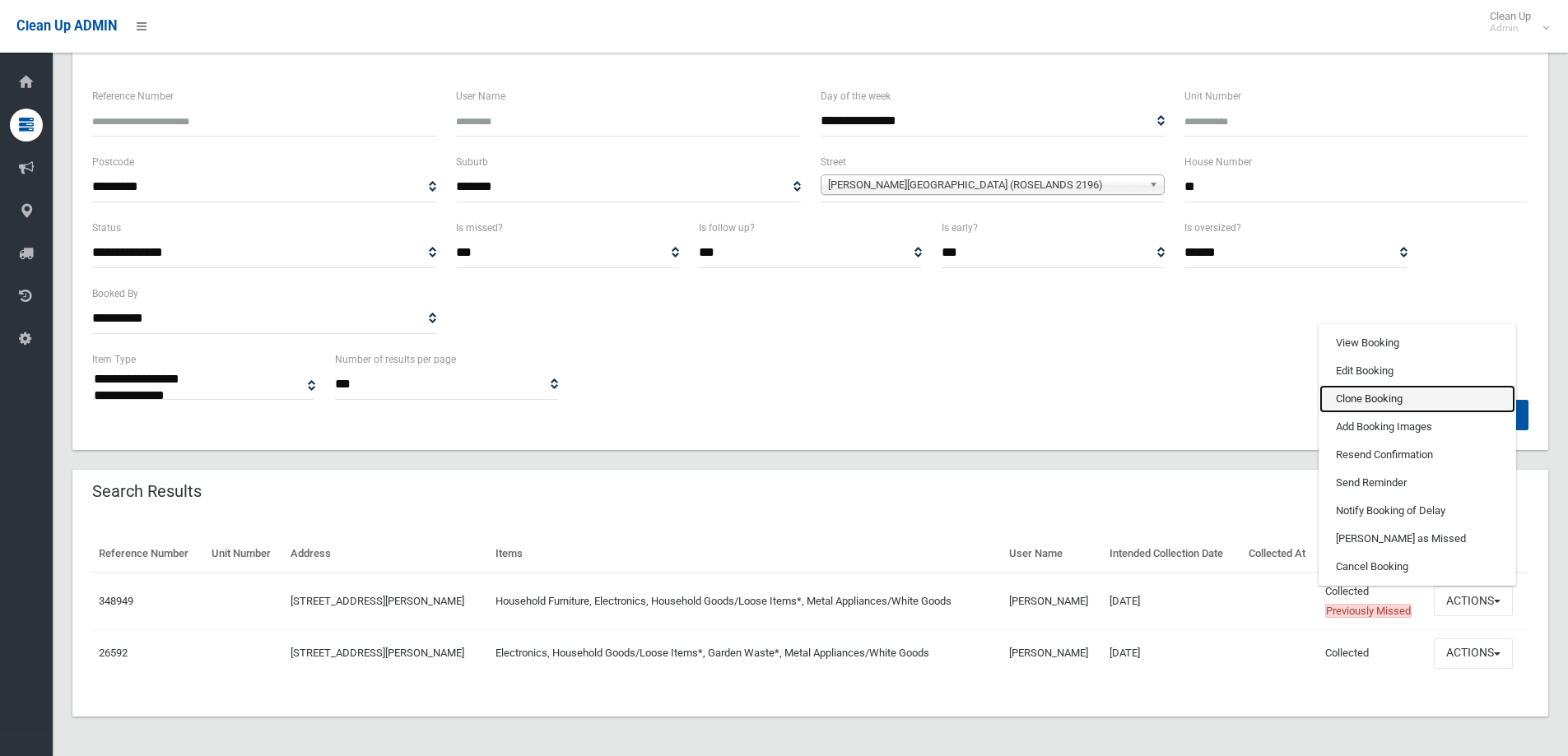
click at [1388, 400] on link "Clone Booking" at bounding box center [1417, 398] width 196 height 28
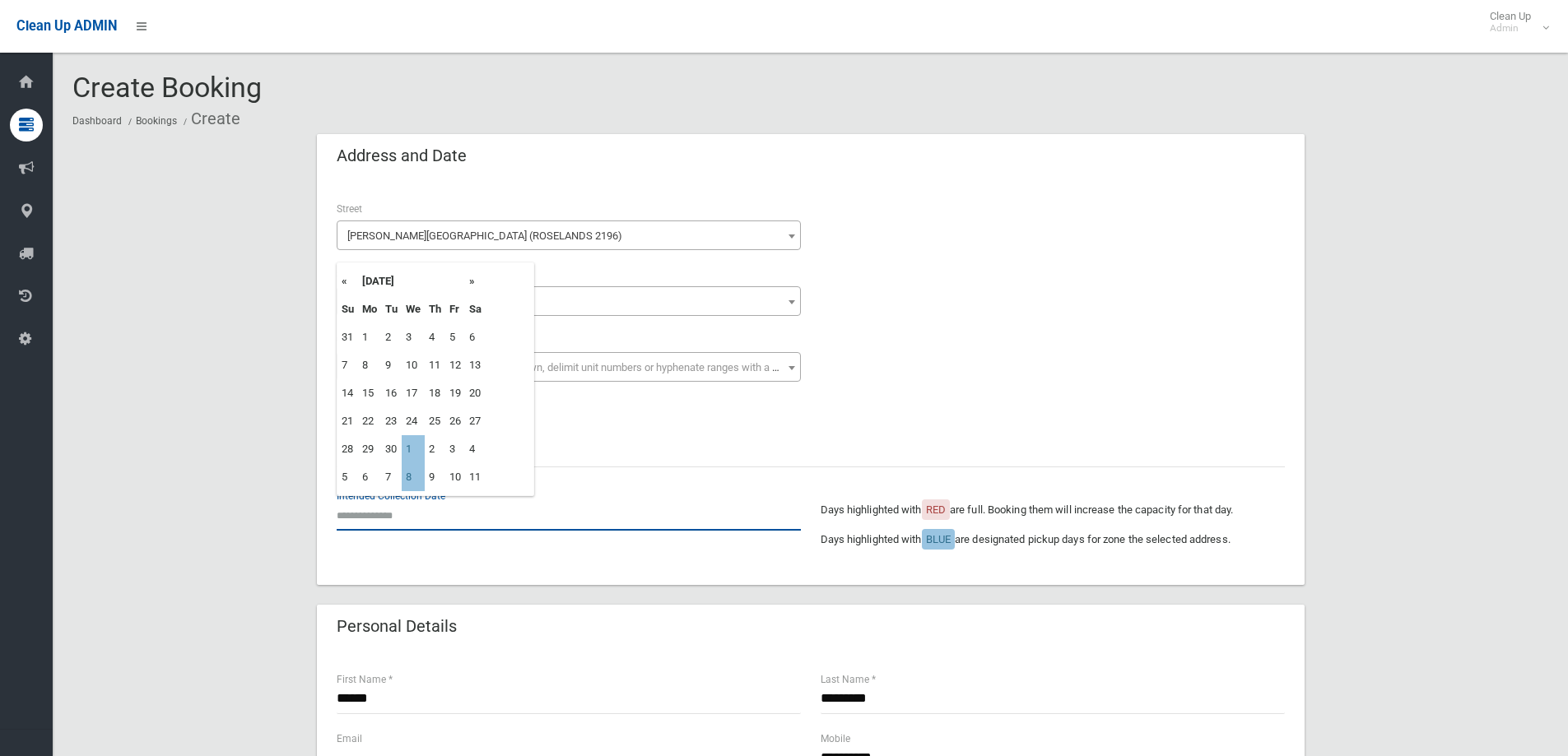
click at [415, 513] on input "text" at bounding box center [568, 515] width 464 height 31
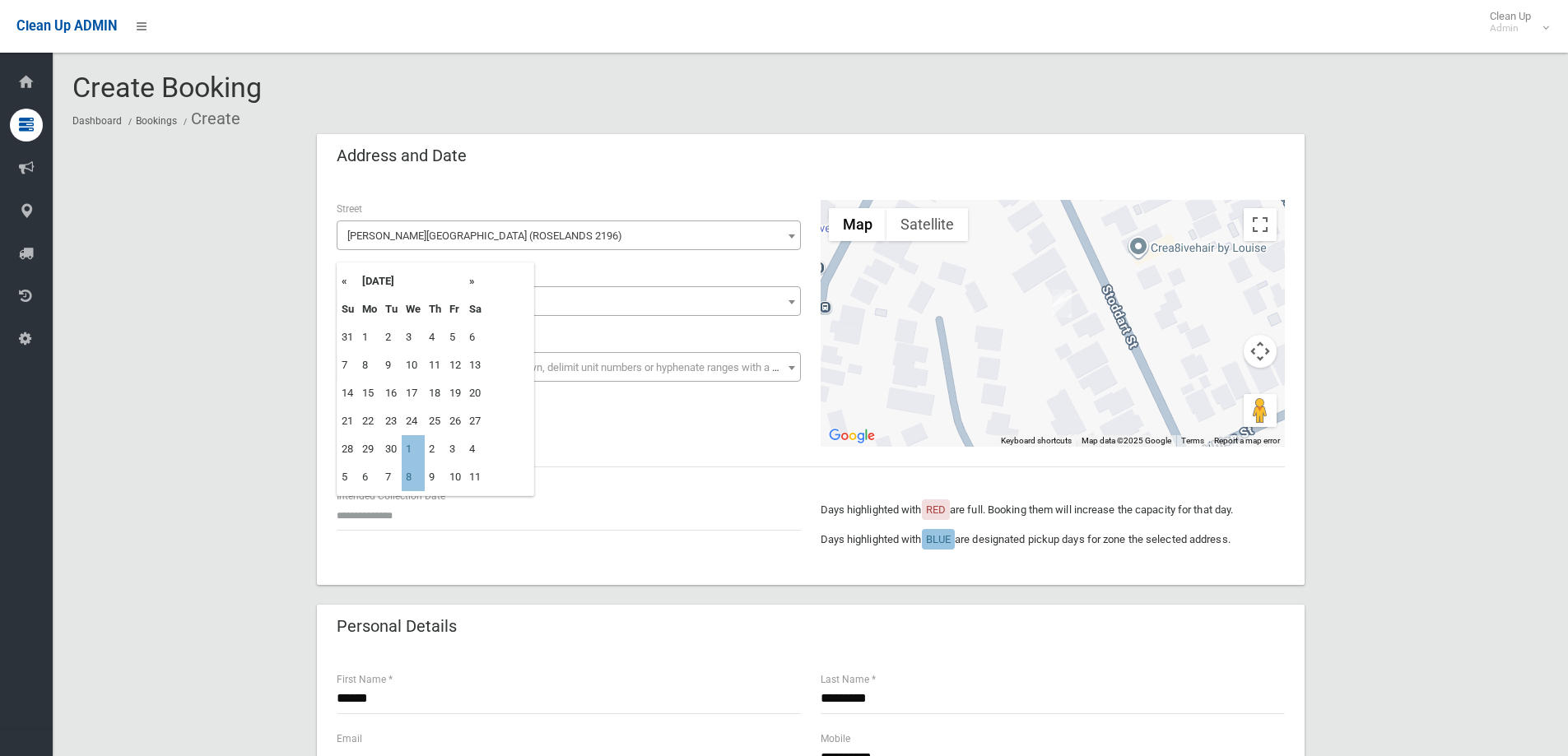
click at [21, 34] on link "Clean Up ADMIN" at bounding box center [59, 26] width 117 height 24
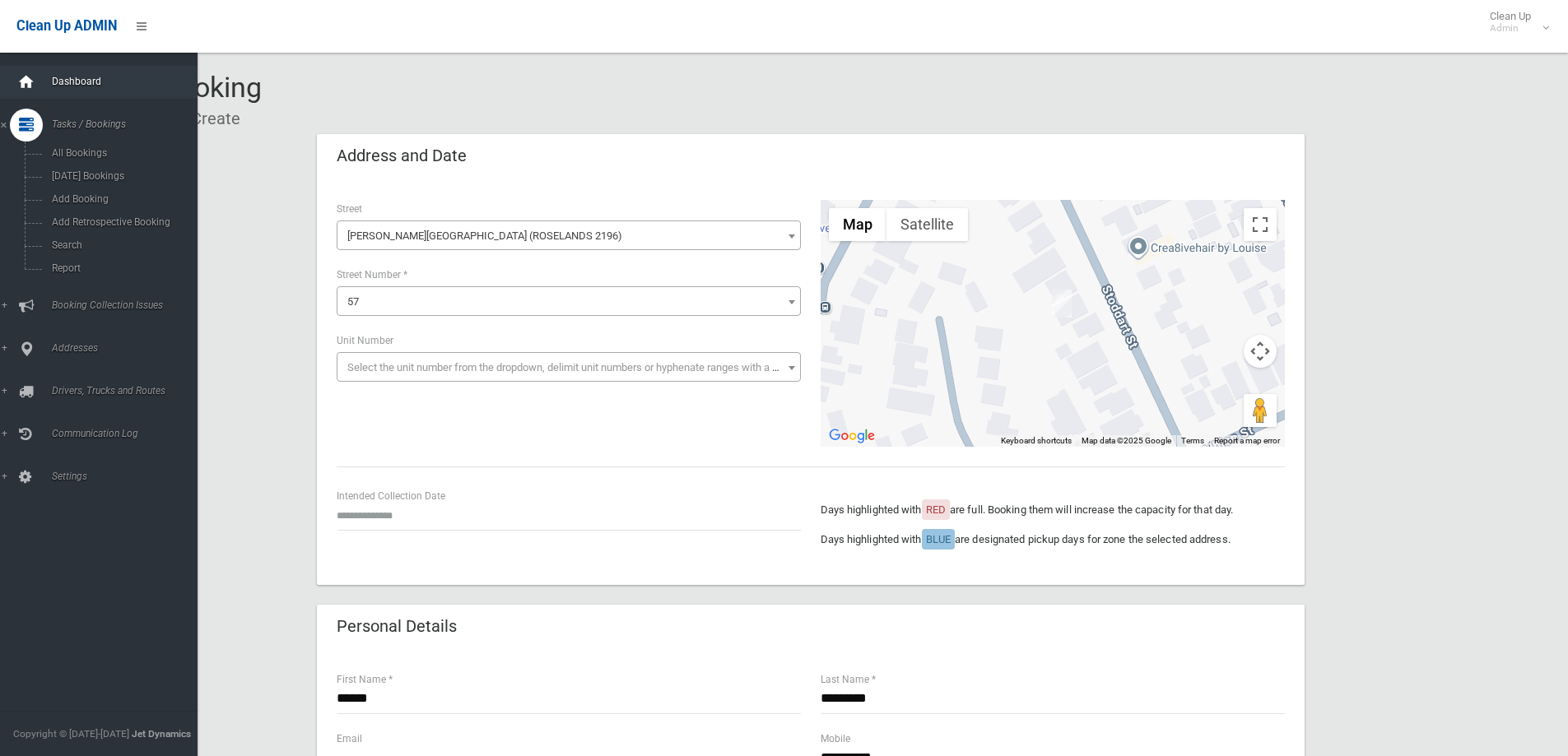
click at [24, 87] on icon at bounding box center [26, 82] width 18 height 33
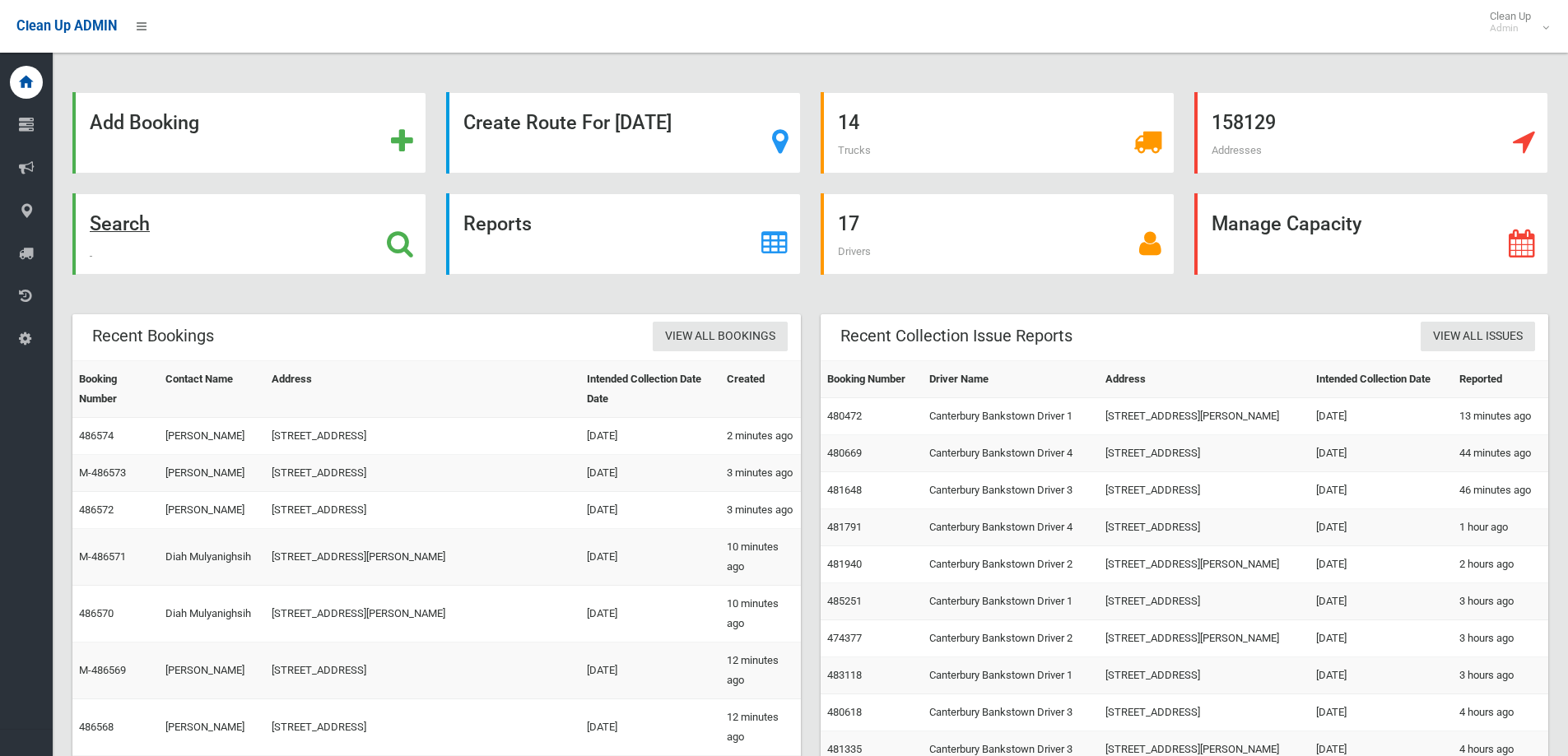
click at [301, 248] on div "Search" at bounding box center [249, 234] width 354 height 81
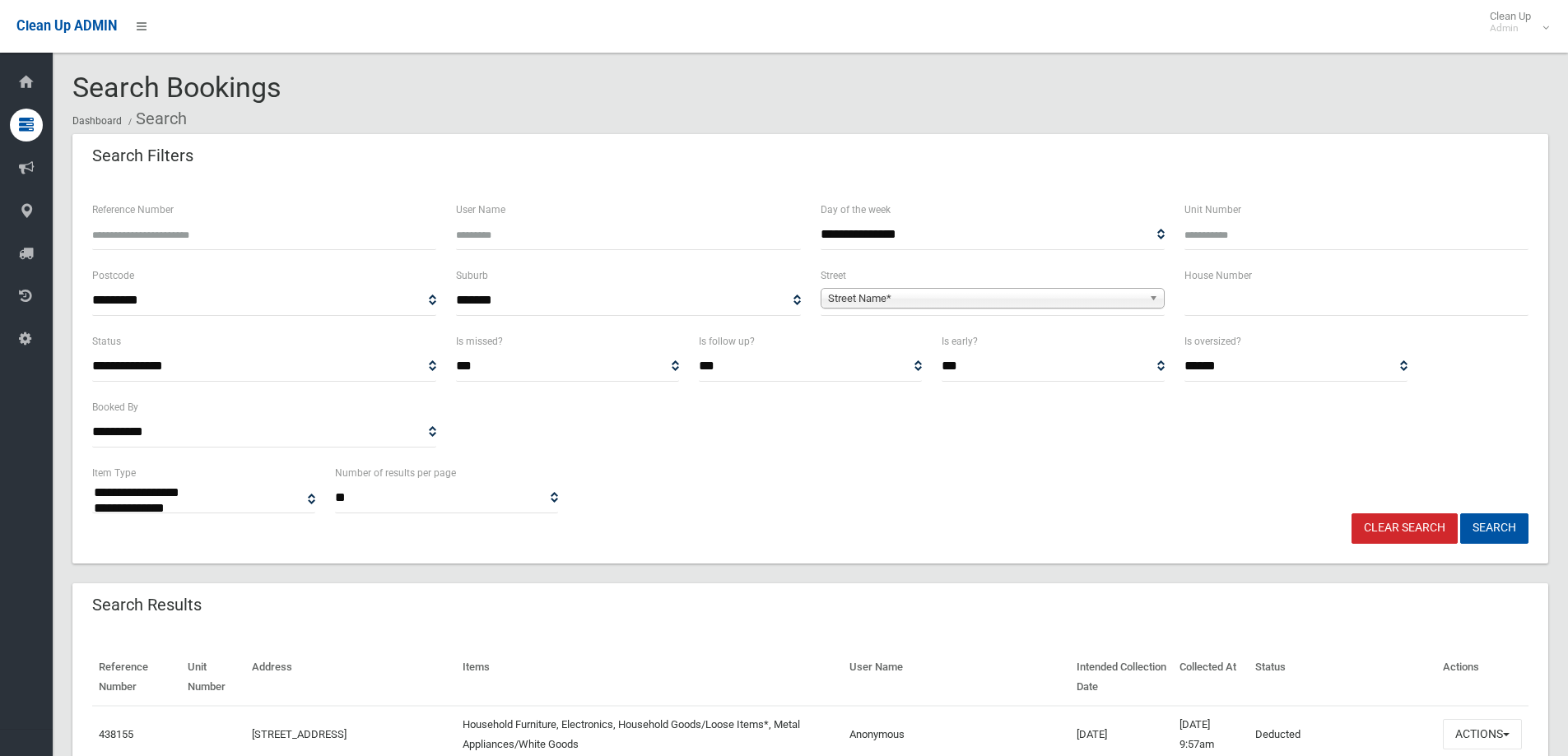
select select
click at [278, 247] on input "Reference Number" at bounding box center [264, 235] width 344 height 31
click at [260, 232] on input "Reference Number" at bounding box center [264, 235] width 344 height 31
click at [1238, 306] on input "text" at bounding box center [1357, 301] width 344 height 31
click at [218, 241] on input "Reference Number" at bounding box center [264, 235] width 344 height 31
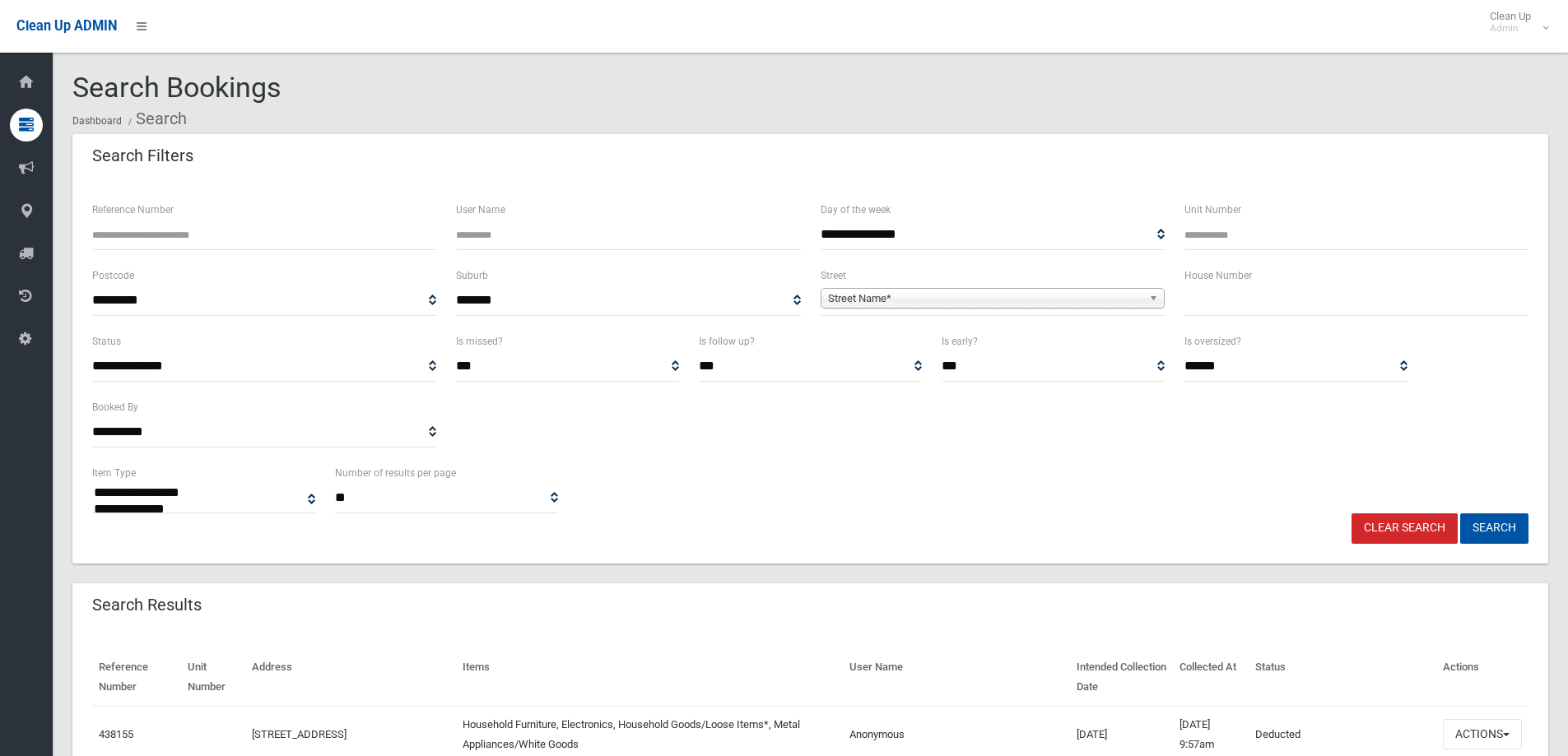
click at [217, 241] on input "Reference Number" at bounding box center [264, 235] width 344 height 31
click at [220, 243] on input "Reference Number" at bounding box center [264, 235] width 344 height 31
click at [118, 233] on input "Reference Number" at bounding box center [264, 235] width 344 height 31
type input "******"
click at [1460, 514] on button "Search" at bounding box center [1494, 529] width 69 height 31
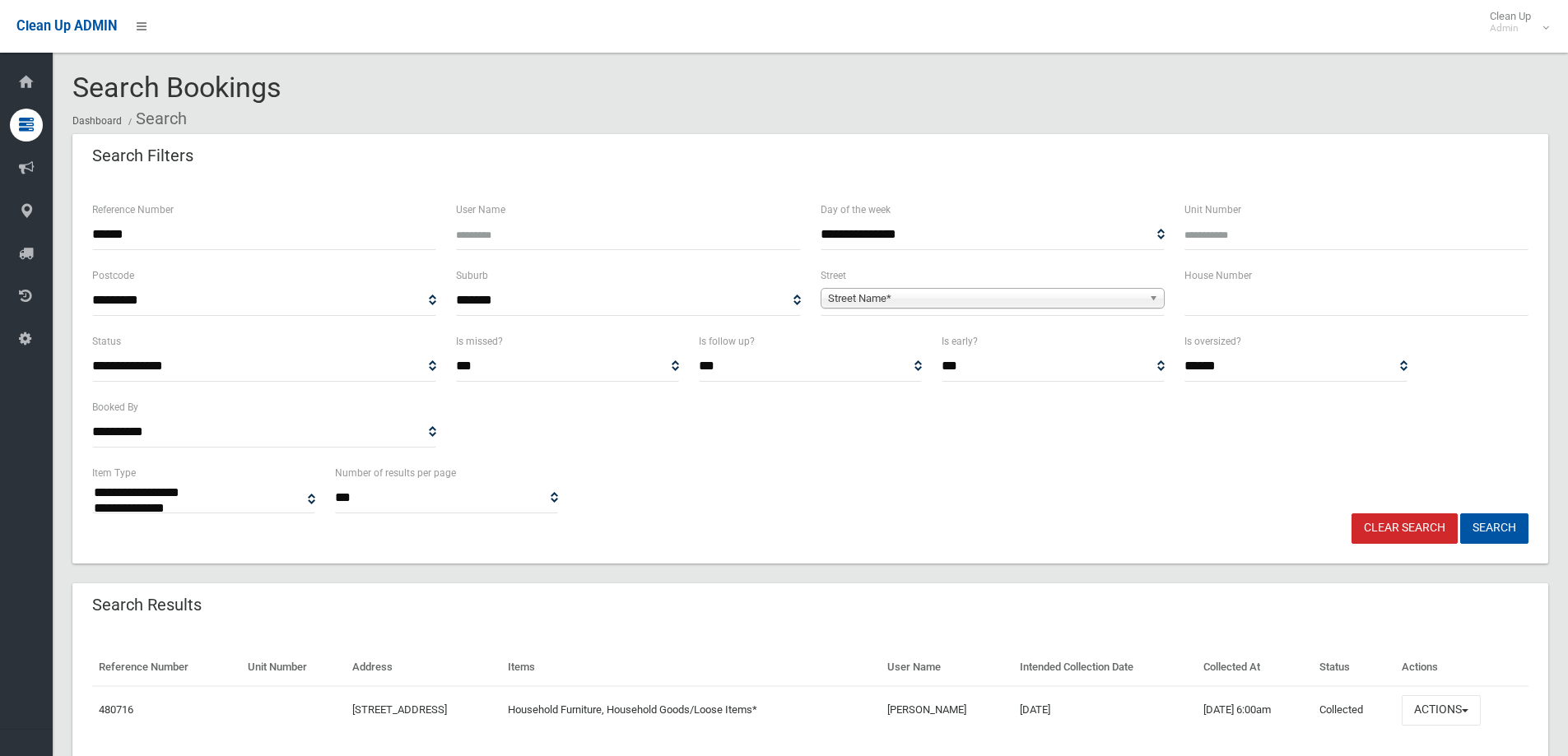
select select
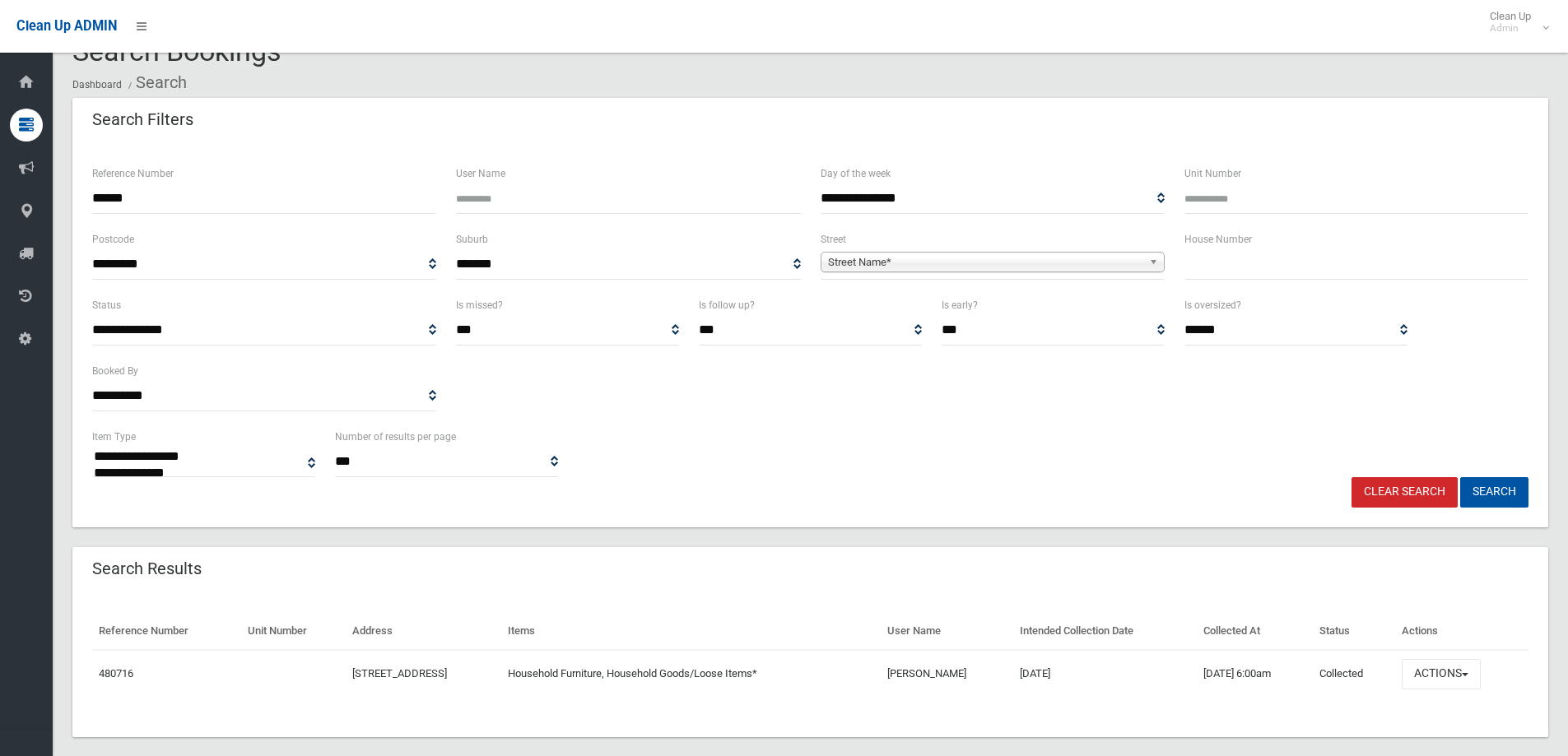
scroll to position [57, 0]
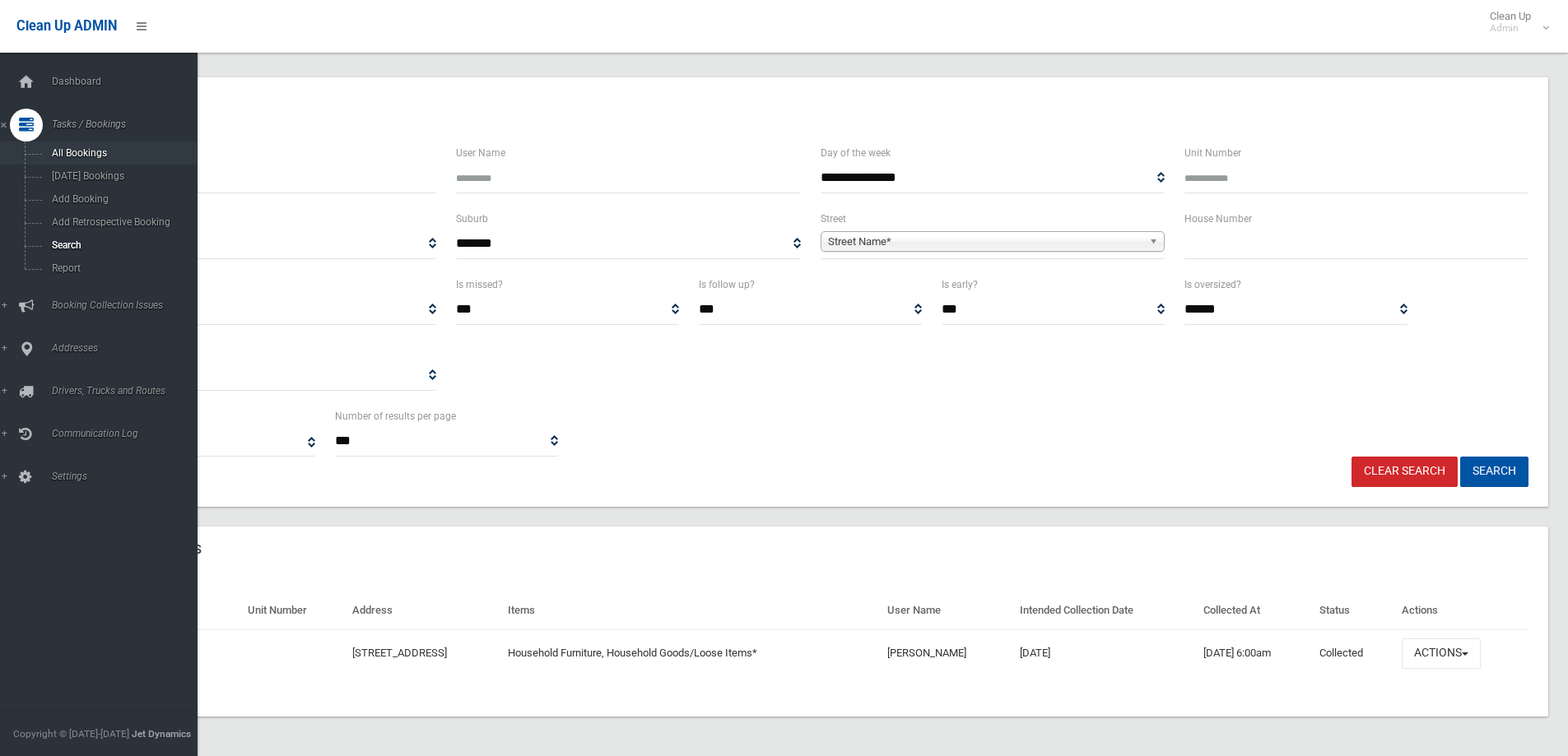
drag, startPoint x: 185, startPoint y: 181, endPoint x: 30, endPoint y: 149, distance: 158.3
click at [30, 149] on div "**********" at bounding box center [784, 360] width 1568 height 793
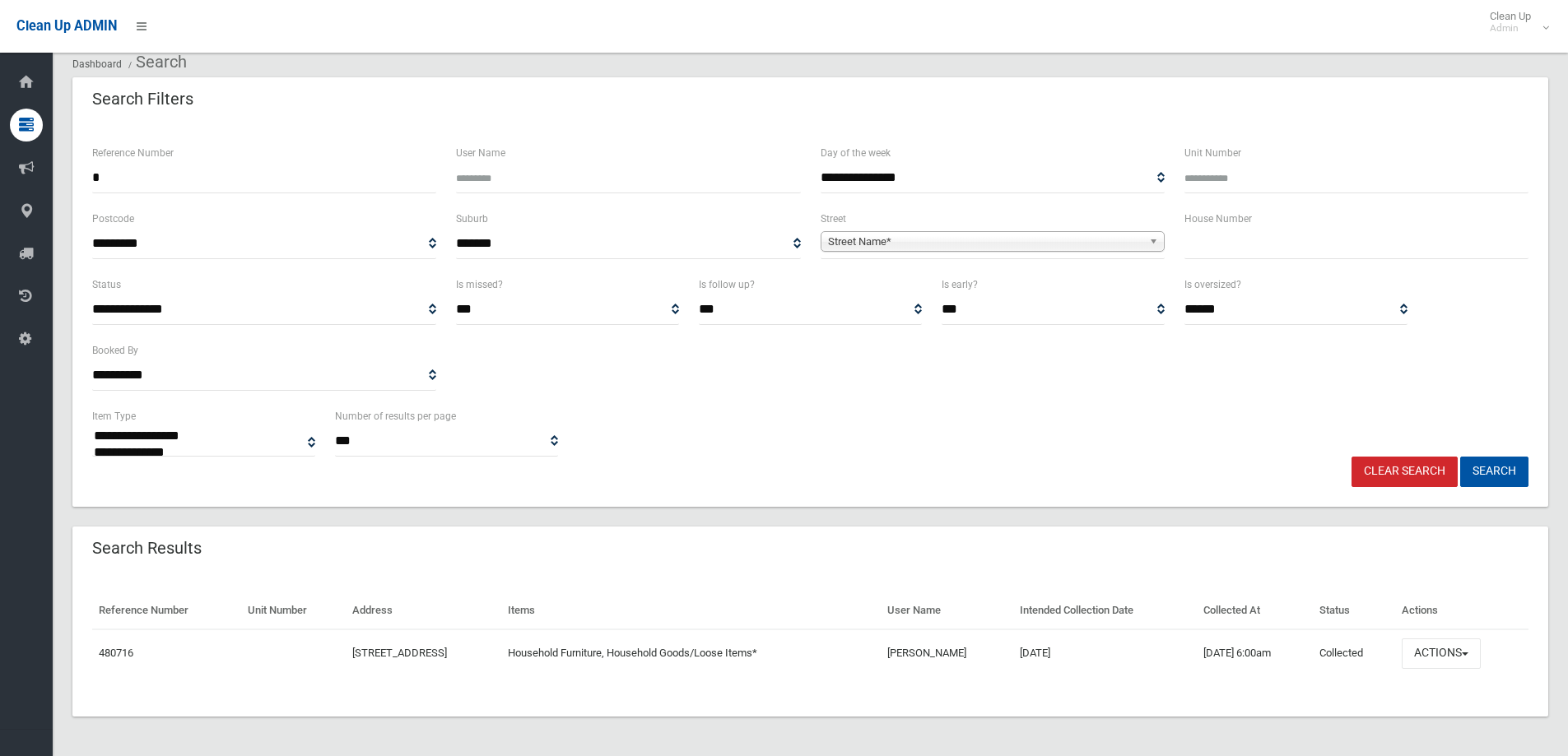
click at [218, 171] on input "*" at bounding box center [264, 178] width 344 height 31
click at [127, 175] on input "*" at bounding box center [264, 178] width 344 height 31
type input "******"
click at [1460, 457] on button "Search" at bounding box center [1494, 472] width 69 height 31
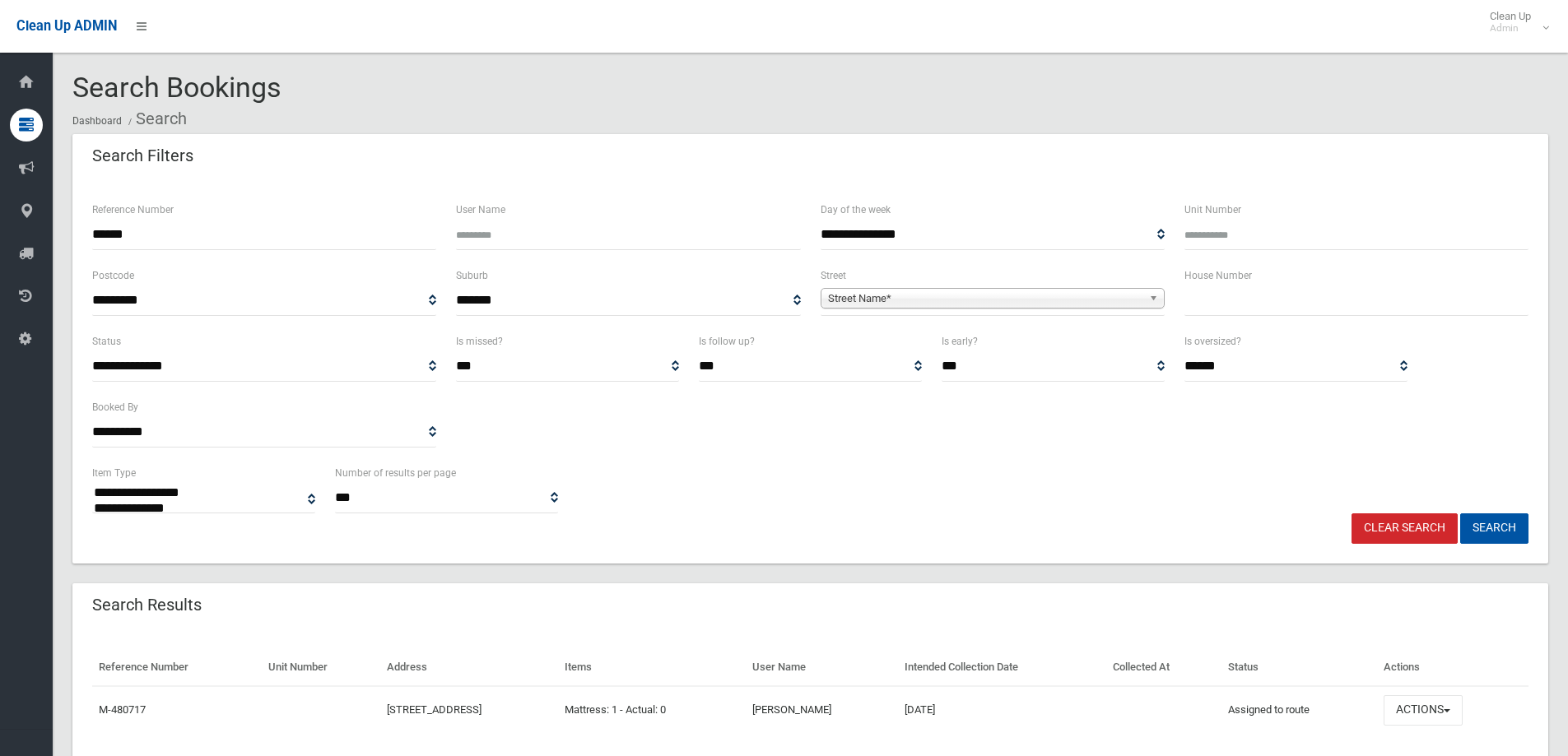
select select
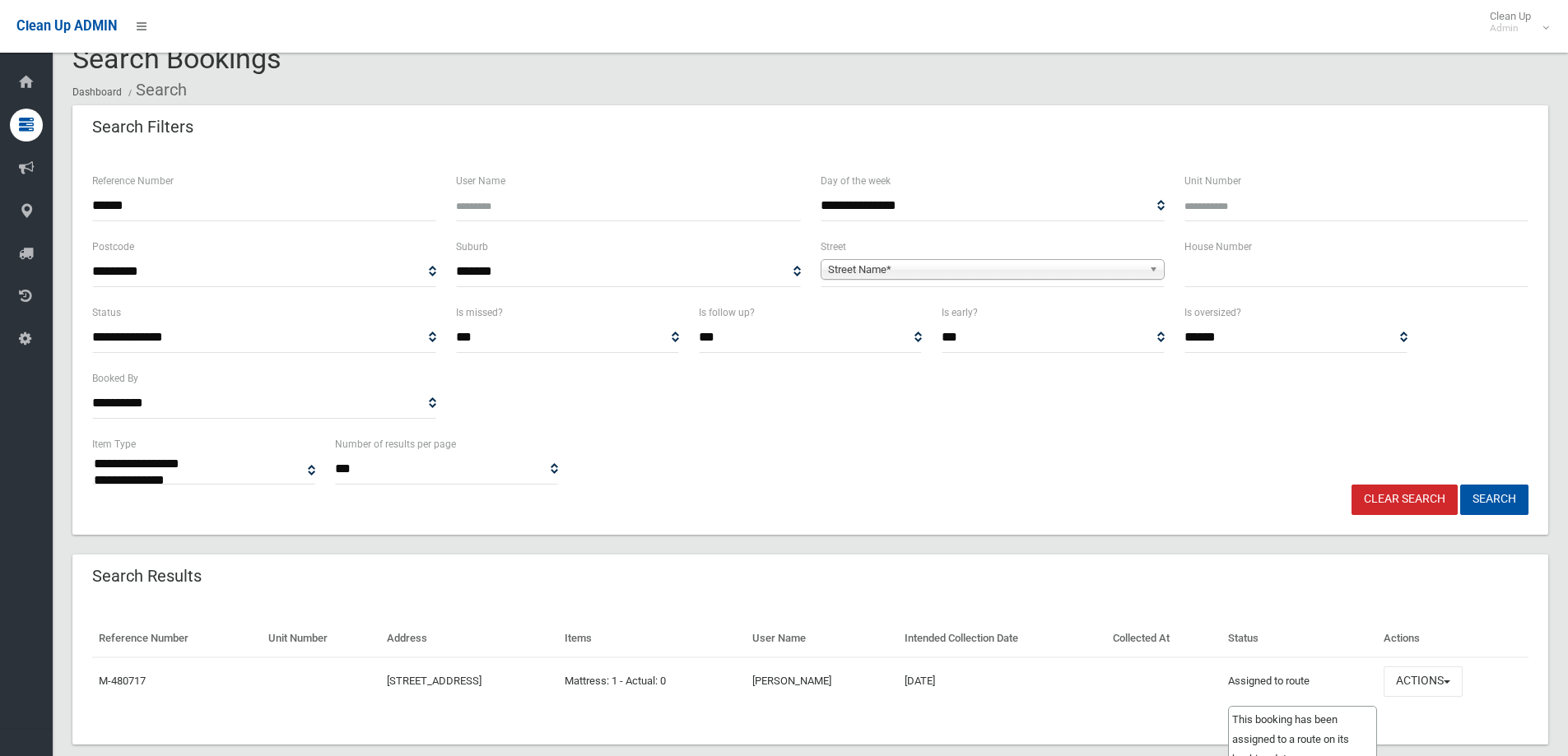
scroll to position [57, 0]
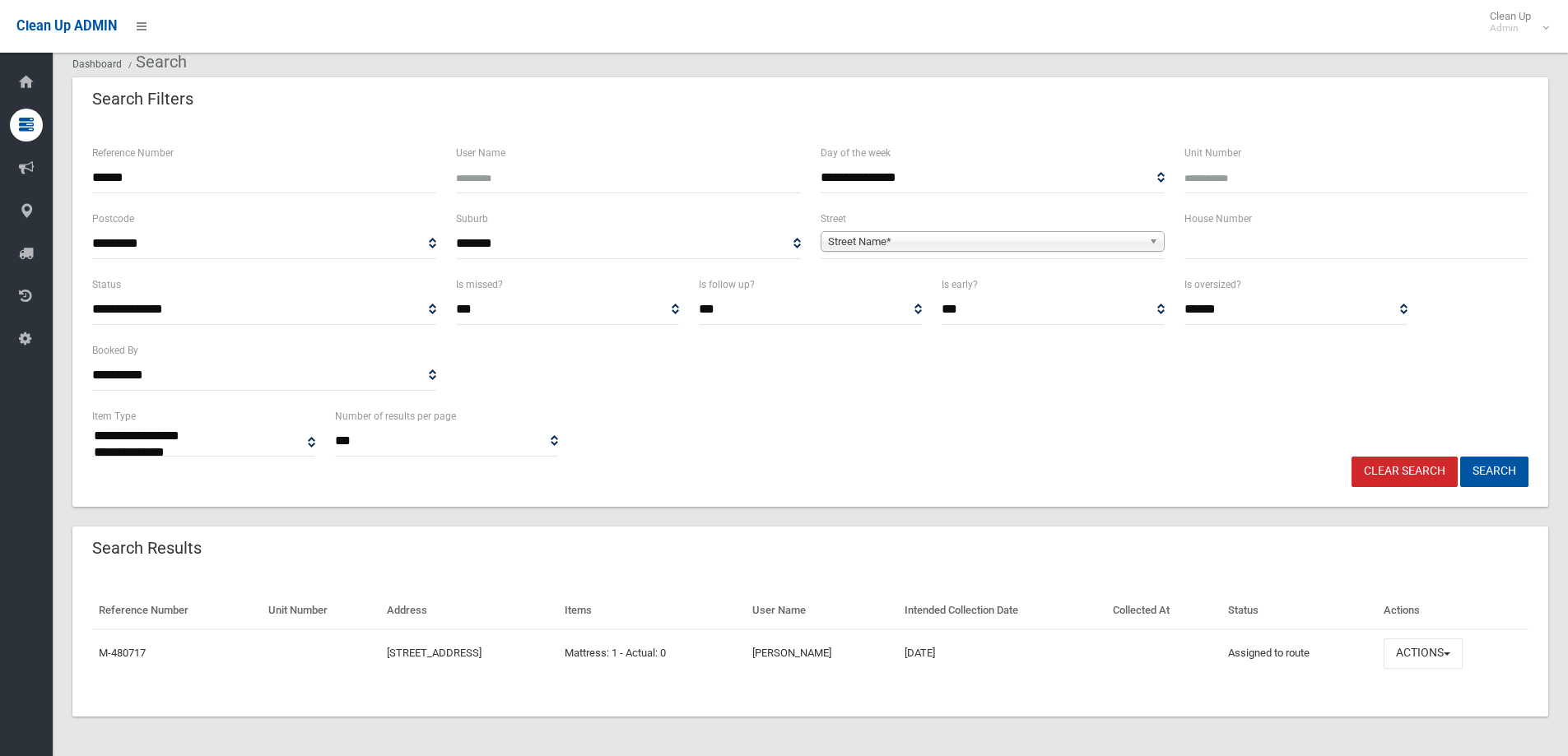
click at [884, 656] on td "[PERSON_NAME]" at bounding box center [821, 652] width 151 height 48
click at [124, 649] on link "M-480717" at bounding box center [123, 653] width 47 height 13
